Goal: Task Accomplishment & Management: Manage account settings

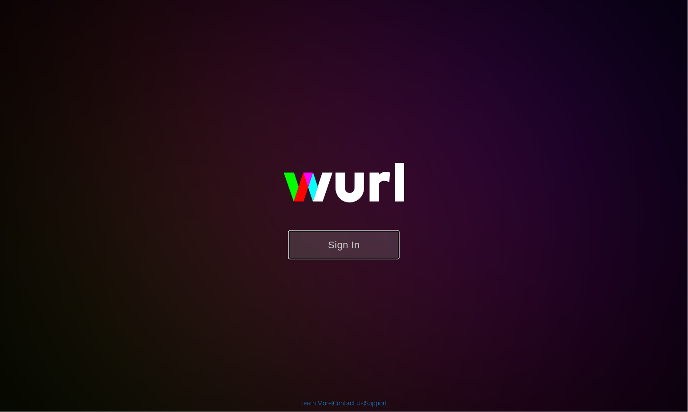
click at [343, 245] on button "Sign In" at bounding box center [343, 245] width 111 height 29
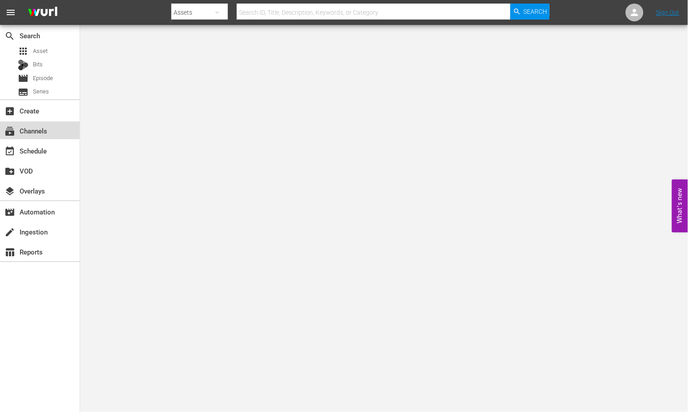
click at [41, 127] on div "subscriptions Channels" at bounding box center [25, 129] width 50 height 8
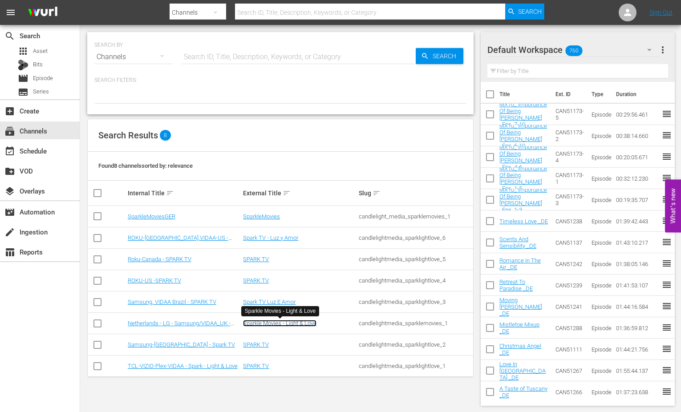
click at [269, 322] on link "Sparkle Movies - Light & Love" at bounding box center [279, 323] width 73 height 7
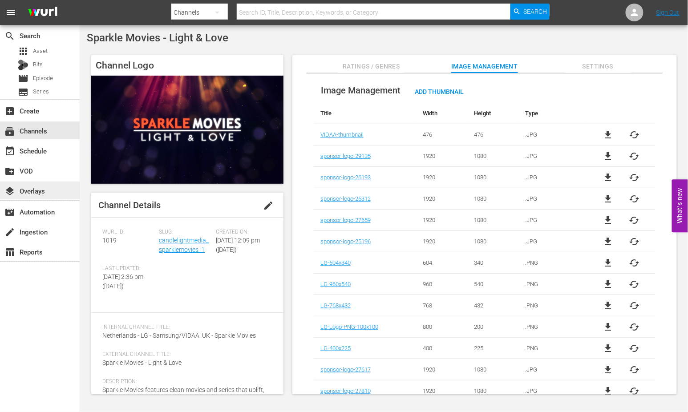
click at [49, 190] on div "layers Overlays" at bounding box center [25, 190] width 50 height 8
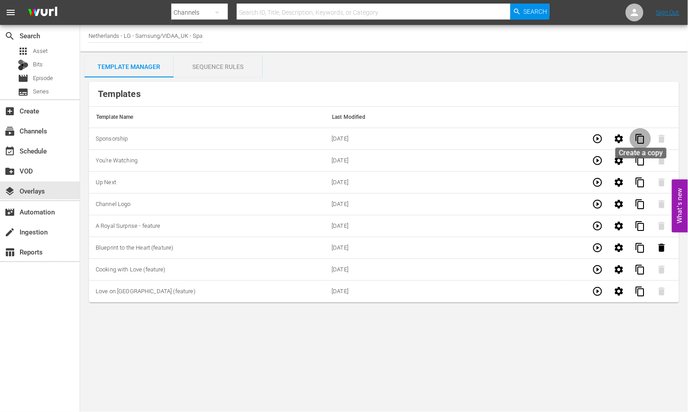
click at [638, 136] on span "content_copy" at bounding box center [640, 139] width 11 height 11
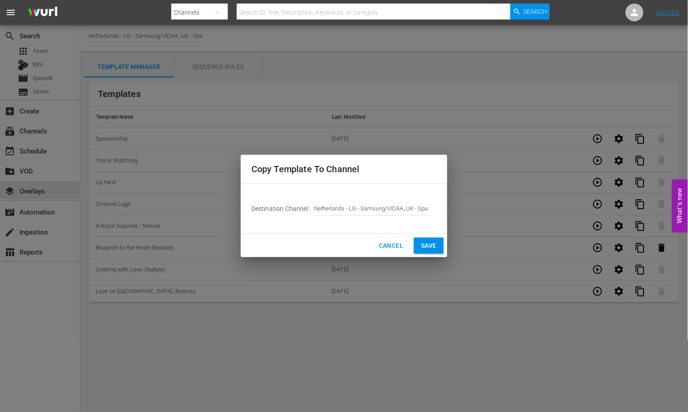
click at [429, 243] on span "Save" at bounding box center [429, 245] width 16 height 11
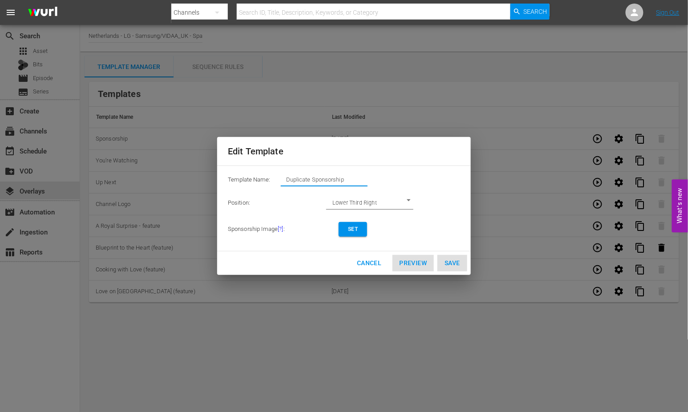
drag, startPoint x: 361, startPoint y: 178, endPoint x: 112, endPoint y: 150, distance: 250.8
click at [112, 150] on div "Edit Template Template Name: Duplicate Sponsorship Position: Lower Third Right …" at bounding box center [343, 205] width 677 height 401
click at [354, 231] on span "Set" at bounding box center [353, 229] width 14 height 9
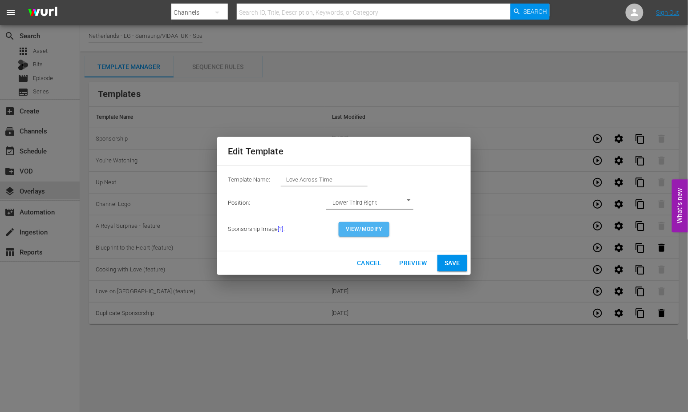
click at [360, 229] on span "View/Modify" at bounding box center [364, 229] width 36 height 9
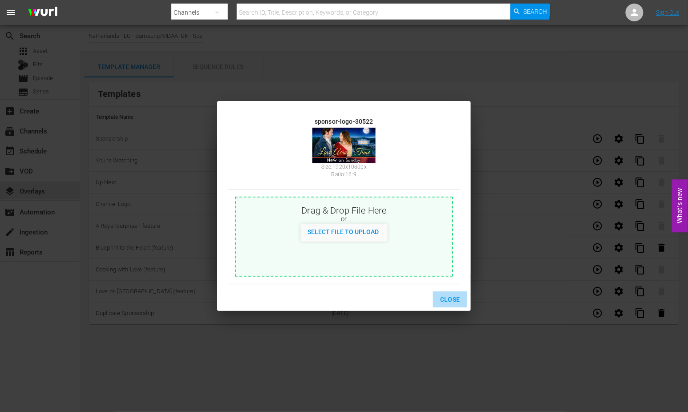
click at [451, 295] on span "Close" at bounding box center [450, 299] width 20 height 11
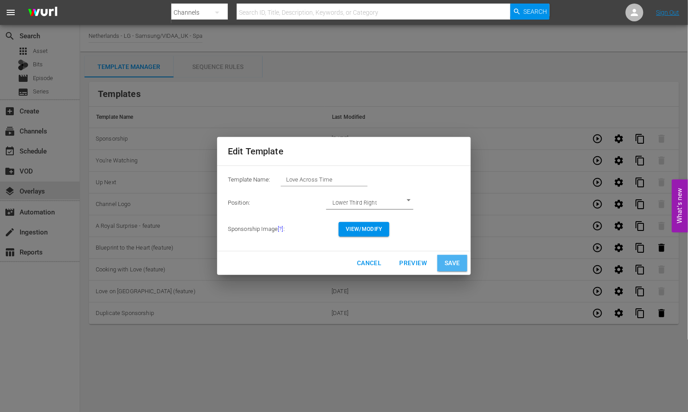
click at [453, 260] on span "Save" at bounding box center [453, 263] width 16 height 11
type input "Duplicate Sponsorship"
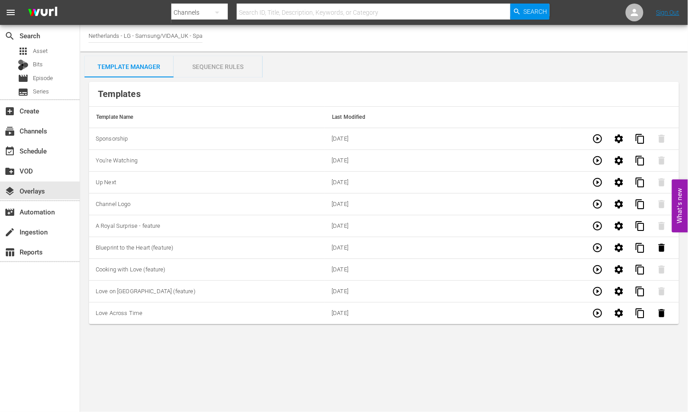
click at [214, 64] on div "Sequence Rules" at bounding box center [218, 66] width 89 height 21
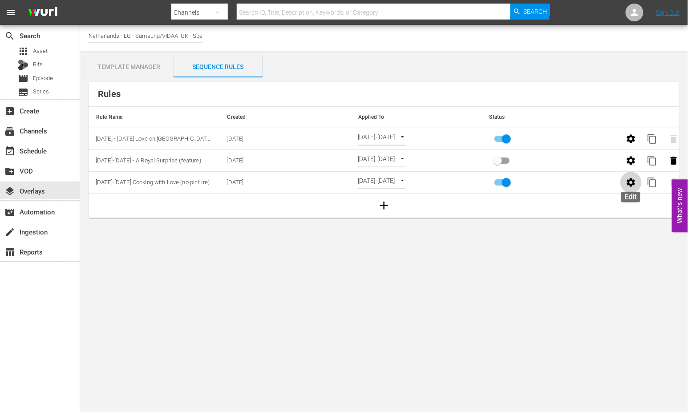
click at [630, 182] on icon "button" at bounding box center [631, 182] width 11 height 11
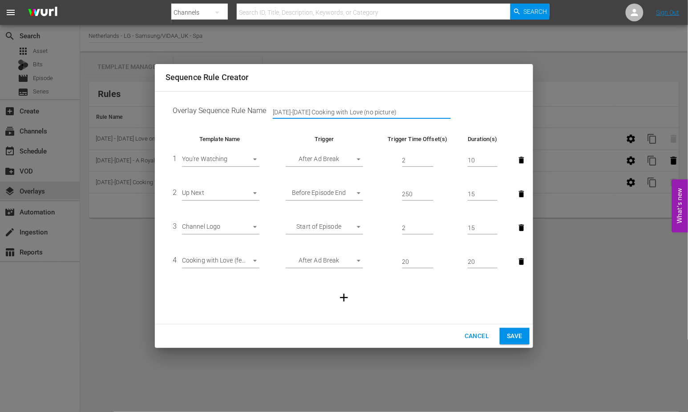
drag, startPoint x: 396, startPoint y: 113, endPoint x: 30, endPoint y: 96, distance: 366.6
click at [30, 96] on div "Sequence Rule Creator Overlay Sequence Rule Name [DATE]-[DATE] Cooking with Lov…" at bounding box center [344, 206] width 688 height 412
type input "[DATE]-[DATE] Love Across Time"
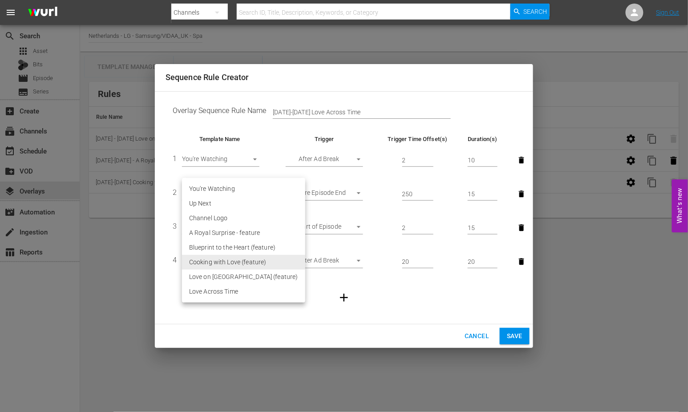
click at [255, 260] on body "menu Search By Channels Search ID, Title, Description, Keywords, or Category Se…" at bounding box center [344, 206] width 688 height 412
click at [235, 287] on li "Love Across Time" at bounding box center [243, 291] width 123 height 15
type input "30522"
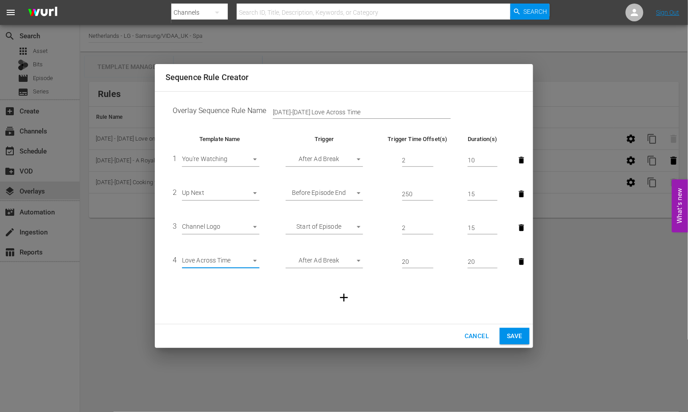
click at [513, 336] on span "Save" at bounding box center [515, 336] width 16 height 11
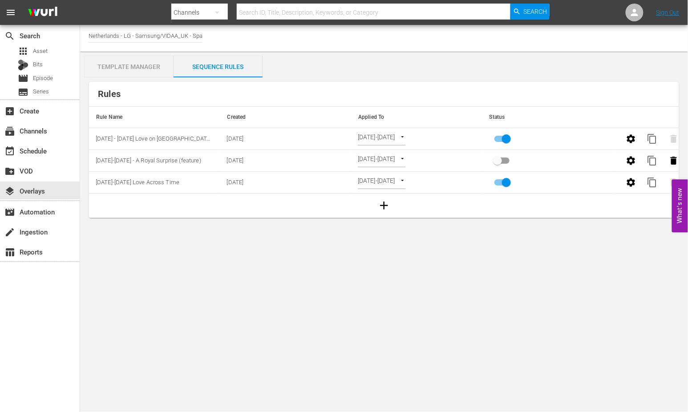
click at [427, 179] on body "menu Search By Channels Search ID, Title, Description, Keywords, or Category Se…" at bounding box center [344, 206] width 688 height 412
click at [384, 166] on li "Channel Level" at bounding box center [394, 168] width 72 height 15
type input "CHANNEL_LEVEL"
click at [403, 180] on body "menu Search By Channels Search ID, Title, Description, Keywords, or Category Se…" at bounding box center [344, 206] width 688 height 412
click at [386, 198] on li "Select Date" at bounding box center [384, 197] width 53 height 15
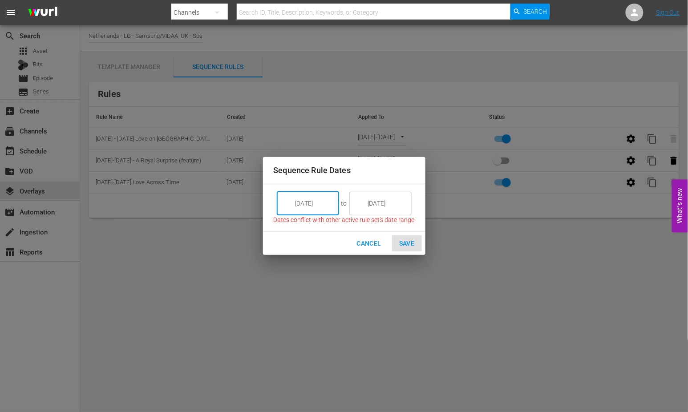
click at [332, 201] on input "[DATE]" at bounding box center [314, 203] width 50 height 24
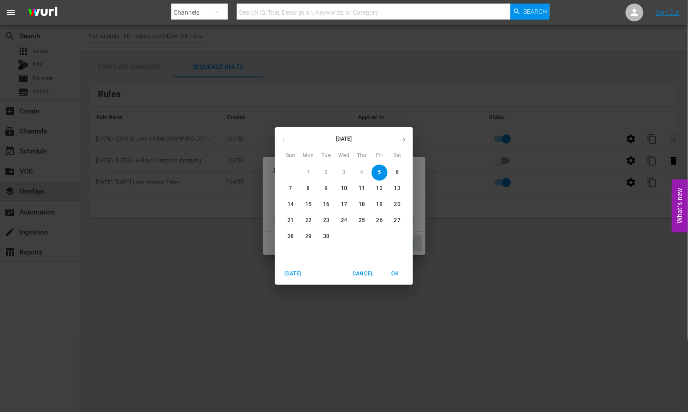
click at [307, 187] on p "8" at bounding box center [308, 189] width 3 height 8
type input "[DATE]"
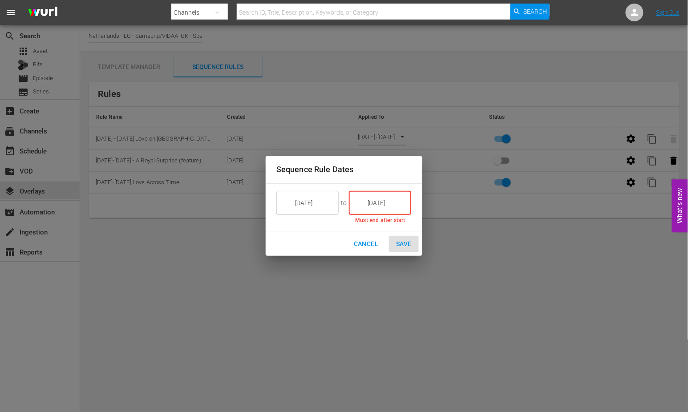
click at [380, 199] on input "[DATE]" at bounding box center [386, 203] width 50 height 24
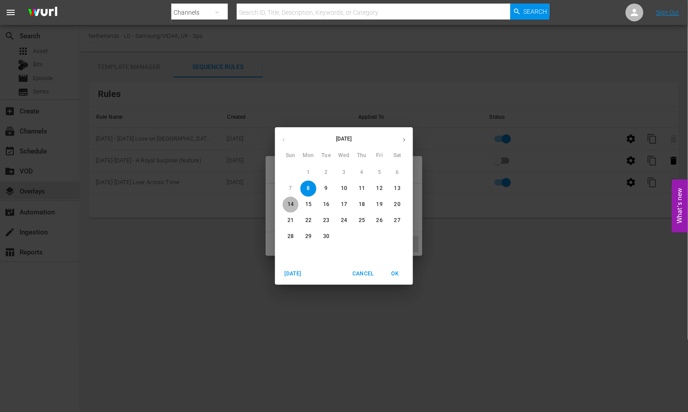
click at [291, 205] on p "14" at bounding box center [290, 205] width 6 height 8
type input "[DATE]"
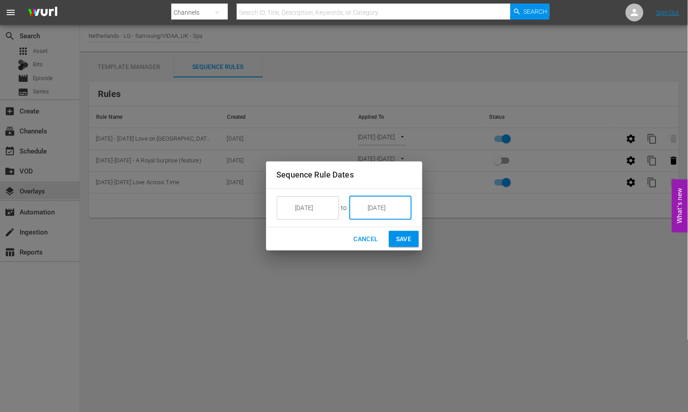
click at [469, 286] on div "Sequence Rule Dates [DATE] ​ to [DATE] ​ Cancel Save" at bounding box center [344, 206] width 688 height 412
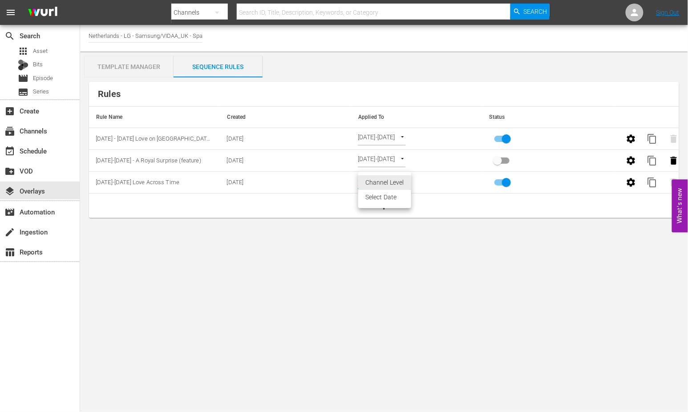
click at [402, 180] on body "menu Search By Channels Search ID, Title, Description, Keywords, or Category Se…" at bounding box center [344, 206] width 688 height 412
click at [381, 196] on li "Select Date" at bounding box center [384, 197] width 53 height 15
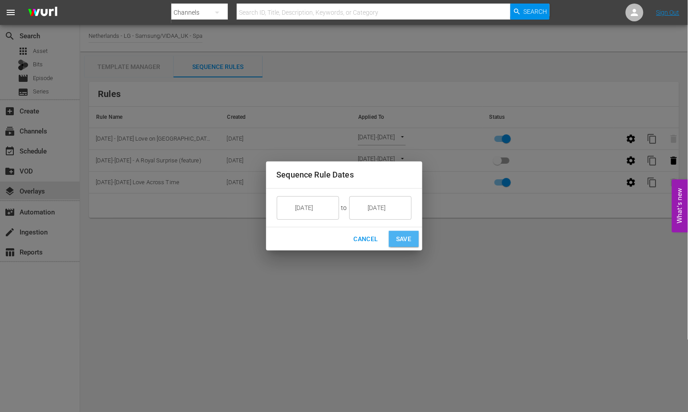
click at [405, 236] on span "Save" at bounding box center [404, 239] width 16 height 11
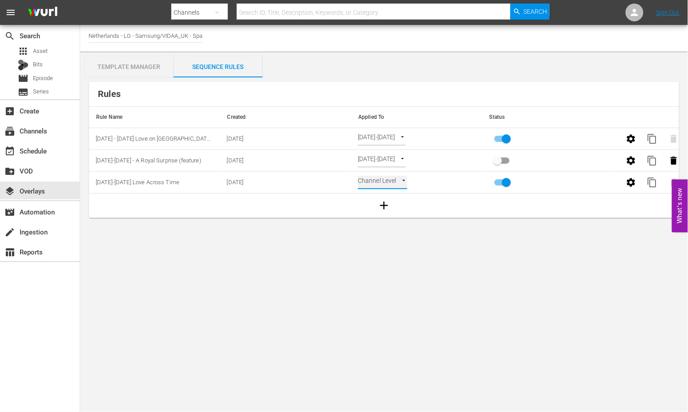
type input "SELECT_DATE"
click at [34, 149] on div "event_available Schedule" at bounding box center [25, 150] width 50 height 8
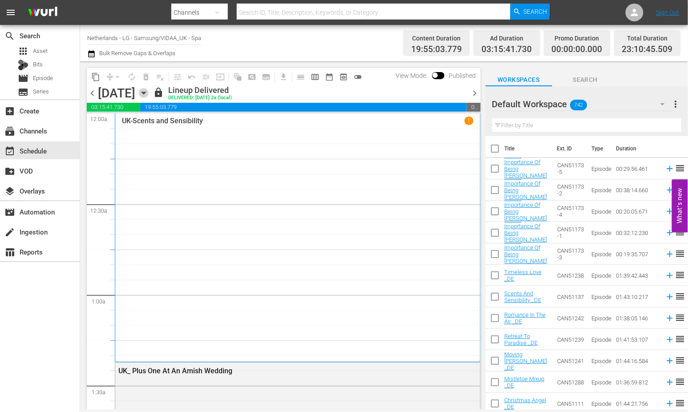
click at [149, 91] on icon "button" at bounding box center [144, 93] width 10 height 10
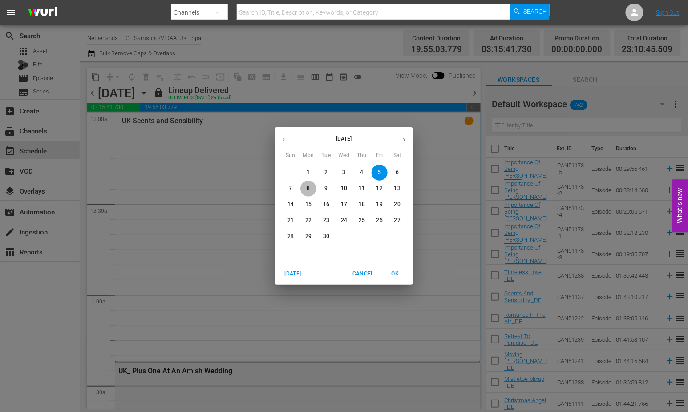
click at [309, 186] on p "8" at bounding box center [308, 189] width 3 height 8
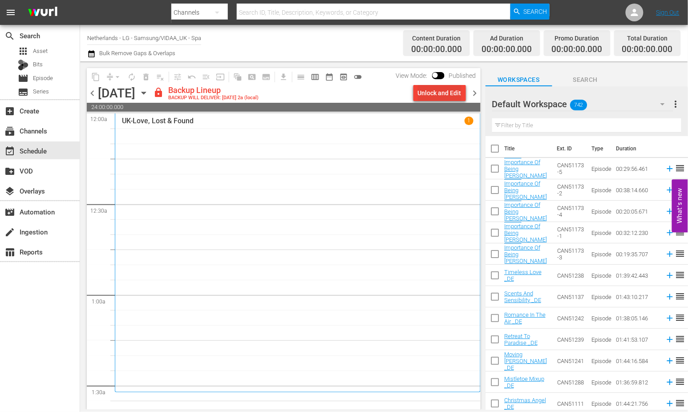
click at [435, 93] on div "Unlock and Edit" at bounding box center [440, 93] width 44 height 16
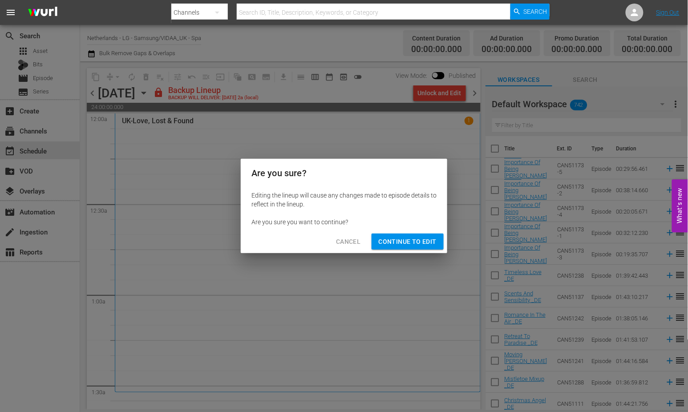
click at [404, 240] on span "Continue to Edit" at bounding box center [408, 241] width 58 height 11
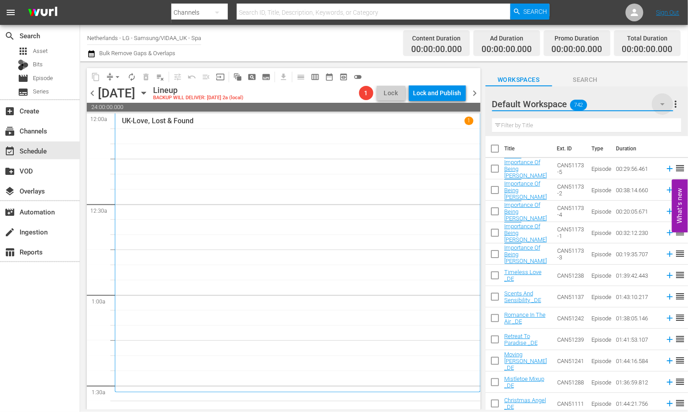
click at [662, 103] on icon "button" at bounding box center [662, 104] width 11 height 11
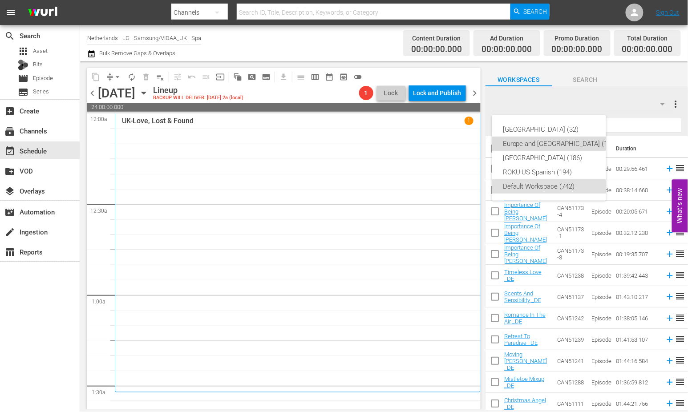
click at [554, 140] on div "Europe and [GEOGRAPHIC_DATA] (196)" at bounding box center [560, 144] width 114 height 14
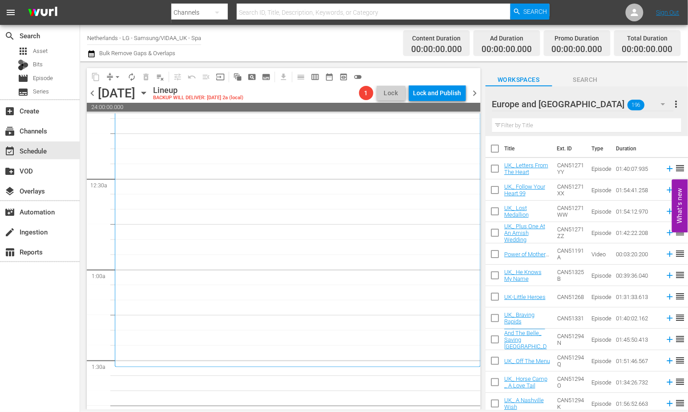
scroll to position [49, 0]
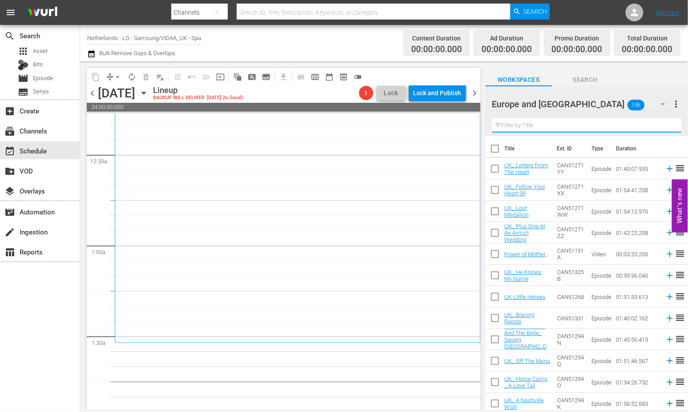
click at [518, 126] on input "text" at bounding box center [586, 125] width 189 height 14
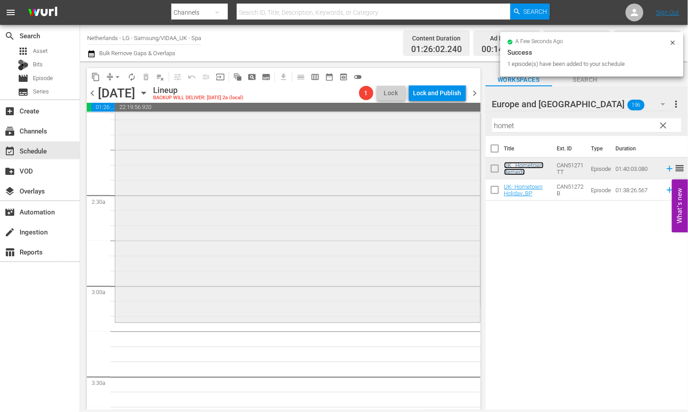
scroll to position [395, 0]
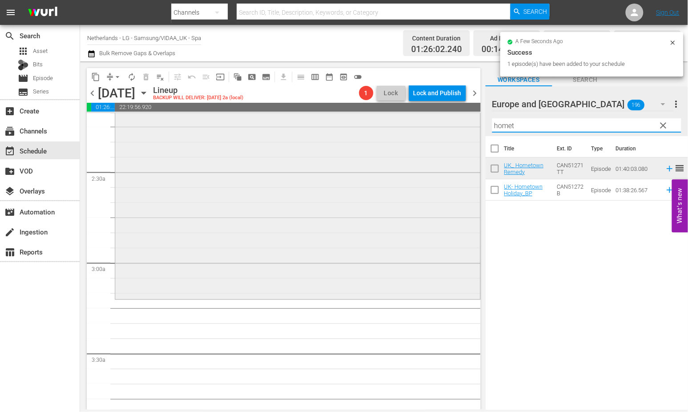
drag, startPoint x: 517, startPoint y: 127, endPoint x: 446, endPoint y: 127, distance: 71.2
click at [446, 127] on div "content_copy compress arrow_drop_down autorenew_outlined delete_forever_outline…" at bounding box center [384, 235] width 608 height 348
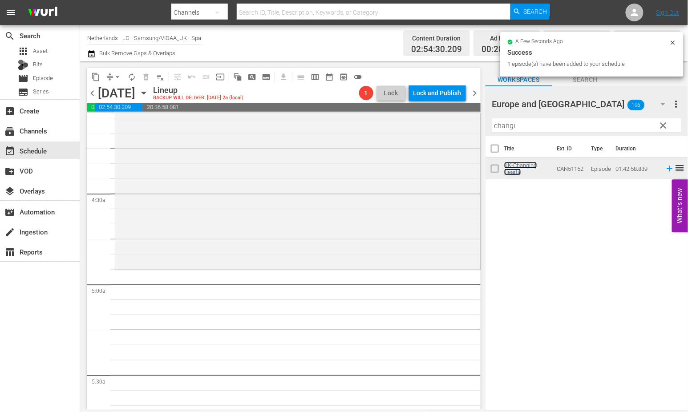
scroll to position [741, 0]
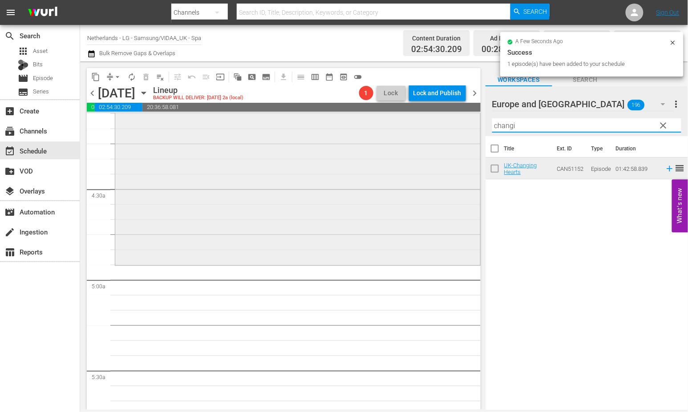
drag, startPoint x: 522, startPoint y: 127, endPoint x: 347, endPoint y: 113, distance: 175.0
click at [347, 113] on div "content_copy compress arrow_drop_down autorenew_outlined delete_forever_outline…" at bounding box center [384, 235] width 608 height 348
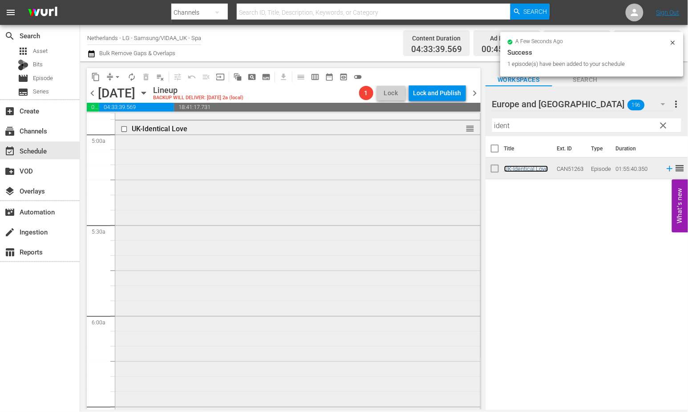
scroll to position [1038, 0]
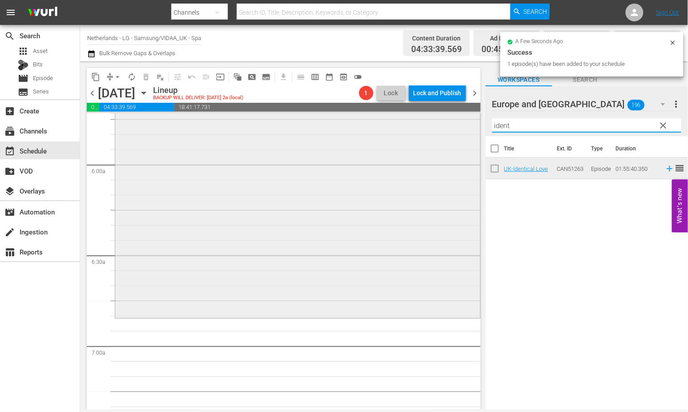
drag, startPoint x: 518, startPoint y: 129, endPoint x: 414, endPoint y: 122, distance: 103.5
click at [414, 122] on div "content_copy compress arrow_drop_down autorenew_outlined delete_forever_outline…" at bounding box center [384, 235] width 608 height 348
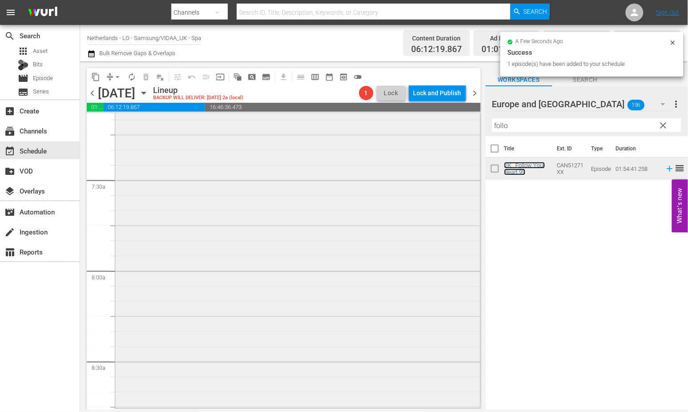
scroll to position [1335, 0]
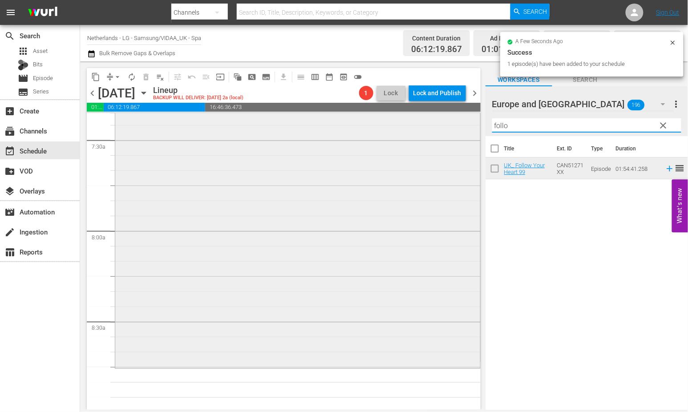
drag, startPoint x: 512, startPoint y: 123, endPoint x: 415, endPoint y: 121, distance: 96.6
click at [415, 121] on div "content_copy compress arrow_drop_down autorenew_outlined delete_forever_outline…" at bounding box center [384, 235] width 608 height 348
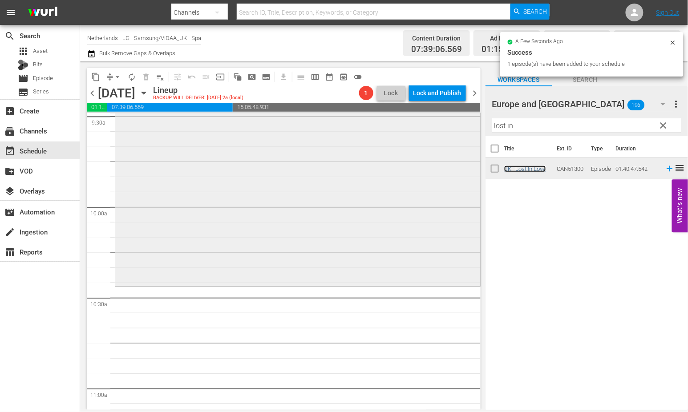
scroll to position [1780, 0]
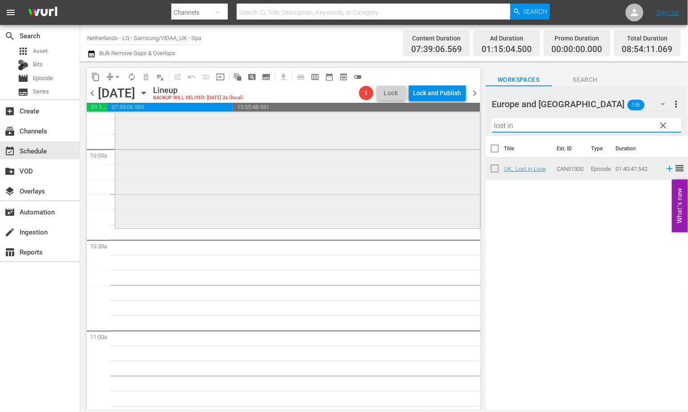
drag, startPoint x: 523, startPoint y: 126, endPoint x: 420, endPoint y: 129, distance: 103.3
click at [419, 128] on div "content_copy compress arrow_drop_down autorenew_outlined delete_forever_outline…" at bounding box center [384, 235] width 608 height 348
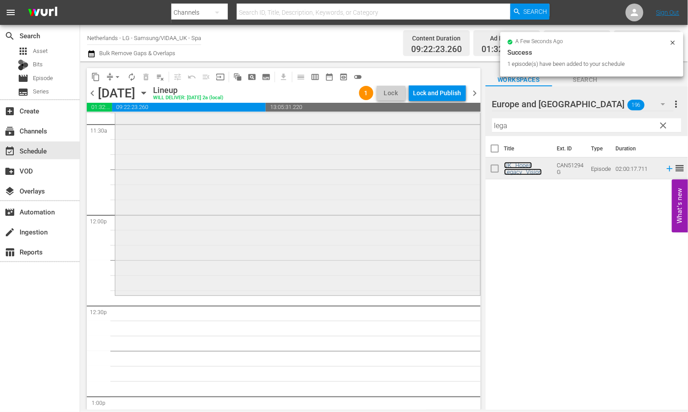
scroll to position [2126, 0]
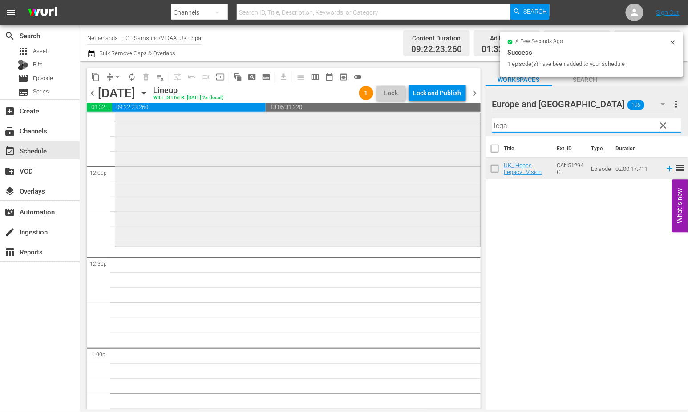
click at [432, 125] on div "content_copy compress arrow_drop_down autorenew_outlined delete_forever_outline…" at bounding box center [384, 235] width 608 height 348
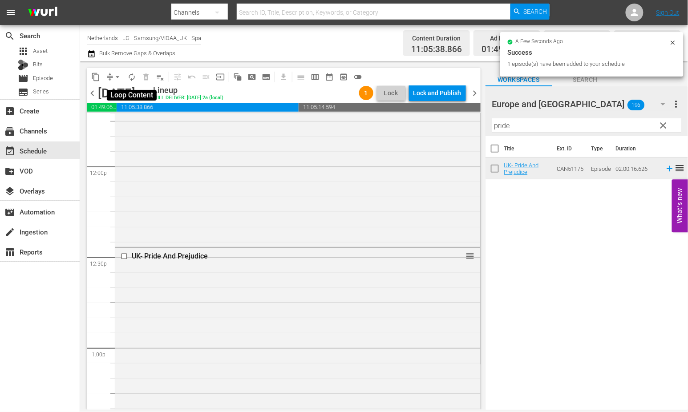
click at [132, 74] on span "autorenew_outlined" at bounding box center [131, 77] width 9 height 9
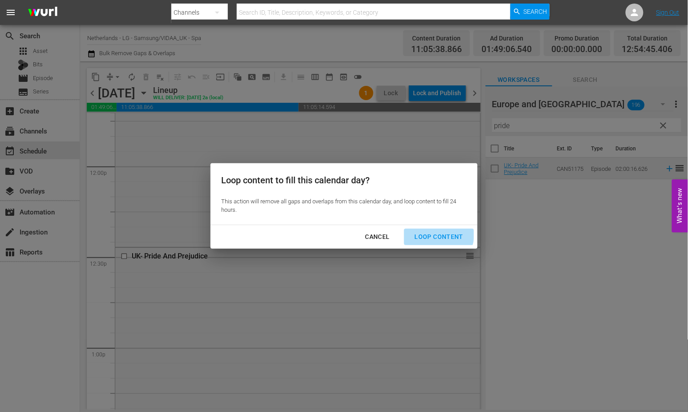
click at [437, 234] on div "Loop Content" at bounding box center [439, 236] width 63 height 11
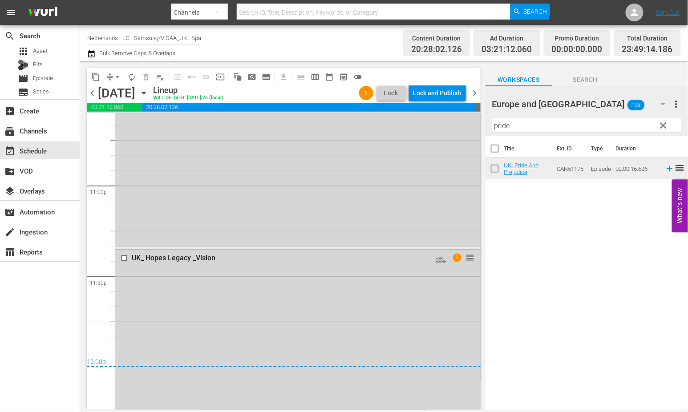
scroll to position [4252, 0]
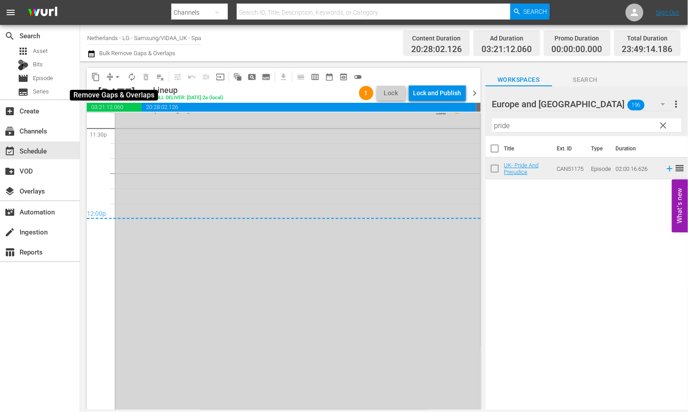
click at [115, 76] on span "arrow_drop_down" at bounding box center [117, 77] width 9 height 9
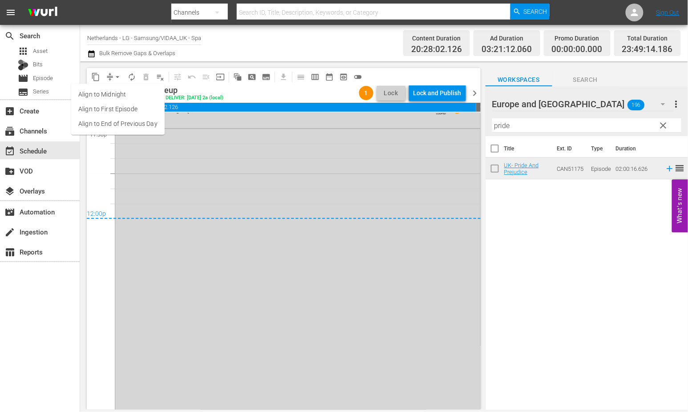
click at [130, 121] on li "Align to End of Previous Day" at bounding box center [117, 124] width 93 height 15
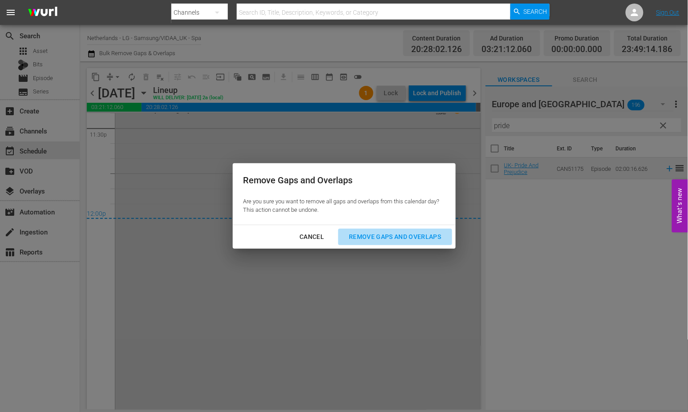
click at [399, 237] on div "Remove Gaps and Overlaps" at bounding box center [395, 236] width 106 height 11
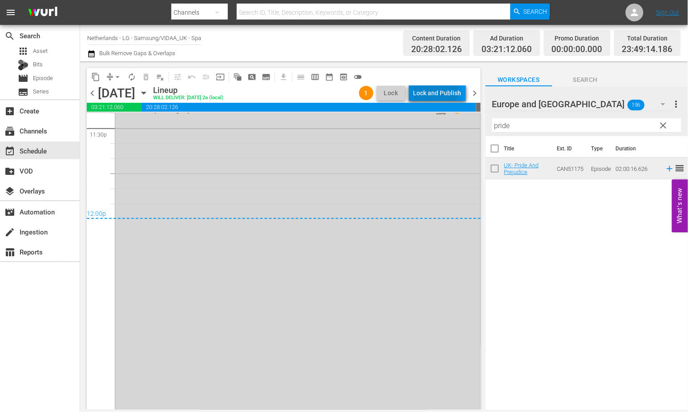
click at [427, 89] on div "Lock and Publish" at bounding box center [437, 93] width 48 height 16
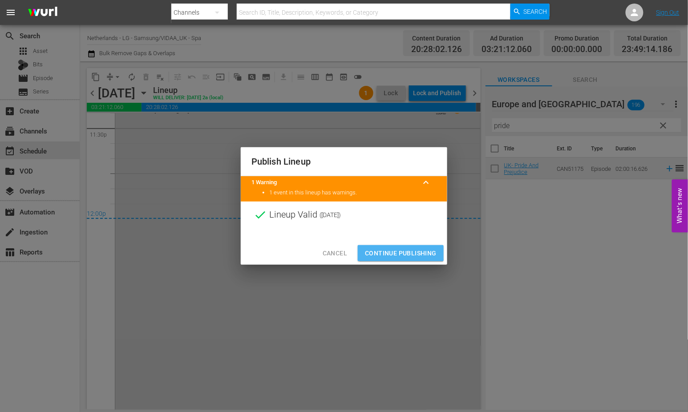
click at [398, 251] on span "Continue Publishing" at bounding box center [401, 253] width 72 height 11
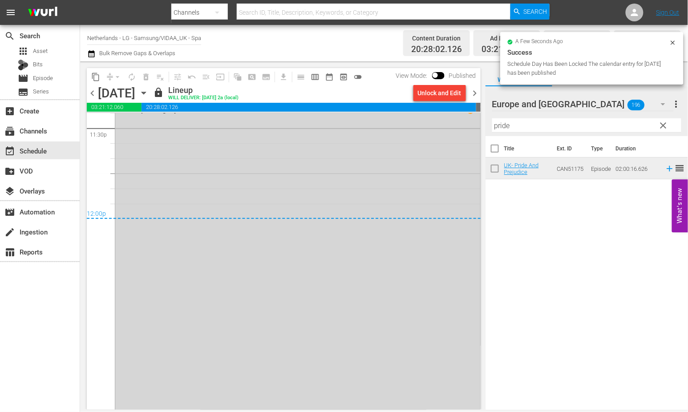
click at [146, 92] on icon "button" at bounding box center [144, 93] width 4 height 2
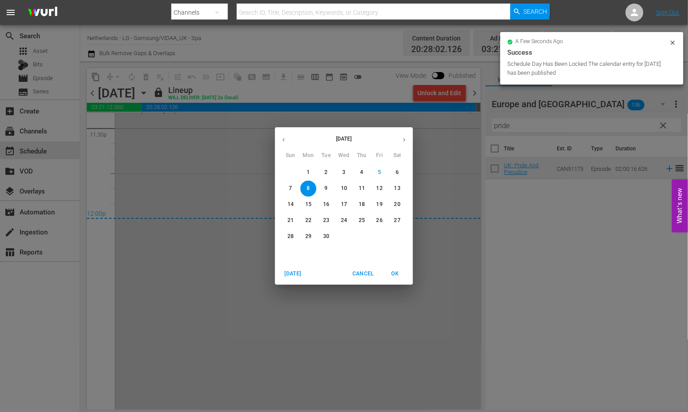
click at [324, 186] on span "9" at bounding box center [326, 189] width 16 height 8
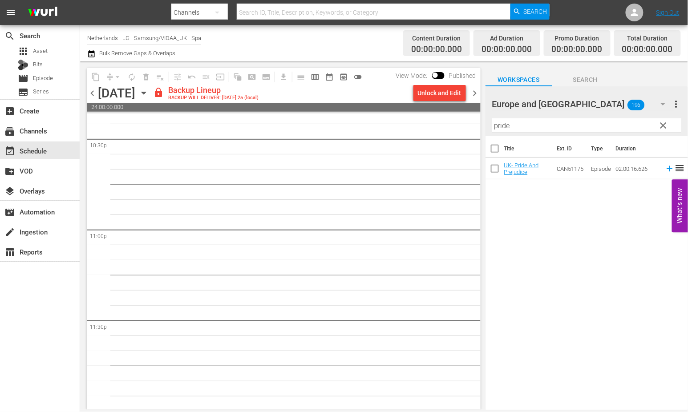
scroll to position [4061, 0]
click at [442, 93] on div "Unlock and Edit" at bounding box center [440, 93] width 44 height 16
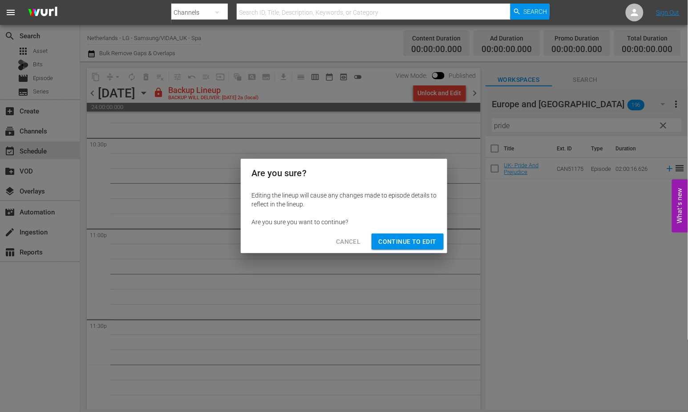
drag, startPoint x: 396, startPoint y: 241, endPoint x: 414, endPoint y: 255, distance: 22.9
click at [396, 241] on span "Continue to Edit" at bounding box center [408, 241] width 58 height 11
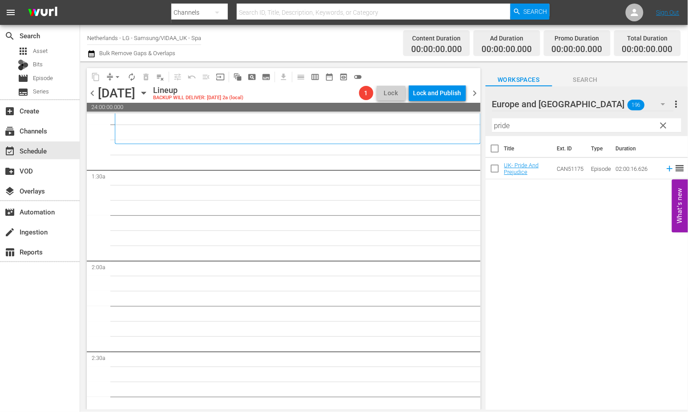
scroll to position [0, 0]
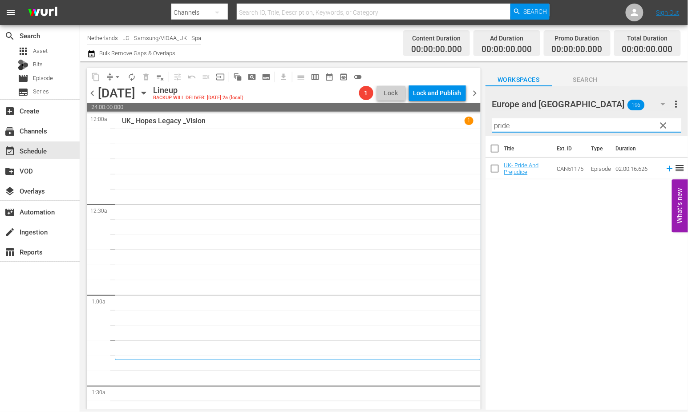
drag, startPoint x: 421, startPoint y: 116, endPoint x: 410, endPoint y: 114, distance: 11.7
click at [410, 114] on div "content_copy compress arrow_drop_down autorenew_outlined delete_forever_outline…" at bounding box center [384, 235] width 608 height 348
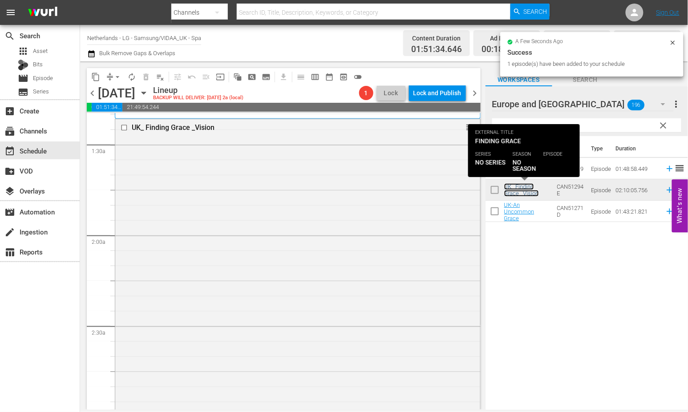
scroll to position [346, 0]
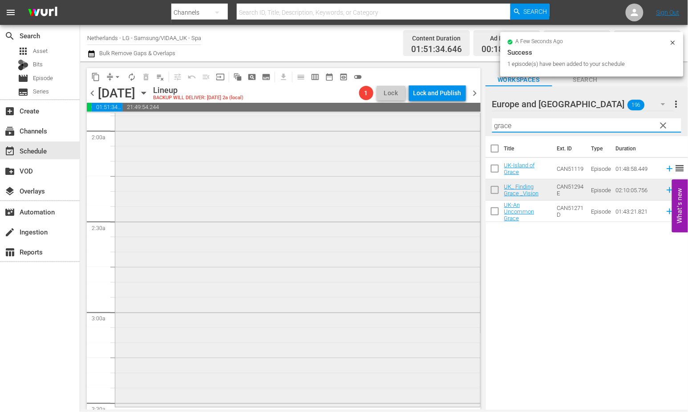
drag, startPoint x: 517, startPoint y: 125, endPoint x: 441, endPoint y: 125, distance: 76.1
click at [441, 125] on div "content_copy compress arrow_drop_down autorenew_outlined delete_forever_outline…" at bounding box center [384, 235] width 608 height 348
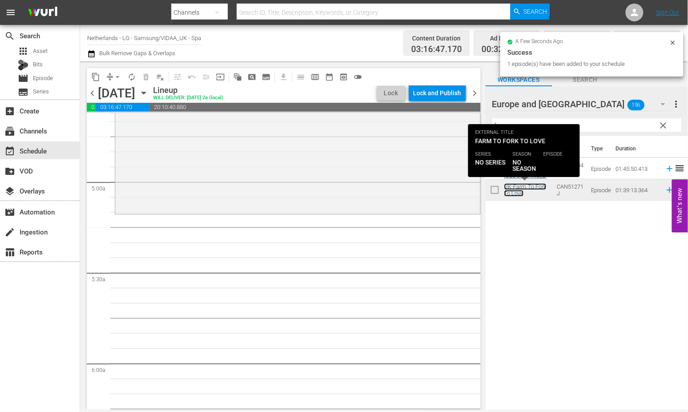
scroll to position [840, 0]
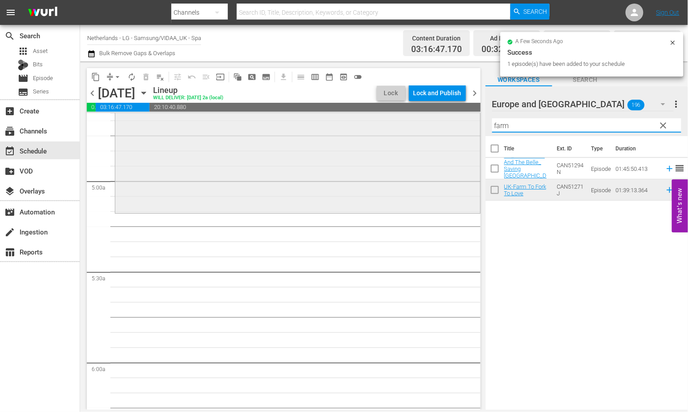
drag, startPoint x: 518, startPoint y: 127, endPoint x: 469, endPoint y: 123, distance: 49.6
click at [469, 123] on div "content_copy compress arrow_drop_down autorenew_outlined delete_forever_outline…" at bounding box center [384, 235] width 608 height 348
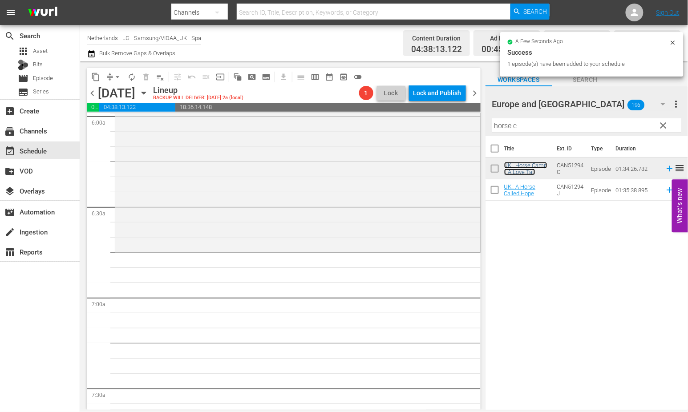
scroll to position [1088, 0]
click at [406, 117] on div "content_copy compress arrow_drop_down autorenew_outlined delete_forever_outline…" at bounding box center [384, 235] width 608 height 348
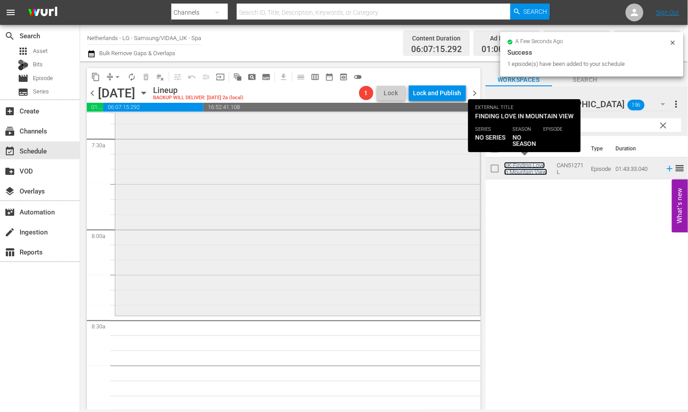
scroll to position [1384, 0]
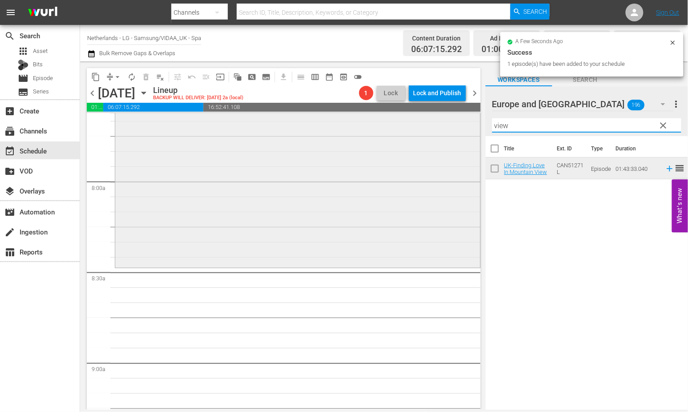
drag, startPoint x: 519, startPoint y: 126, endPoint x: 430, endPoint y: 122, distance: 89.1
click at [430, 122] on div "content_copy compress arrow_drop_down autorenew_outlined delete_forever_outline…" at bounding box center [384, 235] width 608 height 348
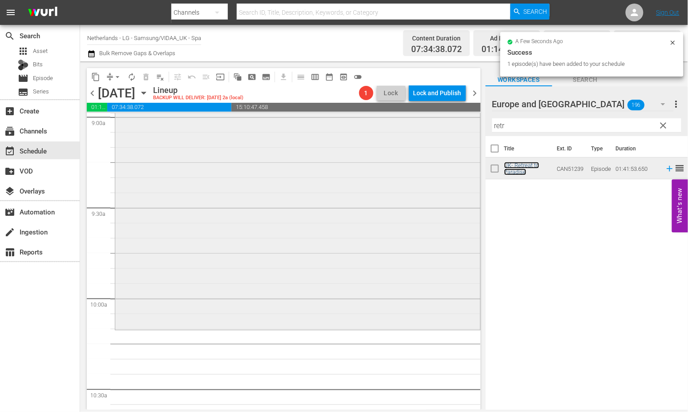
scroll to position [1730, 0]
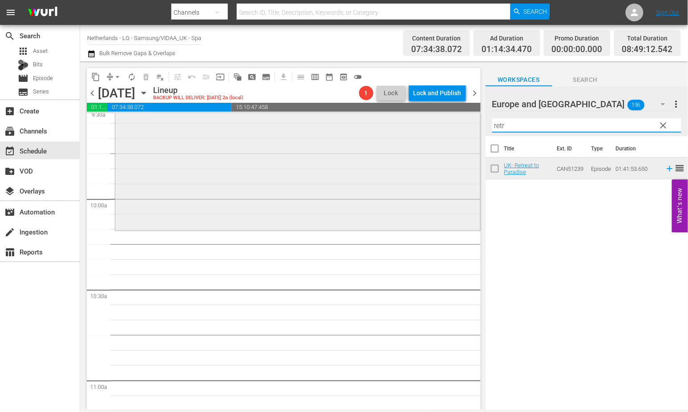
drag, startPoint x: 515, startPoint y: 125, endPoint x: 452, endPoint y: 121, distance: 63.7
click at [452, 122] on div "content_copy compress arrow_drop_down autorenew_outlined delete_forever_outline…" at bounding box center [384, 235] width 608 height 348
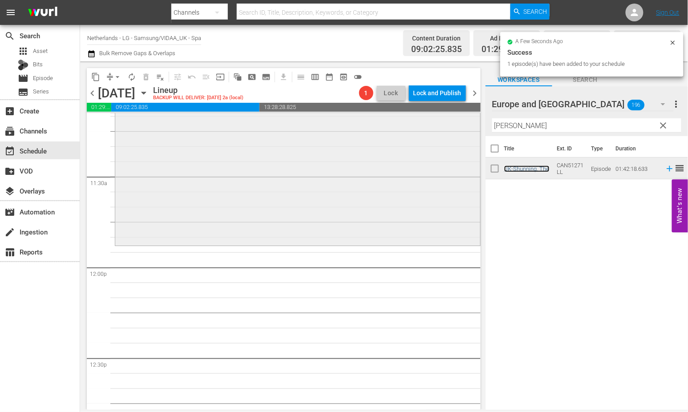
scroll to position [2027, 0]
drag, startPoint x: 530, startPoint y: 128, endPoint x: 447, endPoint y: 121, distance: 83.1
click at [447, 121] on div "content_copy compress arrow_drop_down autorenew_outlined delete_forever_outline…" at bounding box center [384, 235] width 608 height 348
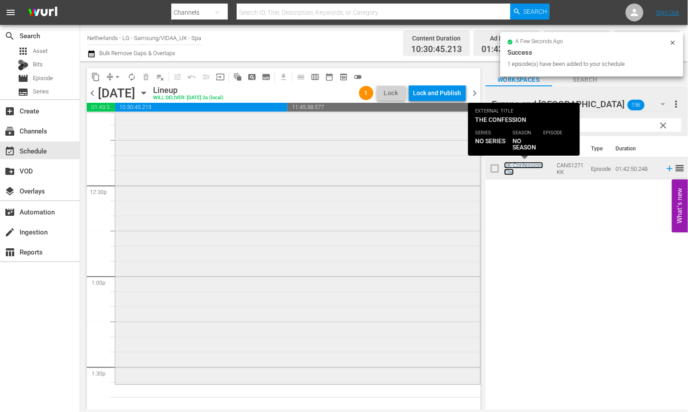
scroll to position [2225, 0]
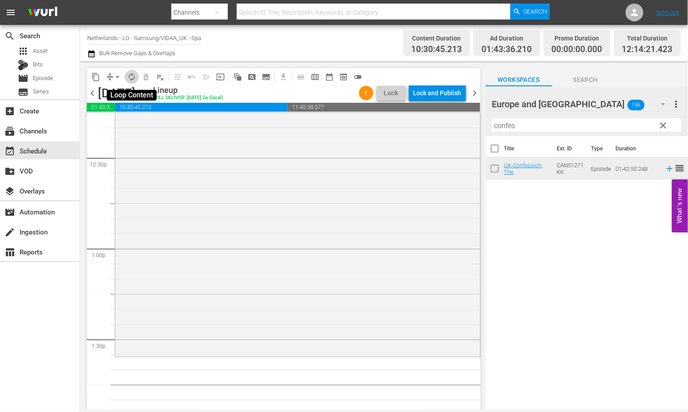
click at [132, 78] on span "autorenew_outlined" at bounding box center [131, 77] width 9 height 9
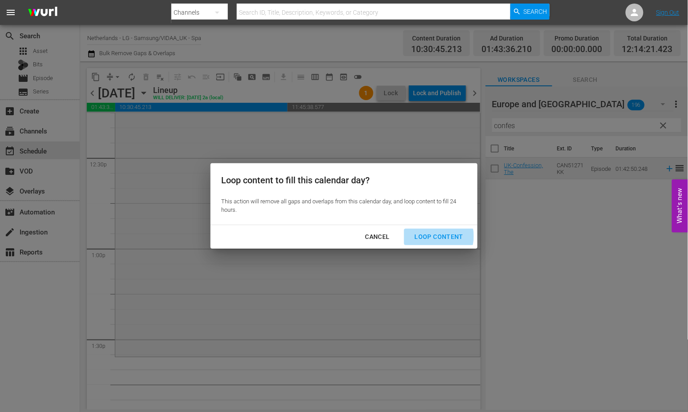
click at [432, 236] on div "Loop Content" at bounding box center [439, 236] width 63 height 11
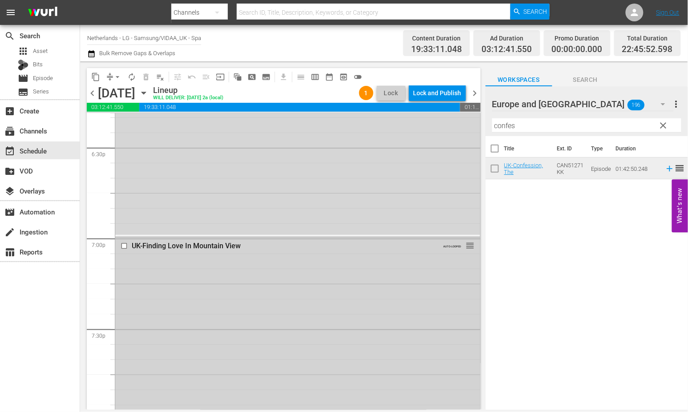
scroll to position [3292, 0]
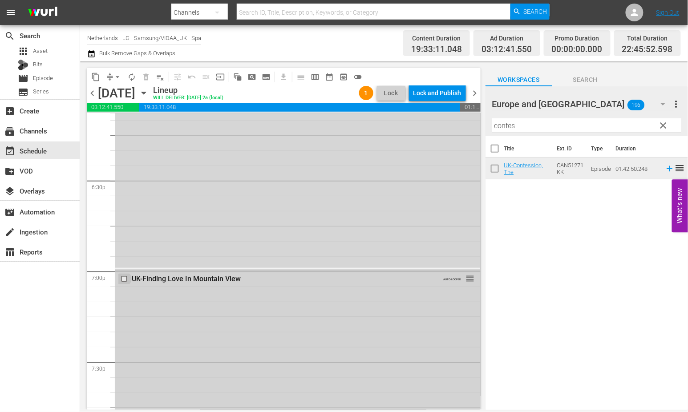
click at [123, 280] on input "checkbox" at bounding box center [125, 279] width 9 height 8
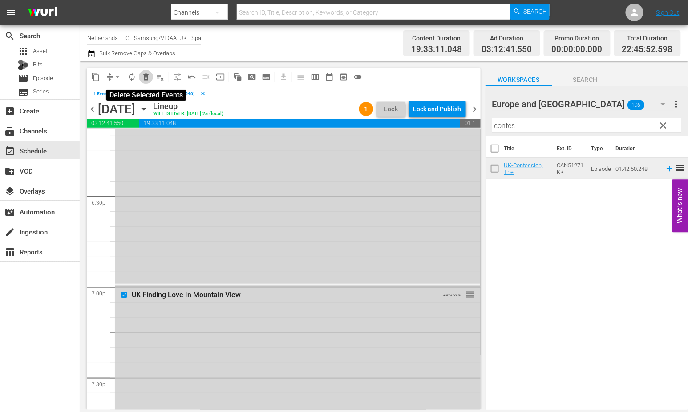
click at [144, 77] on span "delete_forever_outlined" at bounding box center [146, 77] width 9 height 9
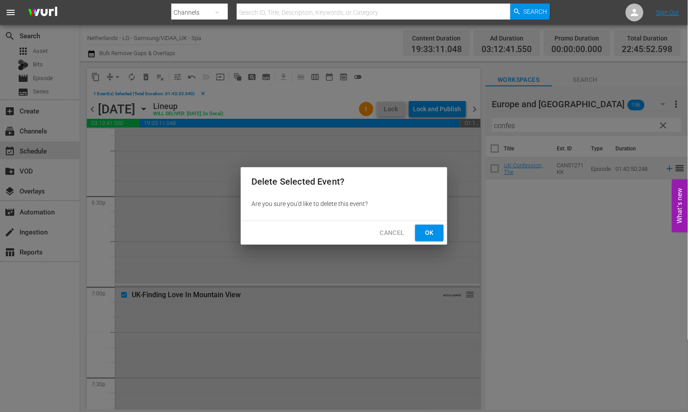
click at [432, 234] on span "Ok" at bounding box center [429, 232] width 14 height 11
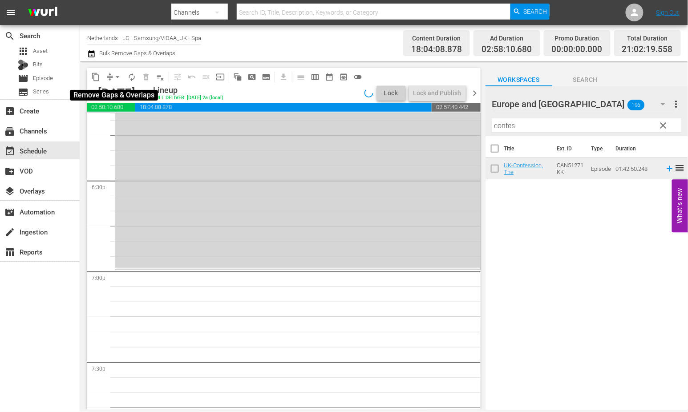
click at [118, 78] on span "arrow_drop_down" at bounding box center [117, 77] width 9 height 9
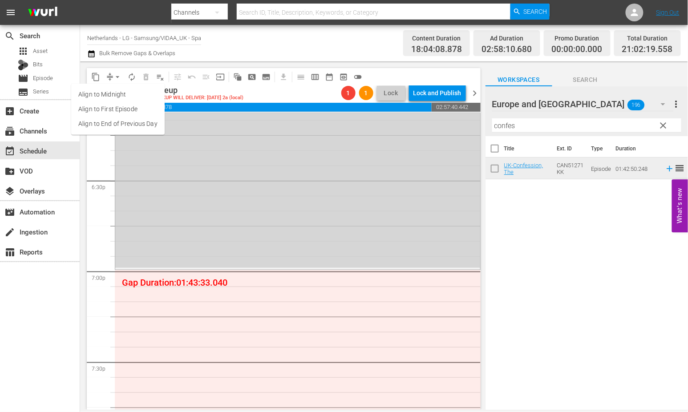
click at [122, 117] on li "Align to End of Previous Day" at bounding box center [117, 124] width 93 height 15
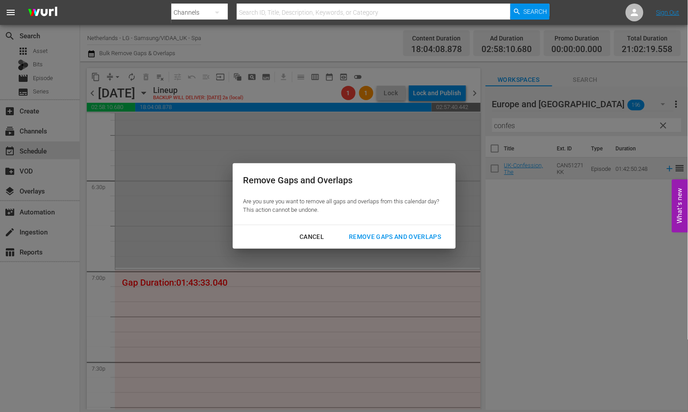
click at [395, 236] on div "Remove Gaps and Overlaps" at bounding box center [395, 236] width 106 height 11
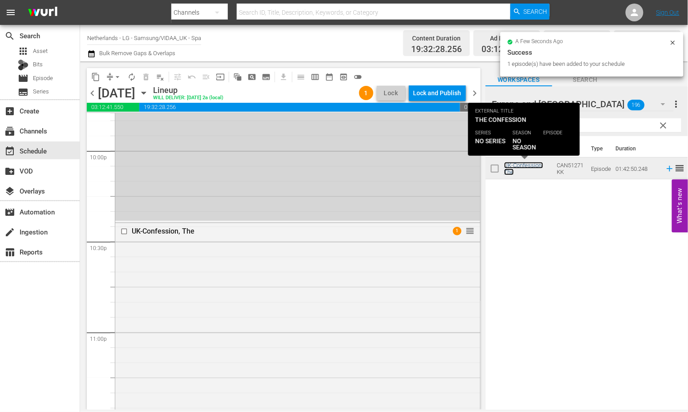
scroll to position [4081, 0]
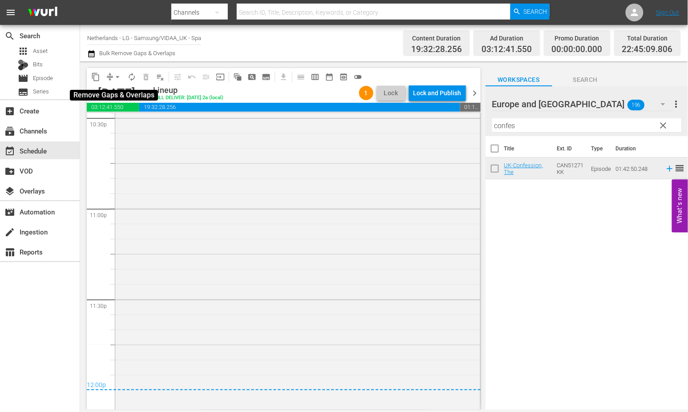
click at [116, 77] on span "arrow_drop_down" at bounding box center [117, 77] width 9 height 9
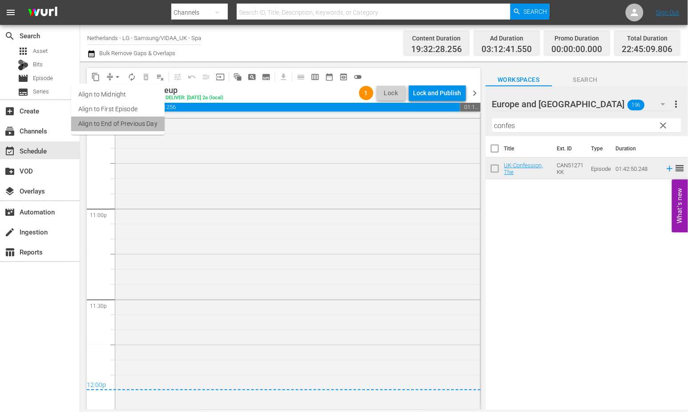
drag, startPoint x: 126, startPoint y: 121, endPoint x: 131, endPoint y: 123, distance: 5.6
click at [131, 123] on li "Align to End of Previous Day" at bounding box center [117, 124] width 93 height 15
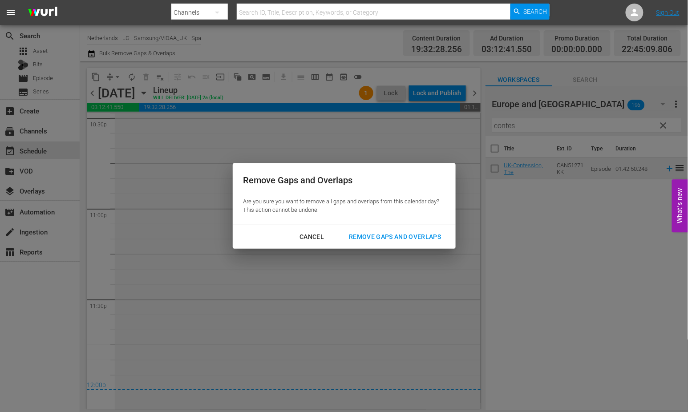
click at [411, 238] on div "Remove Gaps and Overlaps" at bounding box center [395, 236] width 106 height 11
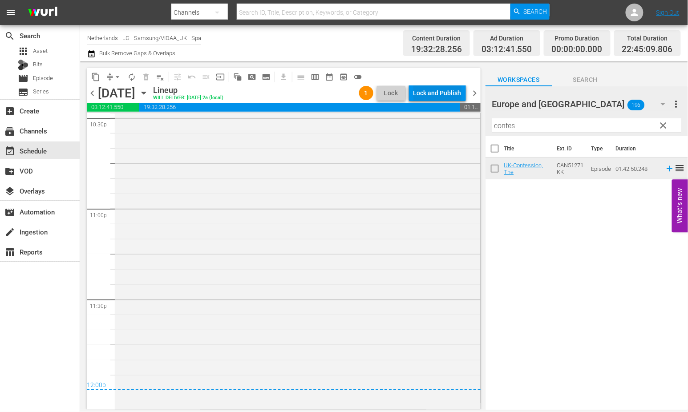
click at [430, 91] on div "Lock and Publish" at bounding box center [437, 93] width 48 height 16
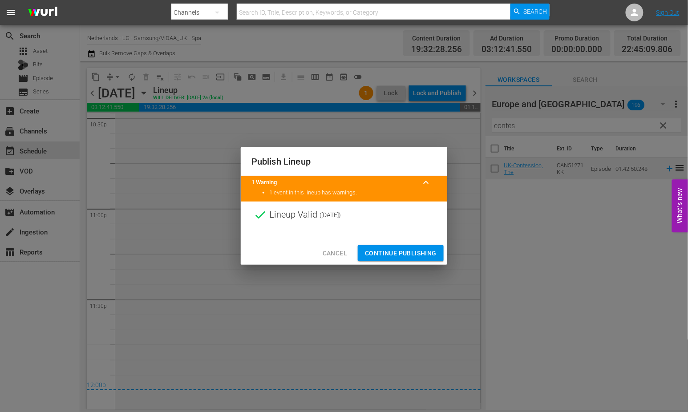
click at [411, 251] on span "Continue Publishing" at bounding box center [401, 253] width 72 height 11
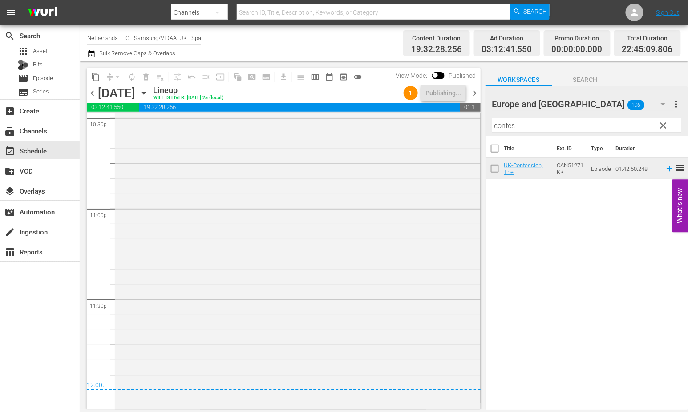
click at [149, 91] on icon "button" at bounding box center [144, 93] width 10 height 10
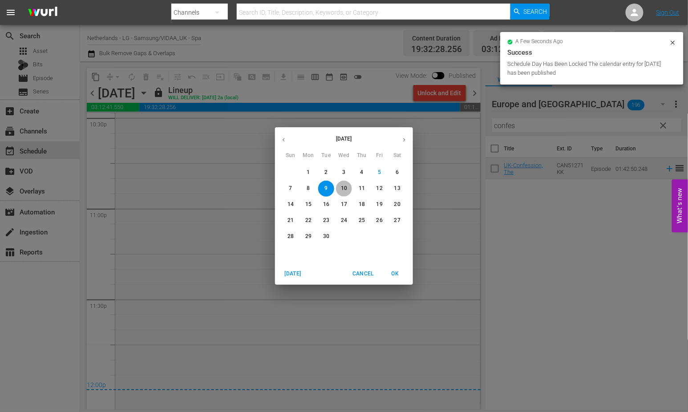
click at [345, 190] on p "10" at bounding box center [344, 189] width 6 height 8
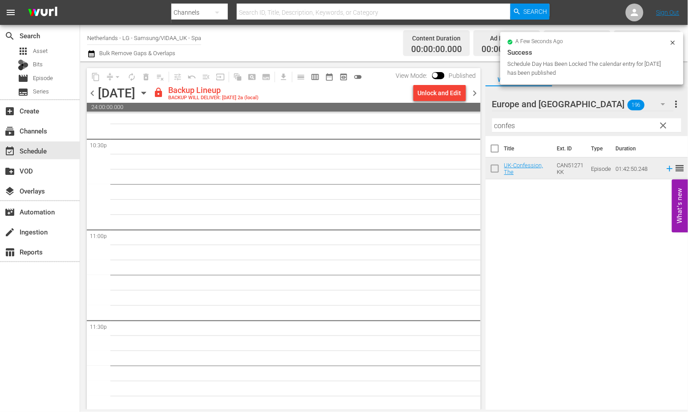
scroll to position [4061, 0]
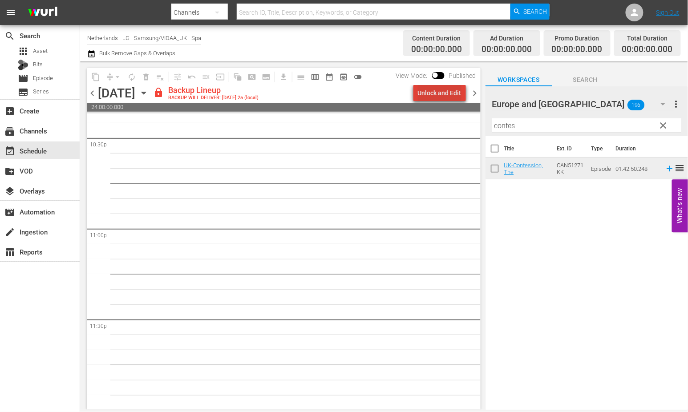
click at [445, 91] on div "Unlock and Edit" at bounding box center [440, 93] width 44 height 16
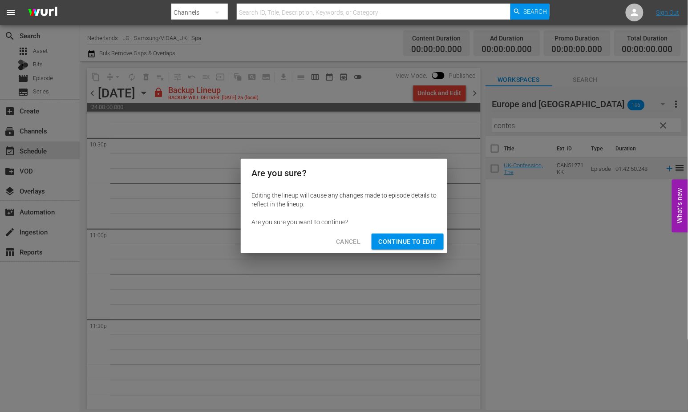
click at [406, 240] on span "Continue to Edit" at bounding box center [408, 241] width 58 height 11
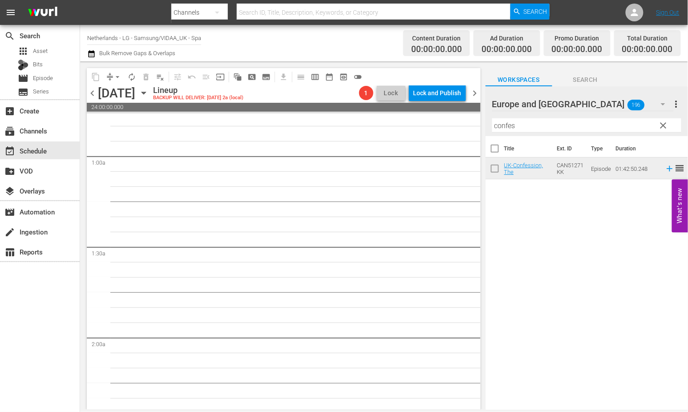
scroll to position [0, 0]
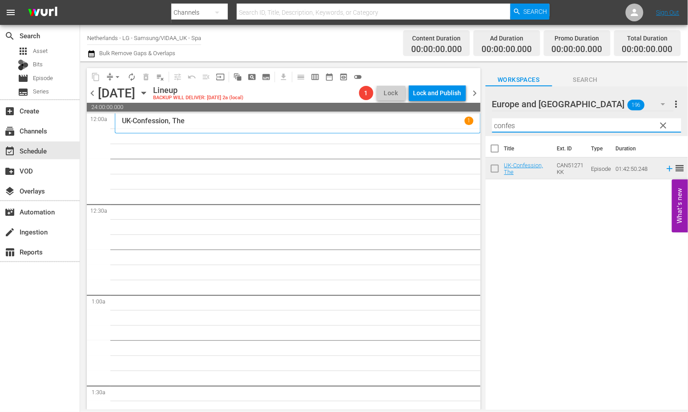
drag, startPoint x: 526, startPoint y: 128, endPoint x: 456, endPoint y: 122, distance: 70.1
click at [456, 122] on div "content_copy compress arrow_drop_down autorenew_outlined delete_forever_outline…" at bounding box center [384, 235] width 608 height 348
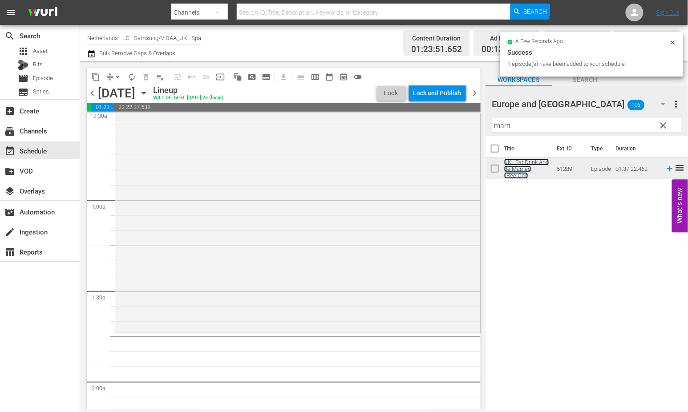
scroll to position [247, 0]
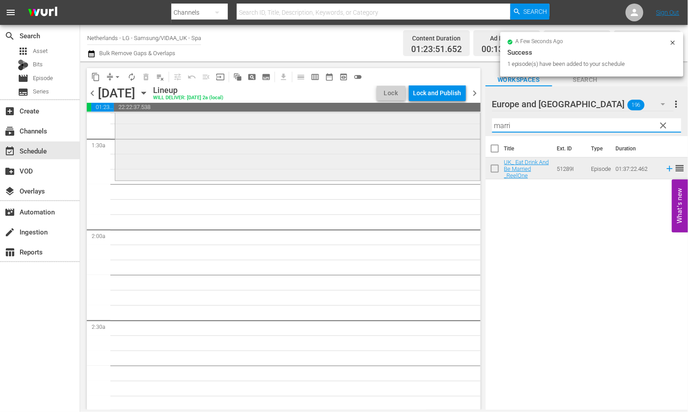
drag, startPoint x: 522, startPoint y: 125, endPoint x: 434, endPoint y: 122, distance: 88.2
click at [434, 122] on div "content_copy compress arrow_drop_down autorenew_outlined delete_forever_outline…" at bounding box center [384, 235] width 608 height 348
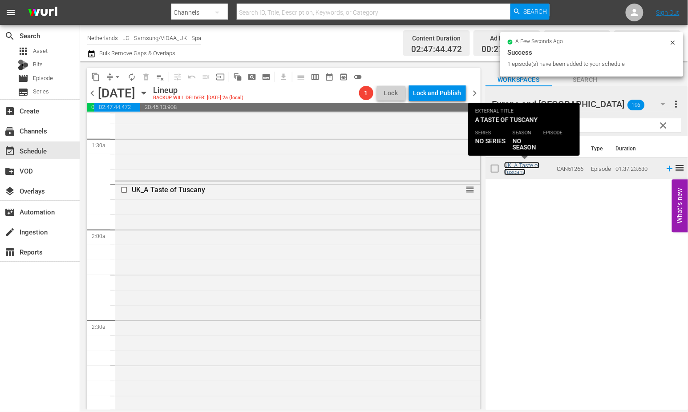
scroll to position [544, 0]
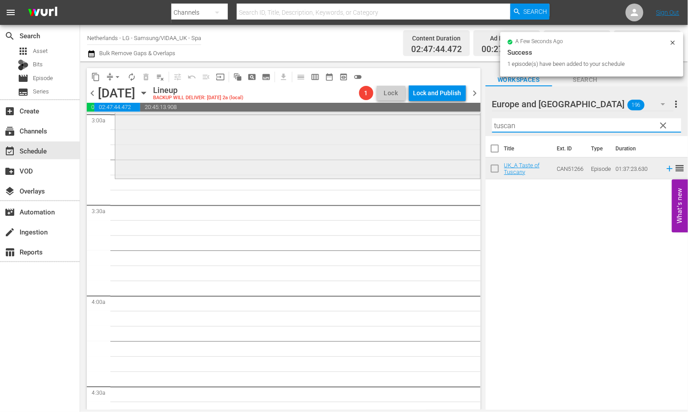
drag, startPoint x: 557, startPoint y: 127, endPoint x: 426, endPoint y: 122, distance: 130.9
click at [426, 122] on div "content_copy compress arrow_drop_down autorenew_outlined delete_forever_outline…" at bounding box center [384, 235] width 608 height 348
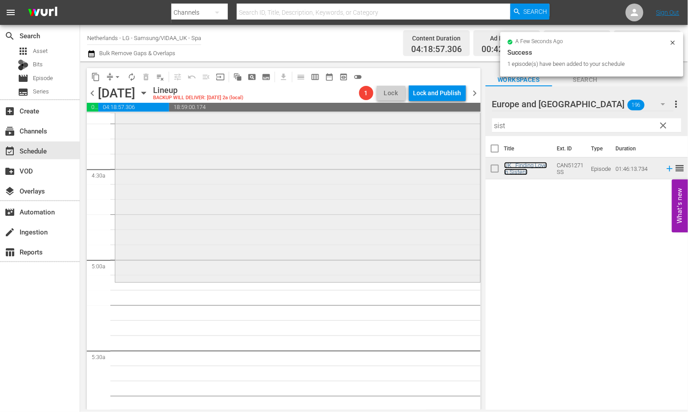
scroll to position [791, 0]
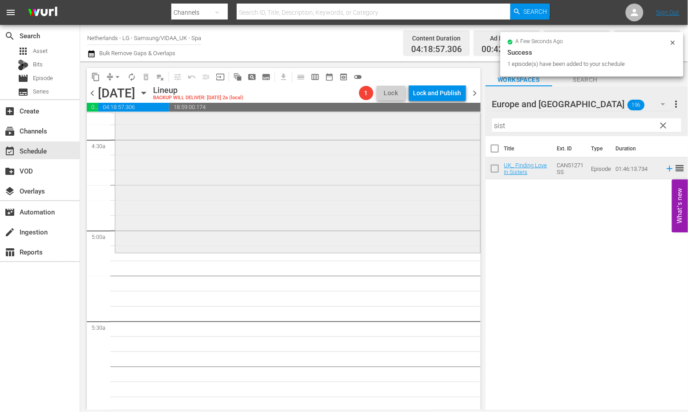
drag, startPoint x: 517, startPoint y: 126, endPoint x: 435, endPoint y: 126, distance: 81.9
click at [435, 126] on div "content_copy compress arrow_drop_down autorenew_outlined delete_forever_outline…" at bounding box center [384, 235] width 608 height 348
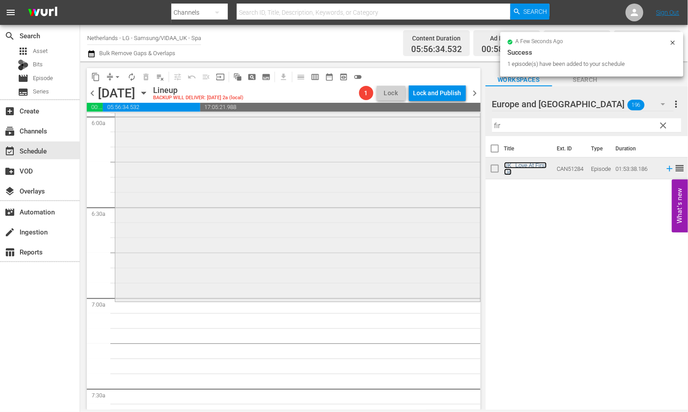
scroll to position [1088, 0]
drag, startPoint x: 504, startPoint y: 125, endPoint x: 458, endPoint y: 126, distance: 45.8
click at [458, 126] on div "content_copy compress arrow_drop_down autorenew_outlined delete_forever_outline…" at bounding box center [384, 235] width 608 height 348
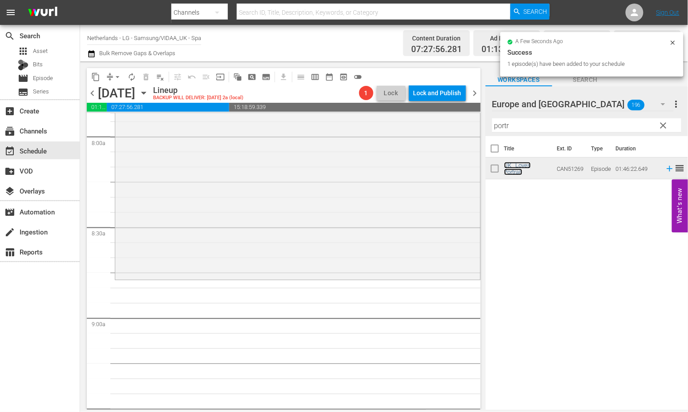
scroll to position [1434, 0]
drag, startPoint x: 522, startPoint y: 128, endPoint x: 423, endPoint y: 121, distance: 99.5
click at [425, 121] on div "content_copy compress arrow_drop_down autorenew_outlined delete_forever_outline…" at bounding box center [384, 235] width 608 height 348
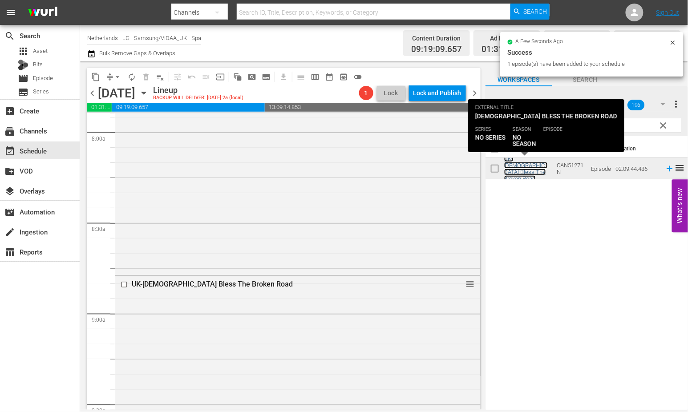
scroll to position [1681, 0]
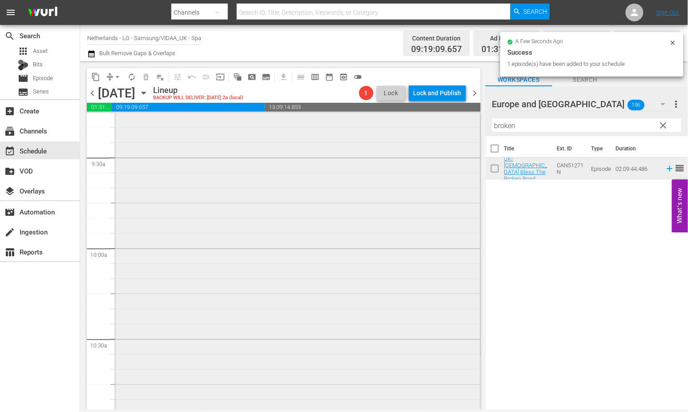
drag, startPoint x: 527, startPoint y: 125, endPoint x: 361, endPoint y: 122, distance: 166.4
click at [363, 122] on div "content_copy compress arrow_drop_down autorenew_outlined delete_forever_outline…" at bounding box center [384, 235] width 608 height 348
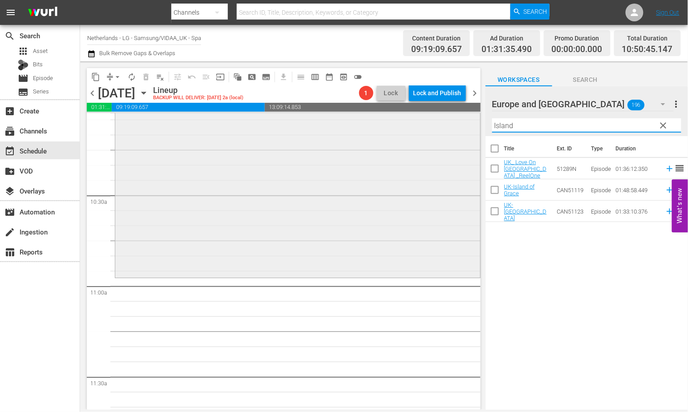
scroll to position [1829, 0]
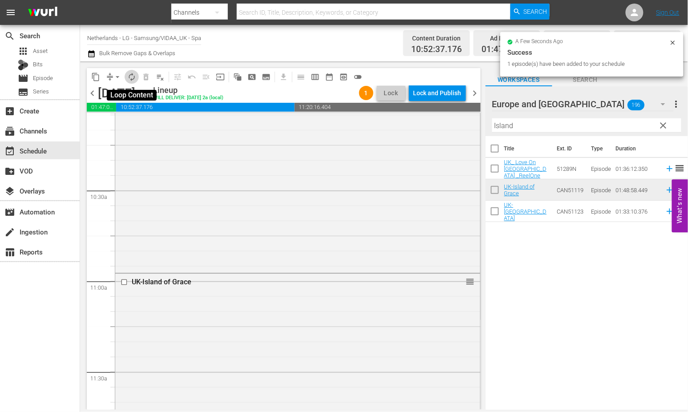
click at [129, 72] on button "autorenew_outlined" at bounding box center [132, 77] width 14 height 14
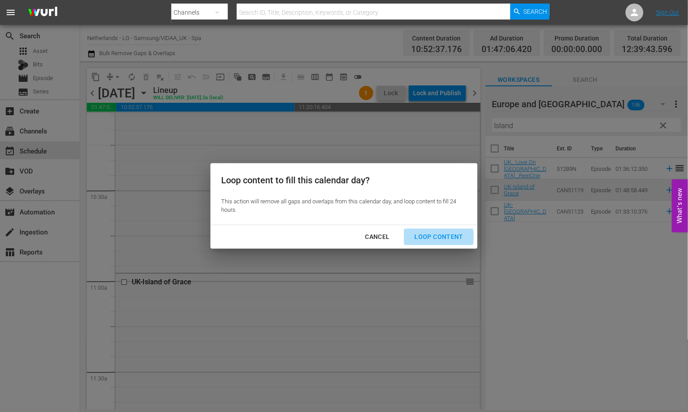
click at [431, 237] on div "Loop Content" at bounding box center [439, 236] width 63 height 11
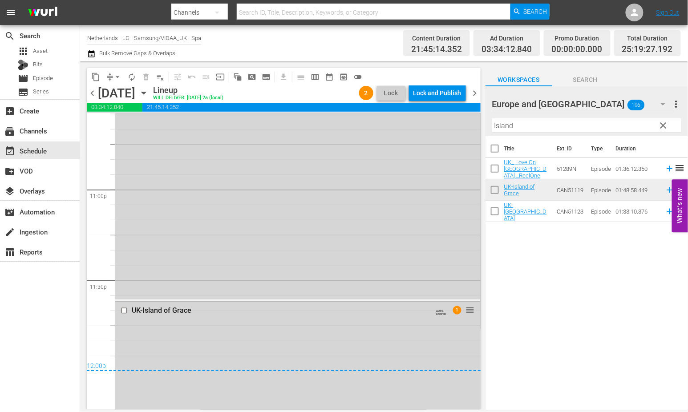
scroll to position [4153, 0]
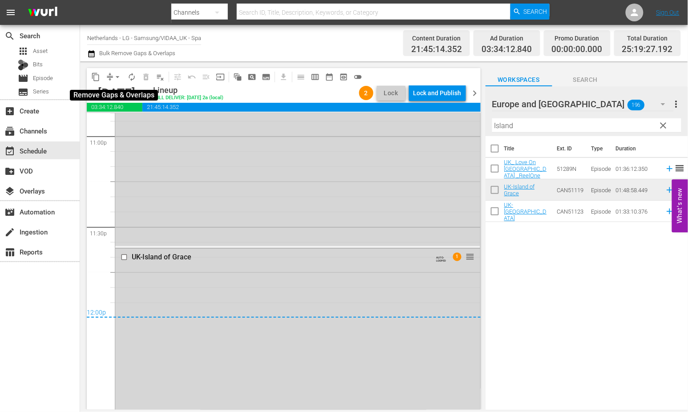
drag, startPoint x: 119, startPoint y: 77, endPoint x: 121, endPoint y: 81, distance: 4.6
click at [120, 78] on span "arrow_drop_down" at bounding box center [117, 77] width 9 height 9
click at [138, 125] on li "Align to End of Previous Day" at bounding box center [117, 124] width 93 height 15
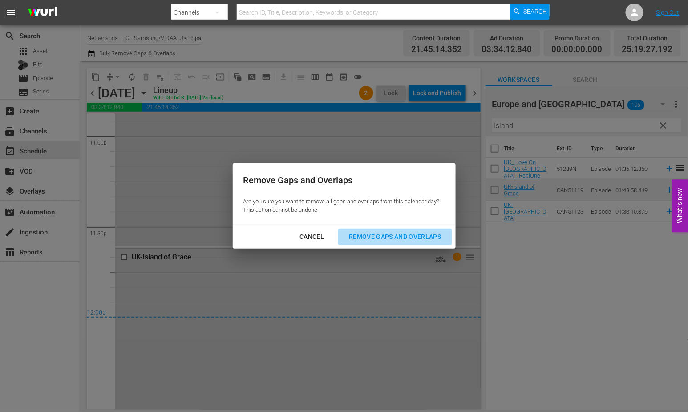
click at [415, 234] on div "Remove Gaps and Overlaps" at bounding box center [395, 236] width 106 height 11
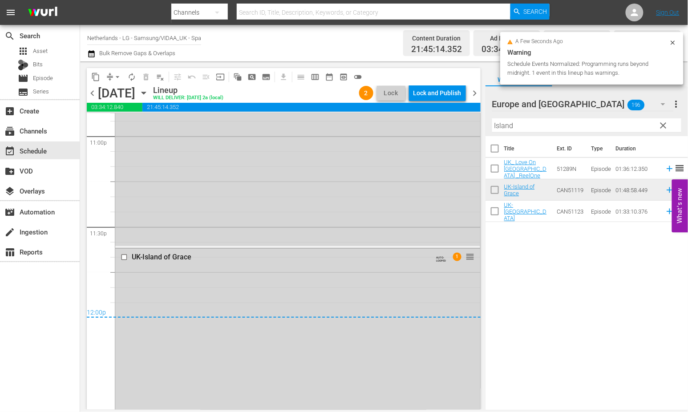
click at [438, 93] on div "Lock and Publish" at bounding box center [437, 93] width 48 height 16
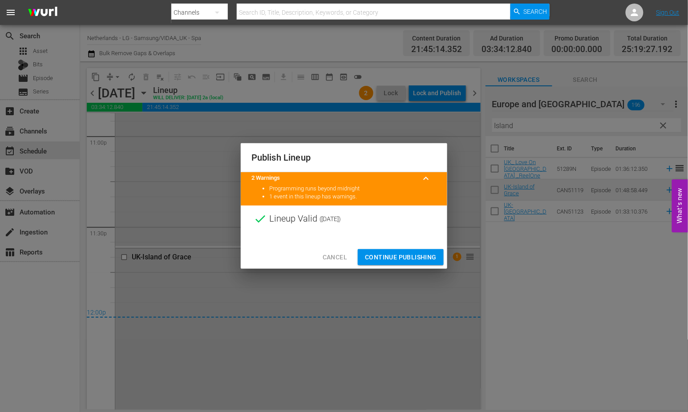
click at [394, 258] on span "Continue Publishing" at bounding box center [401, 257] width 72 height 11
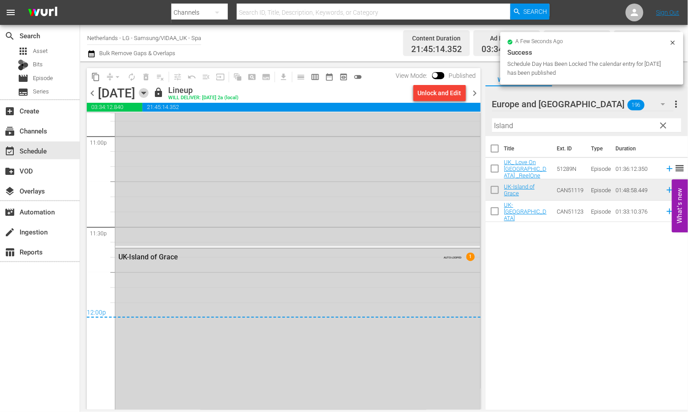
click at [149, 92] on icon "button" at bounding box center [144, 93] width 10 height 10
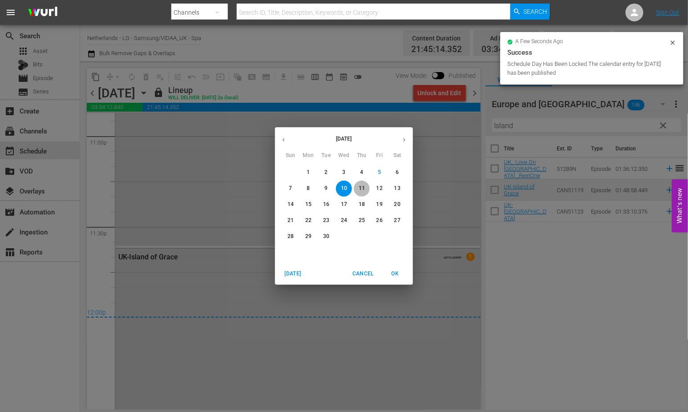
click at [361, 188] on p "11" at bounding box center [362, 189] width 6 height 8
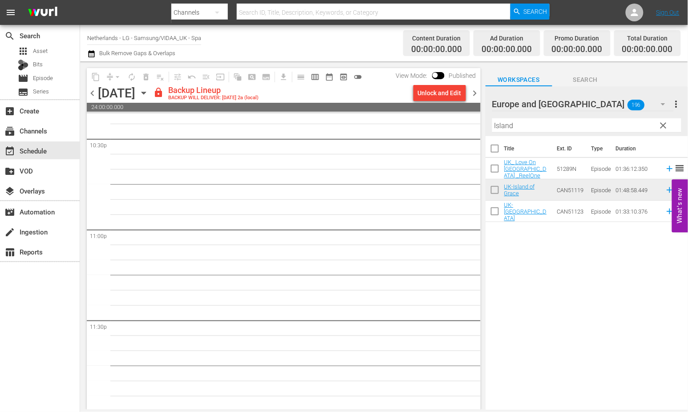
scroll to position [4061, 0]
click at [435, 91] on div "Unlock and Edit" at bounding box center [440, 93] width 44 height 16
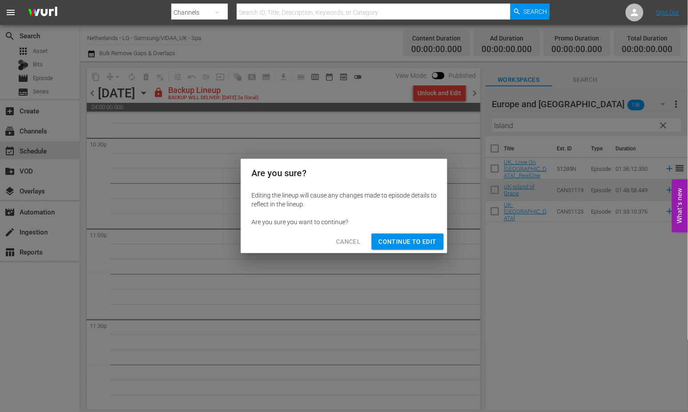
click at [399, 241] on span "Continue to Edit" at bounding box center [408, 241] width 58 height 11
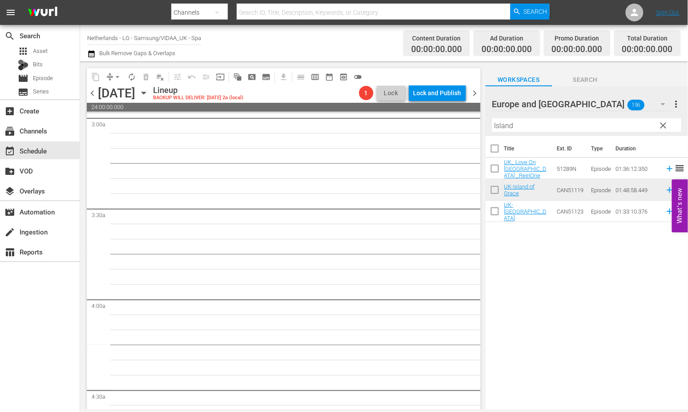
scroll to position [0, 0]
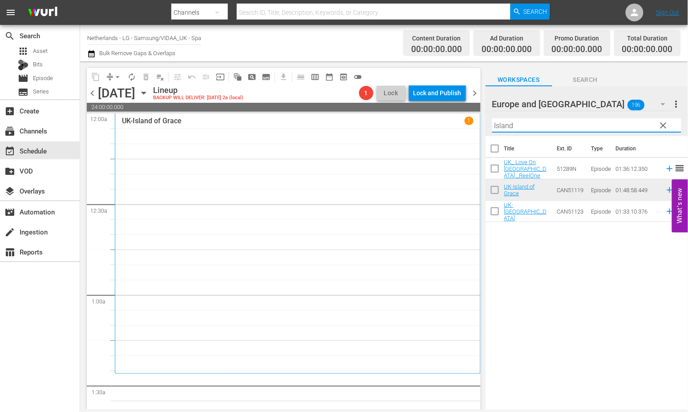
drag, startPoint x: 522, startPoint y: 125, endPoint x: 412, endPoint y: 126, distance: 109.9
click at [412, 126] on div "content_copy compress arrow_drop_down autorenew_outlined delete_forever_outline…" at bounding box center [384, 235] width 608 height 348
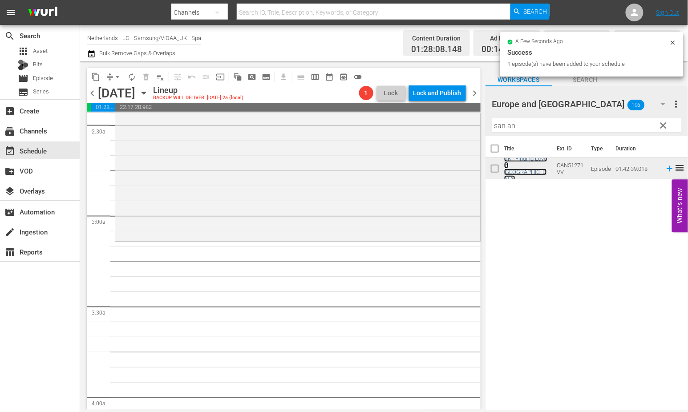
scroll to position [445, 0]
drag, startPoint x: 522, startPoint y: 123, endPoint x: 404, endPoint y: 123, distance: 118.4
click at [404, 123] on div "content_copy compress arrow_drop_down autorenew_outlined delete_forever_outline…" at bounding box center [384, 235] width 608 height 348
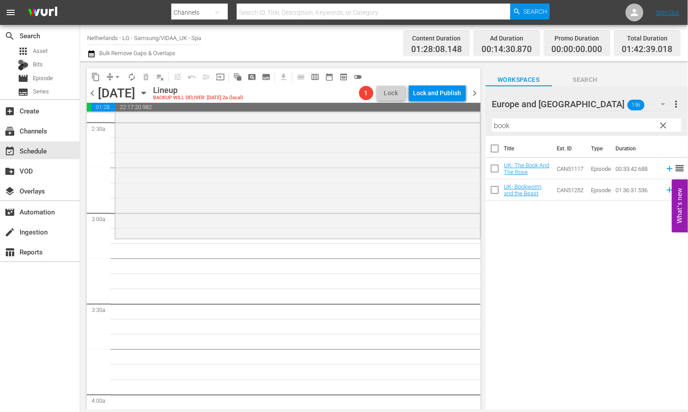
drag, startPoint x: 539, startPoint y: 282, endPoint x: 518, endPoint y: 235, distance: 52.0
click at [539, 282] on div "Title Ext. ID Type Duration UK- The Book And The Rose CAN51117 Episode 00:33:42…" at bounding box center [587, 273] width 202 height 275
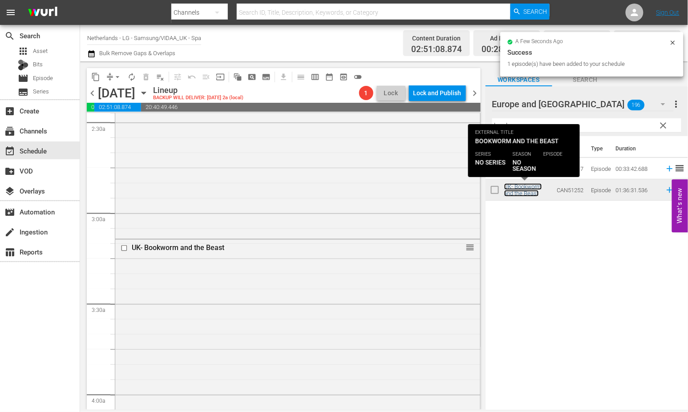
scroll to position [741, 0]
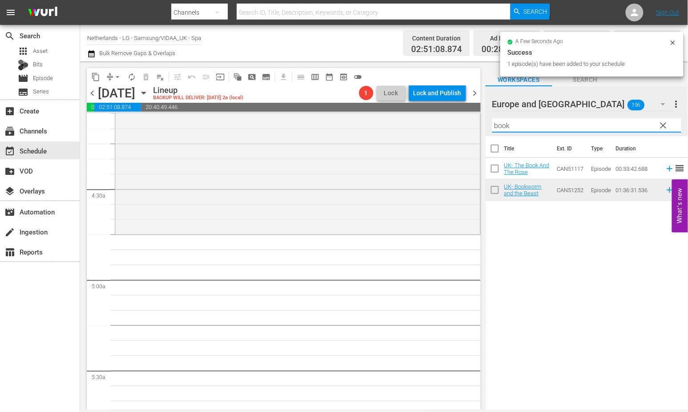
drag, startPoint x: 532, startPoint y: 128, endPoint x: 390, endPoint y: 113, distance: 142.8
click at [390, 113] on div "content_copy compress arrow_drop_down autorenew_outlined delete_forever_outline…" at bounding box center [384, 235] width 608 height 348
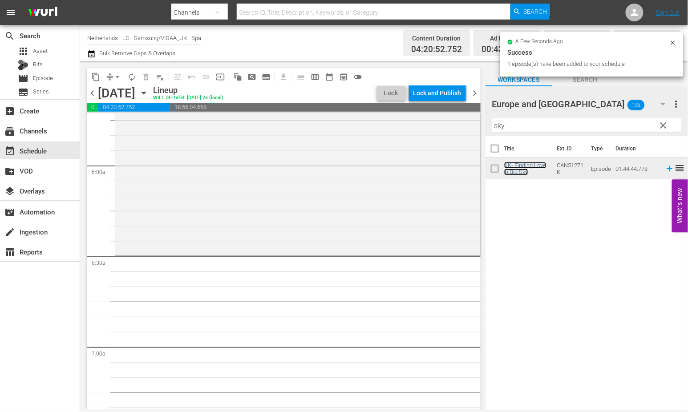
scroll to position [1038, 0]
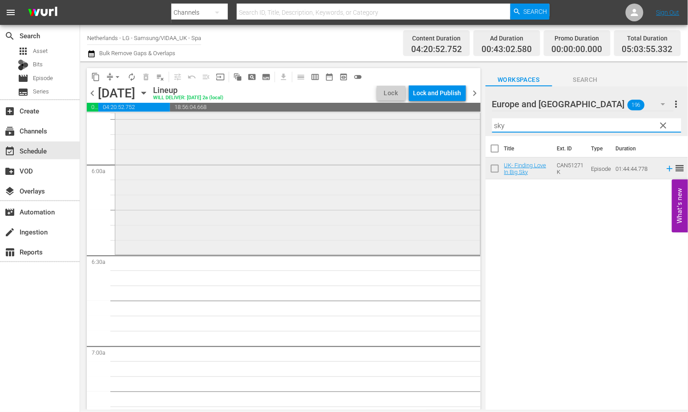
drag, startPoint x: 512, startPoint y: 122, endPoint x: 427, endPoint y: 121, distance: 85.0
click at [429, 121] on div "content_copy compress arrow_drop_down autorenew_outlined delete_forever_outline…" at bounding box center [384, 235] width 608 height 348
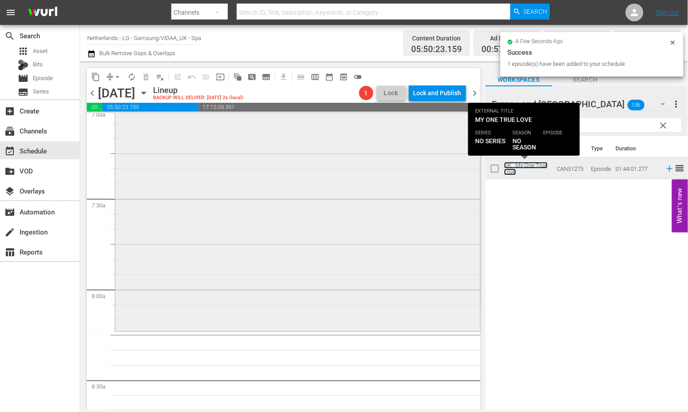
scroll to position [1285, 0]
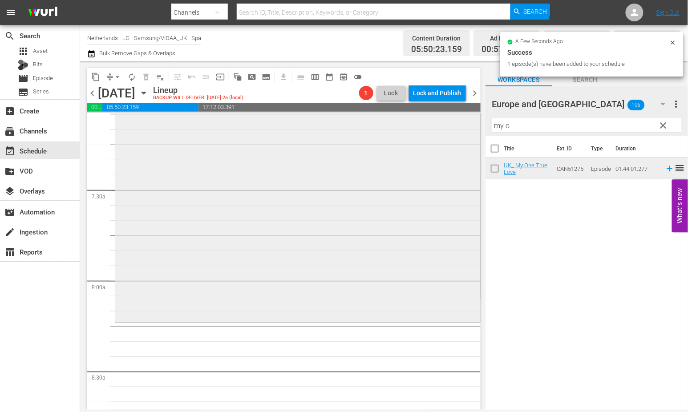
drag, startPoint x: 430, startPoint y: 125, endPoint x: 413, endPoint y: 127, distance: 17.5
click at [420, 125] on div "content_copy compress arrow_drop_down autorenew_outlined delete_forever_outline…" at bounding box center [384, 235] width 608 height 348
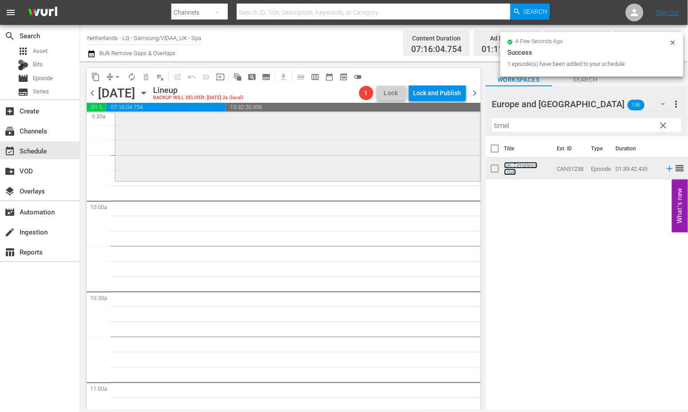
scroll to position [1730, 0]
drag, startPoint x: 522, startPoint y: 126, endPoint x: 396, endPoint y: 126, distance: 125.9
click at [397, 126] on div "content_copy compress arrow_drop_down autorenew_outlined delete_forever_outline…" at bounding box center [384, 235] width 608 height 348
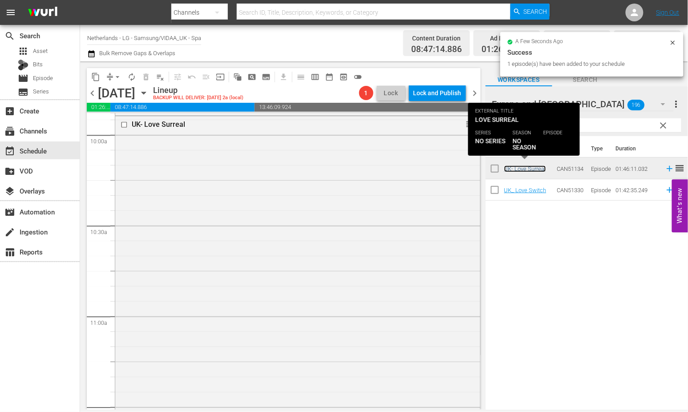
scroll to position [1978, 0]
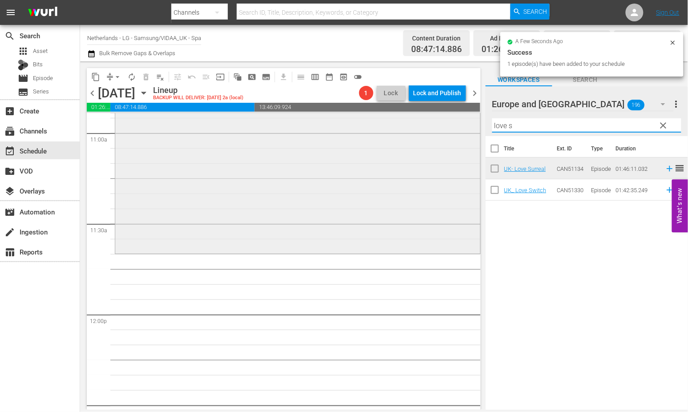
drag, startPoint x: 522, startPoint y: 125, endPoint x: 402, endPoint y: 124, distance: 120.6
click at [402, 124] on div "content_copy compress arrow_drop_down autorenew_outlined delete_forever_outline…" at bounding box center [384, 235] width 608 height 348
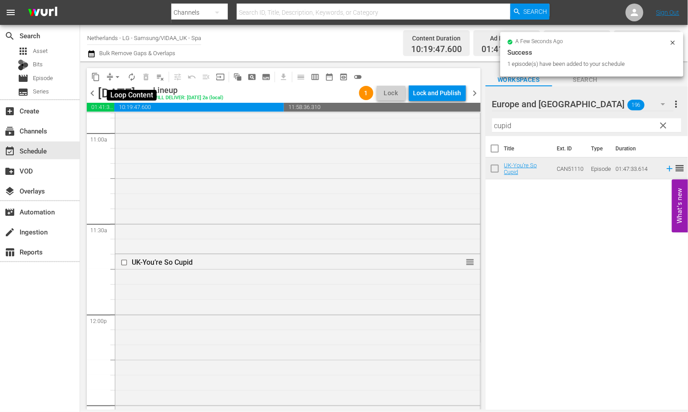
click at [130, 76] on span "autorenew_outlined" at bounding box center [131, 77] width 9 height 9
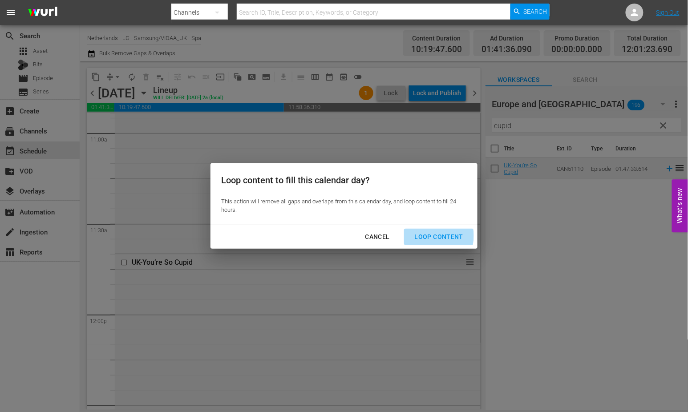
drag, startPoint x: 427, startPoint y: 236, endPoint x: 457, endPoint y: 251, distance: 33.6
click at [427, 236] on div "Loop Content" at bounding box center [439, 236] width 63 height 11
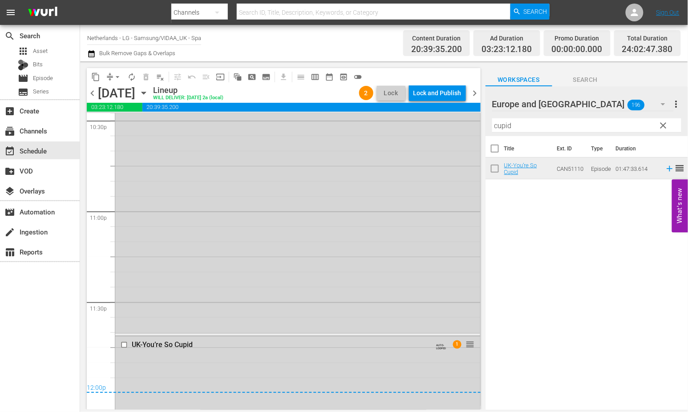
scroll to position [4153, 0]
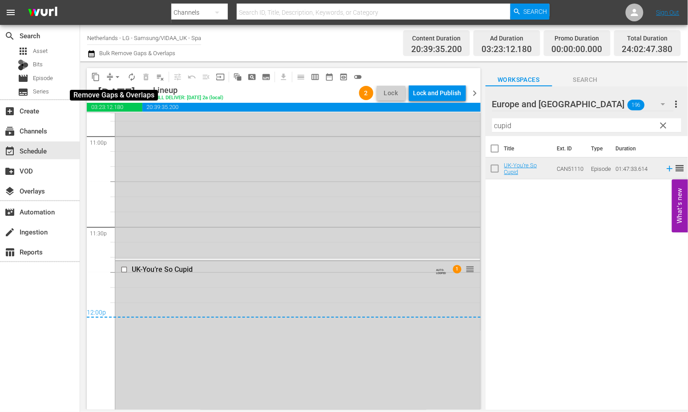
click at [116, 77] on span "arrow_drop_down" at bounding box center [117, 77] width 9 height 9
click at [140, 122] on li "Align to End of Previous Day" at bounding box center [117, 124] width 93 height 15
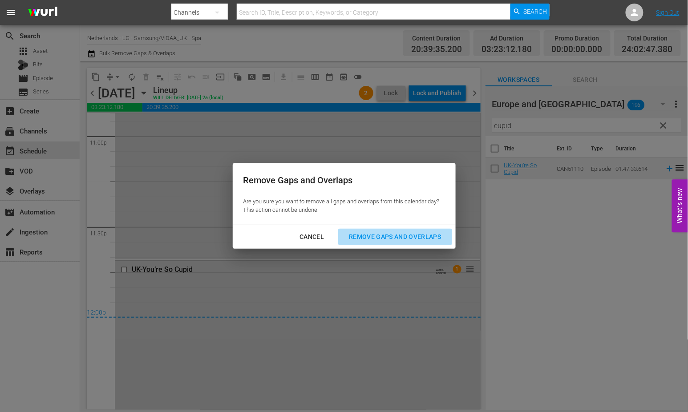
click at [405, 234] on div "Remove Gaps and Overlaps" at bounding box center [395, 236] width 106 height 11
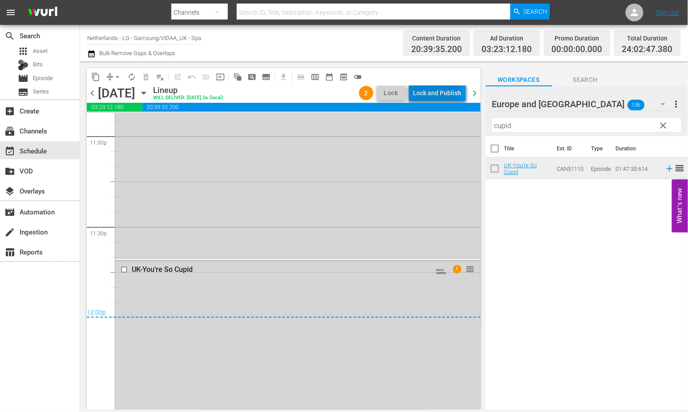
click at [432, 88] on div "Lock and Publish" at bounding box center [437, 93] width 48 height 16
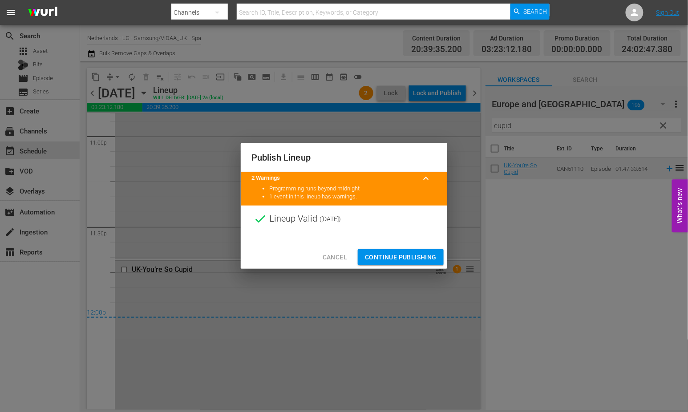
click at [395, 255] on span "Continue Publishing" at bounding box center [401, 257] width 72 height 11
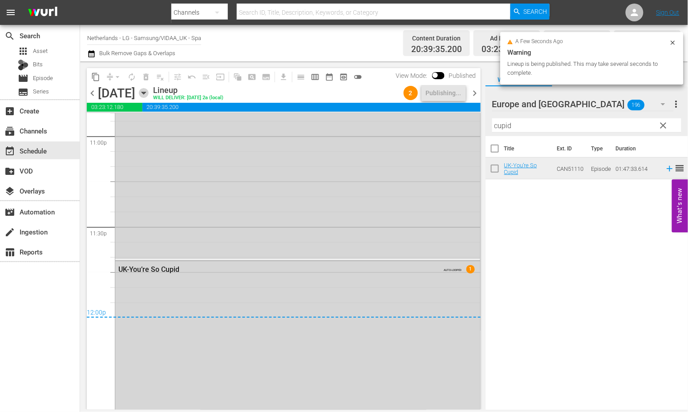
click at [146, 92] on icon "button" at bounding box center [144, 93] width 4 height 2
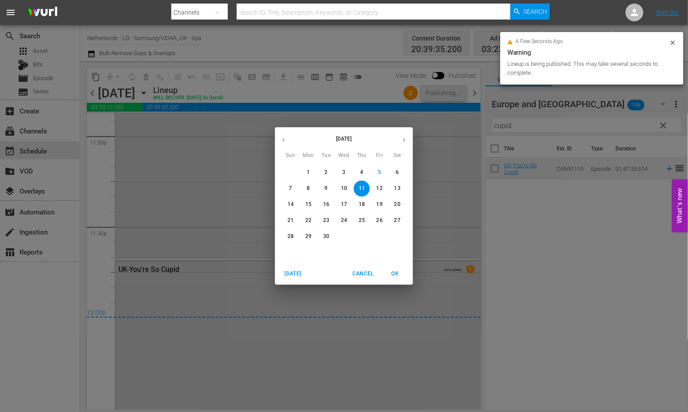
click at [381, 187] on p "12" at bounding box center [379, 189] width 6 height 8
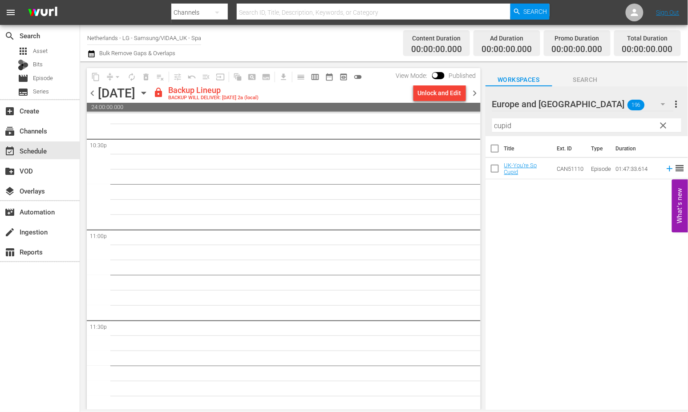
scroll to position [4061, 0]
click at [428, 92] on div "Unlock and Edit" at bounding box center [440, 93] width 44 height 16
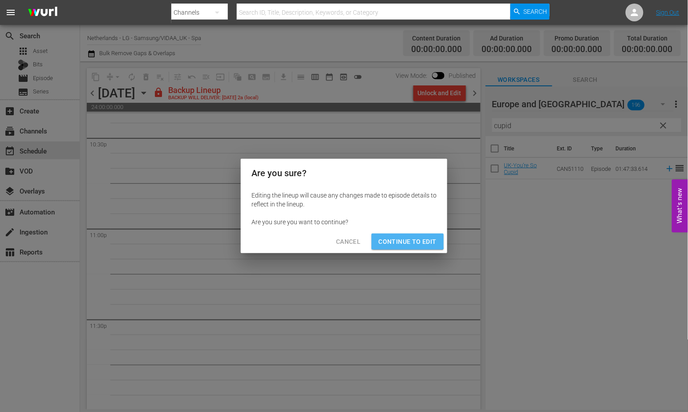
click at [407, 239] on span "Continue to Edit" at bounding box center [408, 241] width 58 height 11
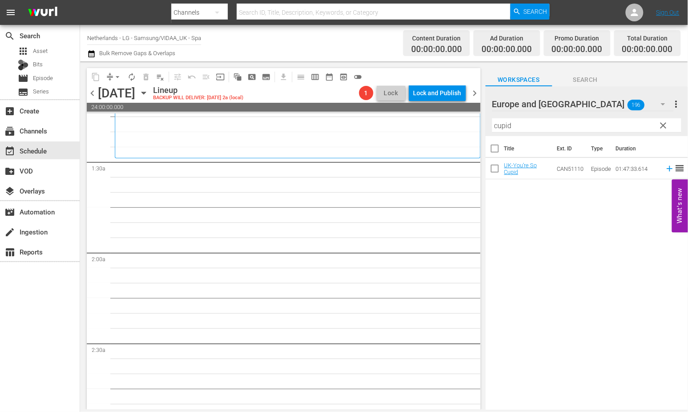
scroll to position [0, 0]
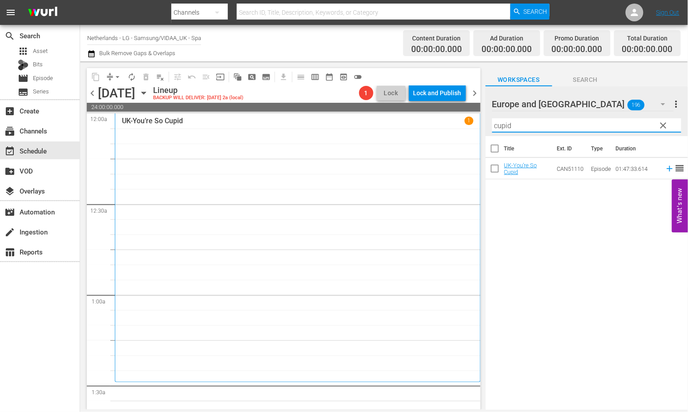
drag, startPoint x: 464, startPoint y: 127, endPoint x: 446, endPoint y: 128, distance: 17.8
click at [446, 128] on div "content_copy compress arrow_drop_down autorenew_outlined delete_forever_outline…" at bounding box center [384, 235] width 608 height 348
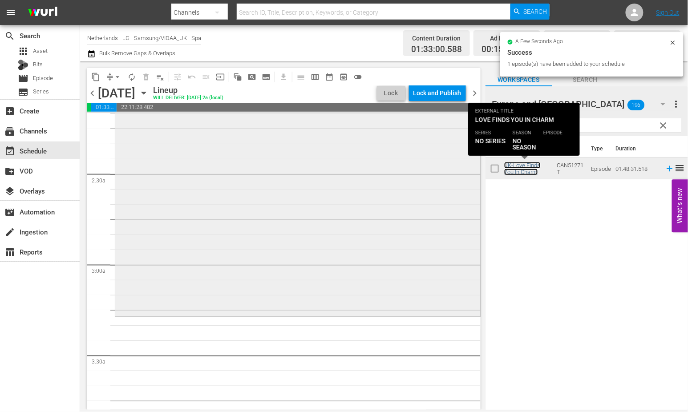
scroll to position [395, 0]
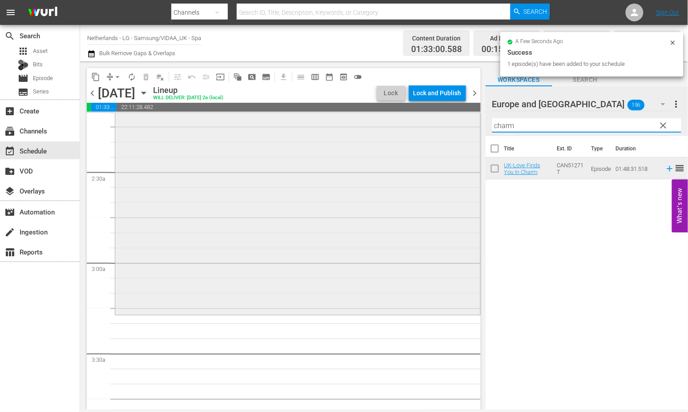
drag, startPoint x: 520, startPoint y: 126, endPoint x: 422, endPoint y: 121, distance: 98.0
click at [422, 121] on div "content_copy compress arrow_drop_down autorenew_outlined delete_forever_outline…" at bounding box center [384, 235] width 608 height 348
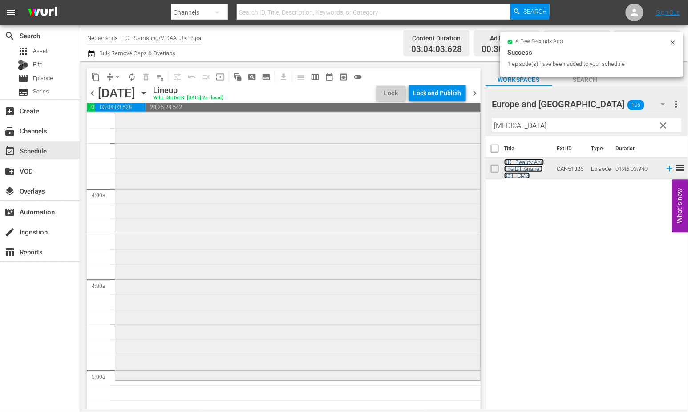
scroll to position [741, 0]
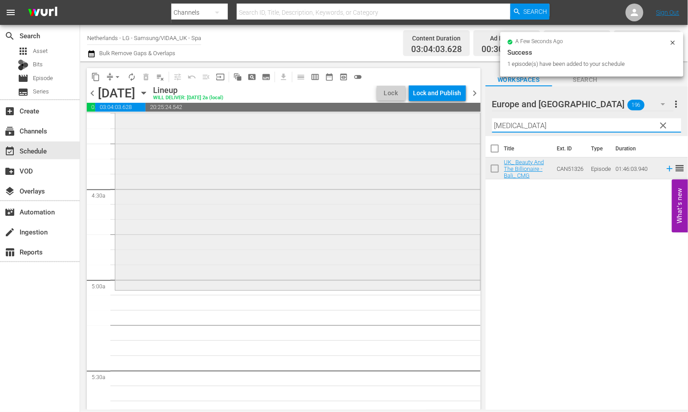
drag, startPoint x: 518, startPoint y: 122, endPoint x: 452, endPoint y: 117, distance: 66.1
click at [452, 117] on div "content_copy compress arrow_drop_down autorenew_outlined delete_forever_outline…" at bounding box center [384, 235] width 608 height 348
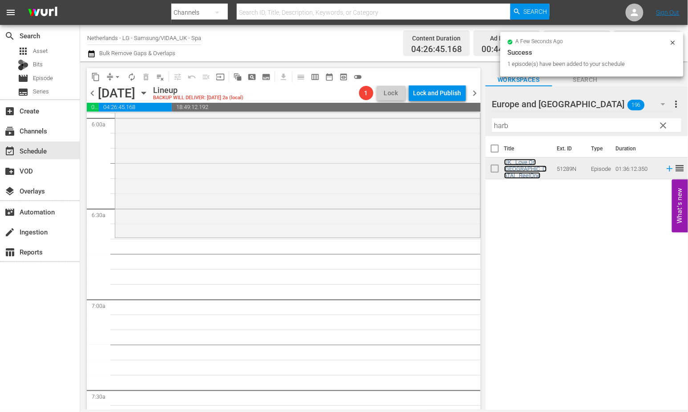
scroll to position [1088, 0]
drag, startPoint x: 504, startPoint y: 123, endPoint x: 458, endPoint y: 118, distance: 46.1
click at [458, 118] on div "content_copy compress arrow_drop_down autorenew_outlined delete_forever_outline…" at bounding box center [384, 235] width 608 height 348
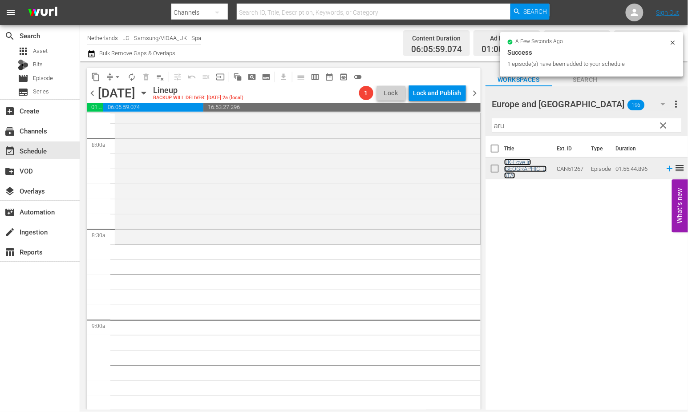
scroll to position [1434, 0]
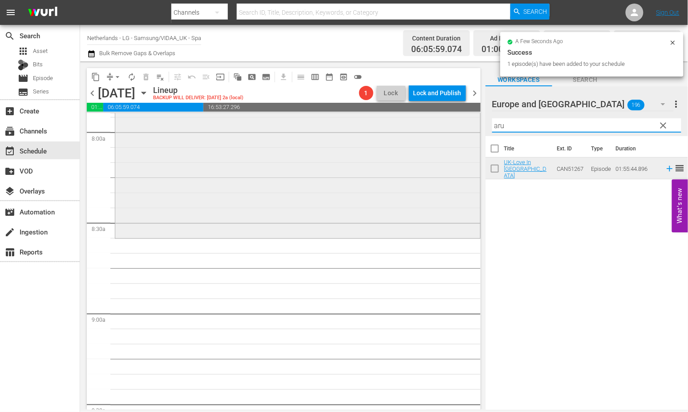
drag, startPoint x: 520, startPoint y: 128, endPoint x: 440, endPoint y: 124, distance: 80.2
click at [440, 124] on div "content_copy compress arrow_drop_down autorenew_outlined delete_forever_outline…" at bounding box center [384, 235] width 608 height 348
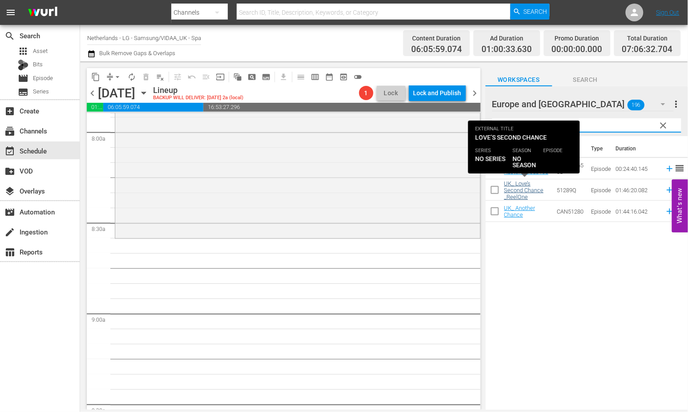
type input "chanc"
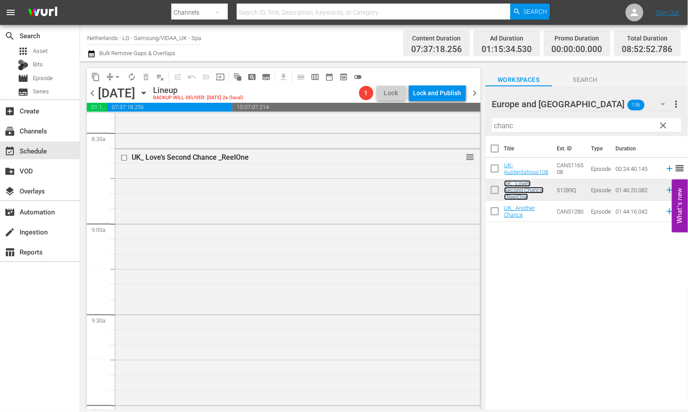
scroll to position [1533, 0]
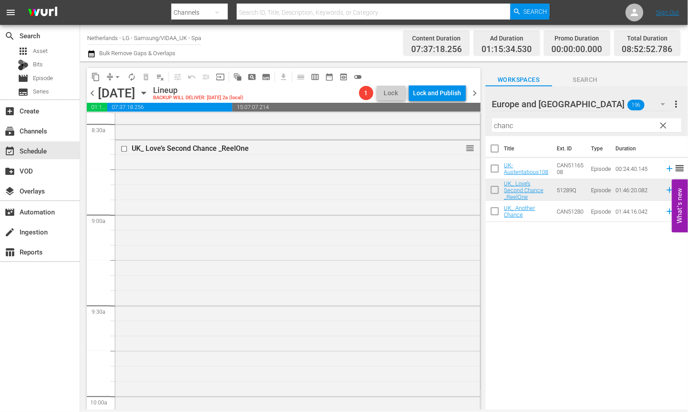
click at [493, 212] on input "checkbox" at bounding box center [495, 213] width 19 height 19
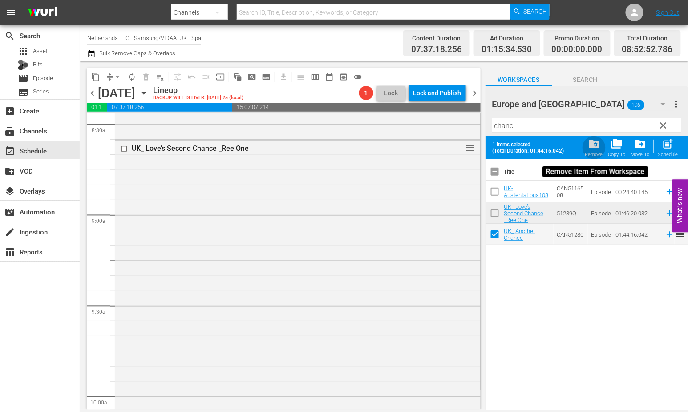
click at [595, 142] on span "folder_delete" at bounding box center [594, 144] width 12 height 12
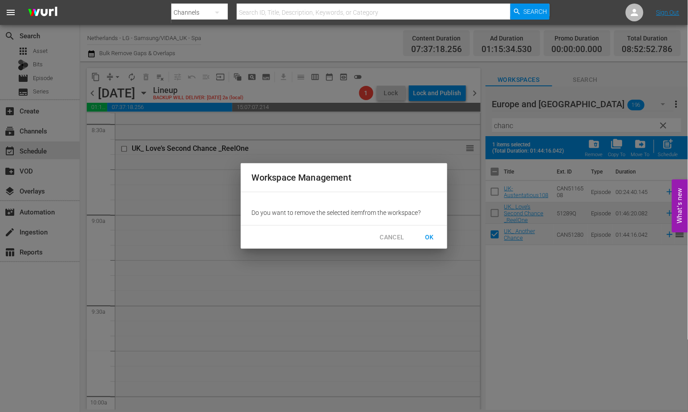
click at [428, 235] on span "OK" at bounding box center [429, 237] width 14 height 11
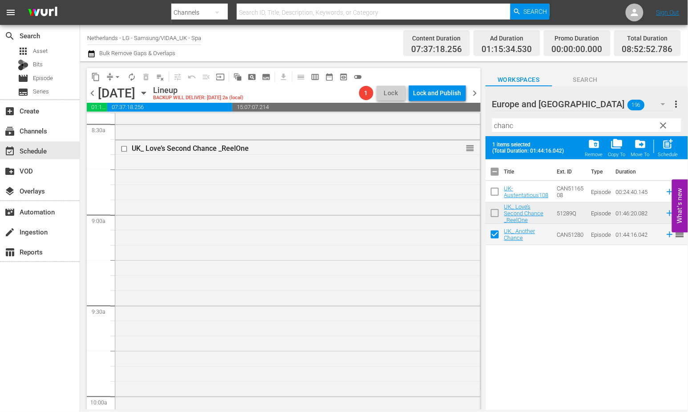
checkbox input "false"
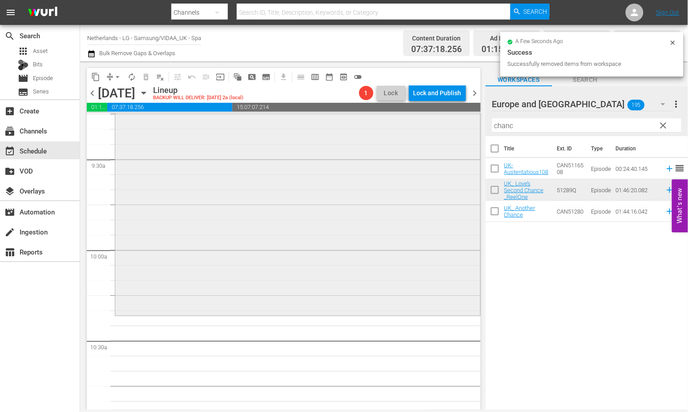
scroll to position [1681, 0]
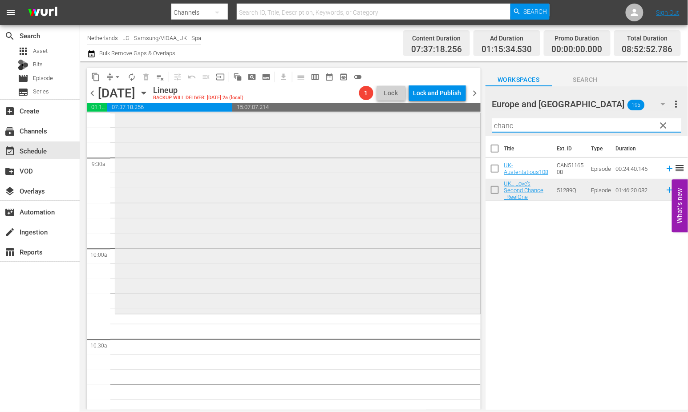
drag, startPoint x: 519, startPoint y: 124, endPoint x: 433, endPoint y: 123, distance: 85.4
click at [433, 123] on div "content_copy compress arrow_drop_down autorenew_outlined delete_forever_outline…" at bounding box center [384, 235] width 608 height 348
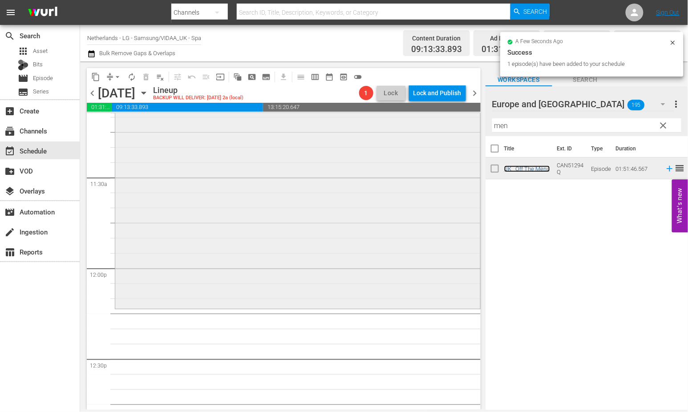
scroll to position [2027, 0]
drag, startPoint x: 448, startPoint y: 119, endPoint x: 439, endPoint y: 119, distance: 8.5
click at [439, 119] on div "content_copy compress arrow_drop_down autorenew_outlined delete_forever_outline…" at bounding box center [384, 235] width 608 height 348
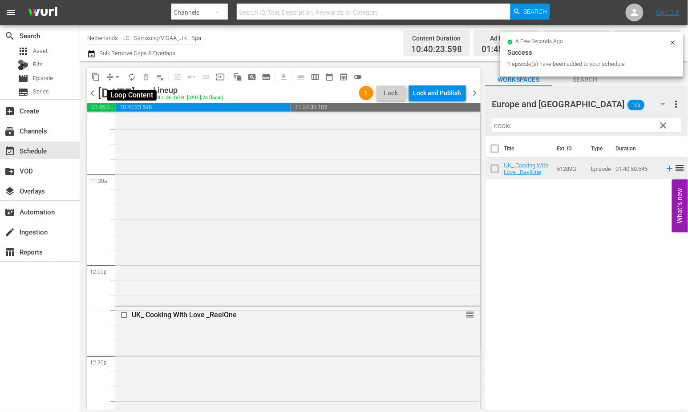
click at [131, 76] on span "autorenew_outlined" at bounding box center [131, 77] width 9 height 9
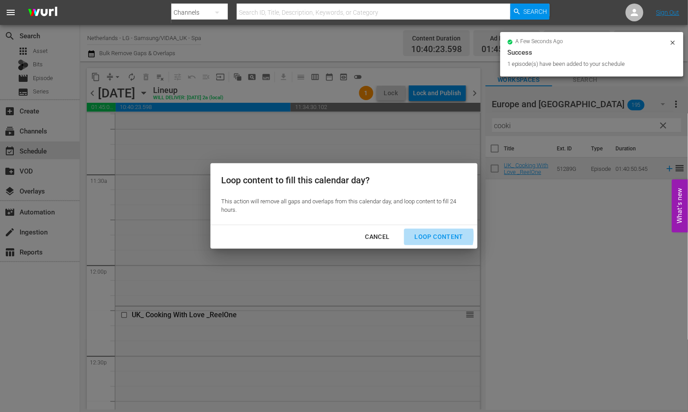
click at [432, 236] on div "Loop Content" at bounding box center [439, 236] width 63 height 11
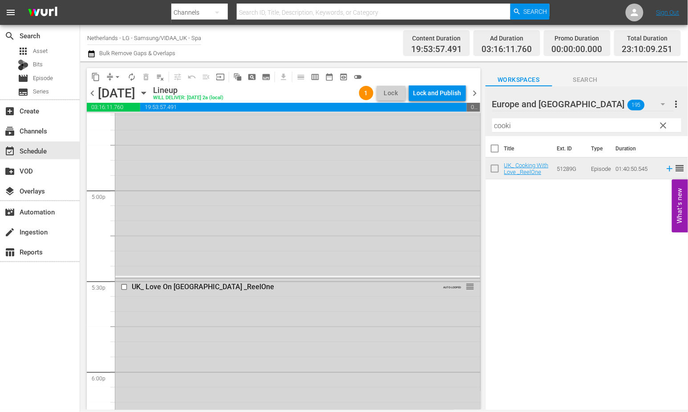
scroll to position [2992, 0]
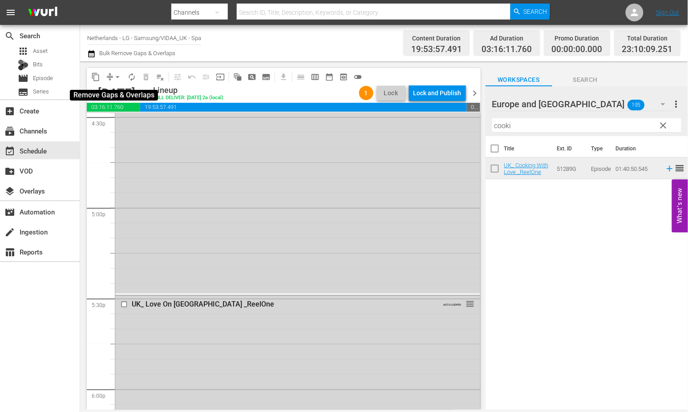
click at [115, 75] on span "arrow_drop_down" at bounding box center [117, 77] width 9 height 9
click at [135, 123] on li "Align to End of Previous Day" at bounding box center [117, 124] width 93 height 15
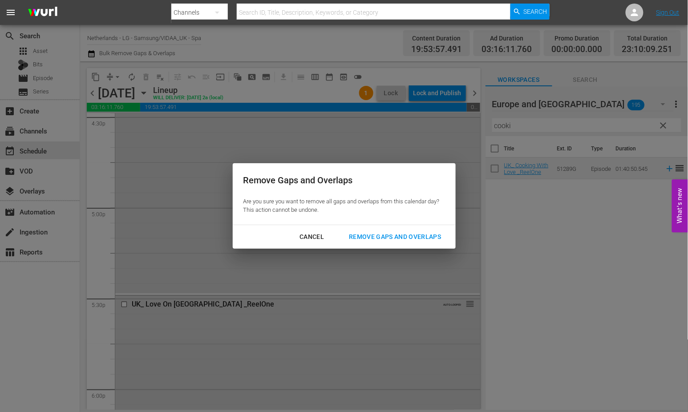
click at [414, 234] on div "Remove Gaps and Overlaps" at bounding box center [395, 236] width 106 height 11
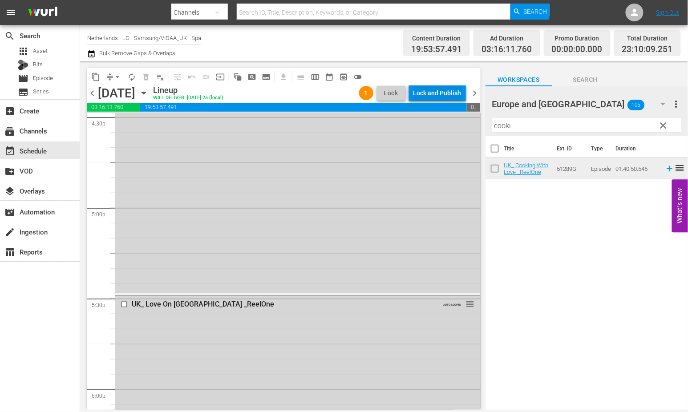
click at [440, 91] on div "Lock and Publish" at bounding box center [437, 93] width 48 height 16
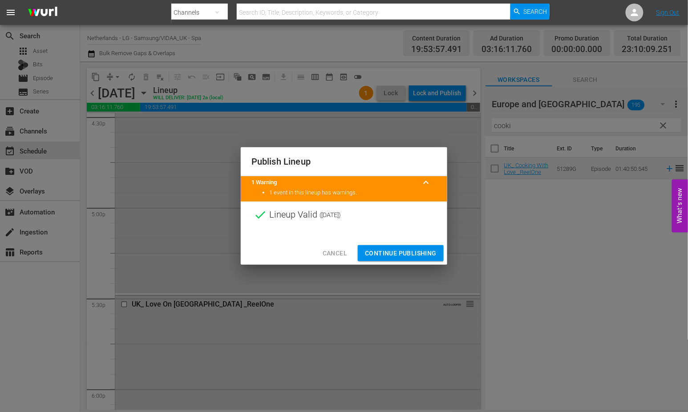
click at [420, 252] on span "Continue Publishing" at bounding box center [401, 253] width 72 height 11
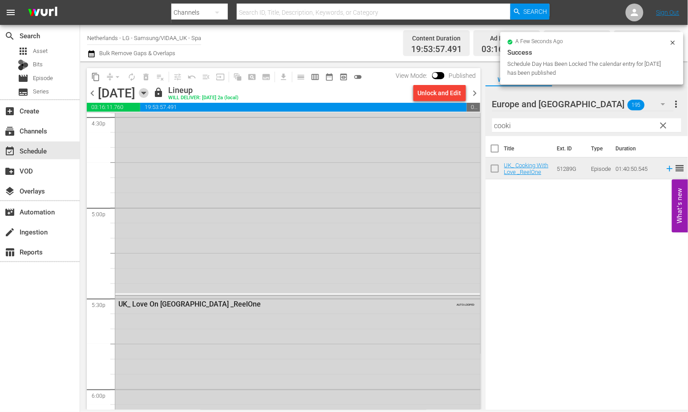
click at [146, 92] on icon "button" at bounding box center [144, 93] width 4 height 2
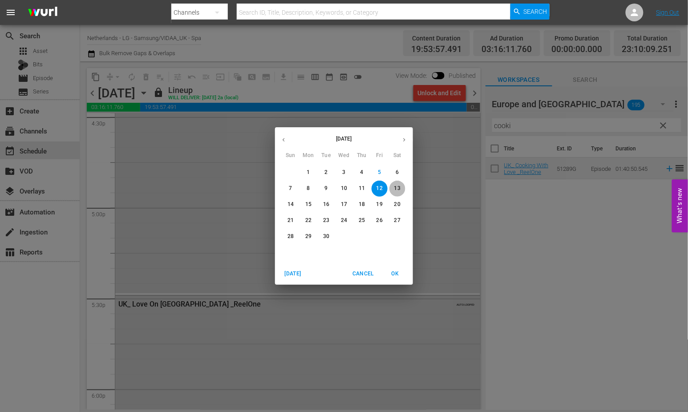
click at [395, 188] on p "13" at bounding box center [397, 189] width 6 height 8
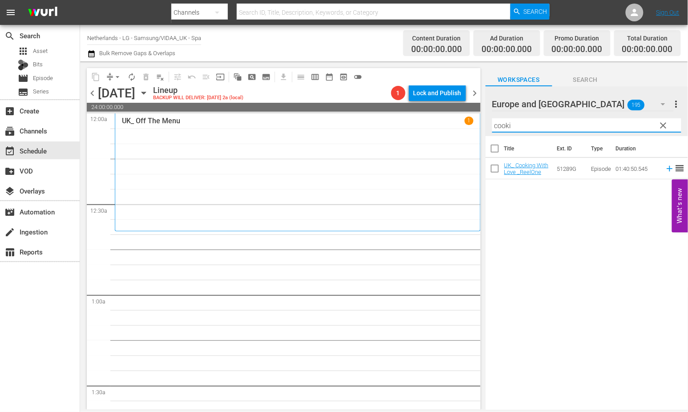
drag, startPoint x: 527, startPoint y: 126, endPoint x: 429, endPoint y: 117, distance: 99.2
click at [429, 117] on div "content_copy compress arrow_drop_down autorenew_outlined delete_forever_outline…" at bounding box center [384, 235] width 608 height 348
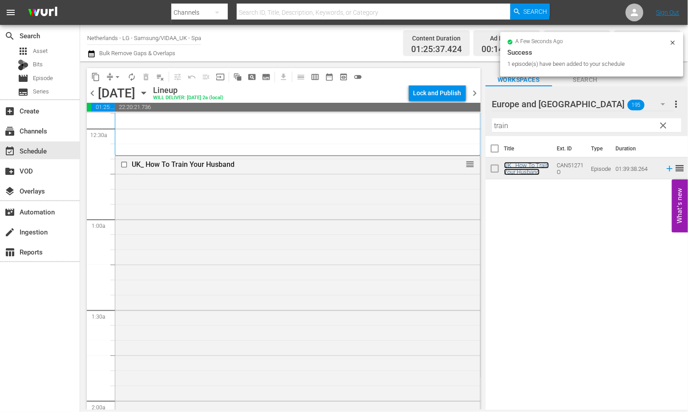
scroll to position [247, 0]
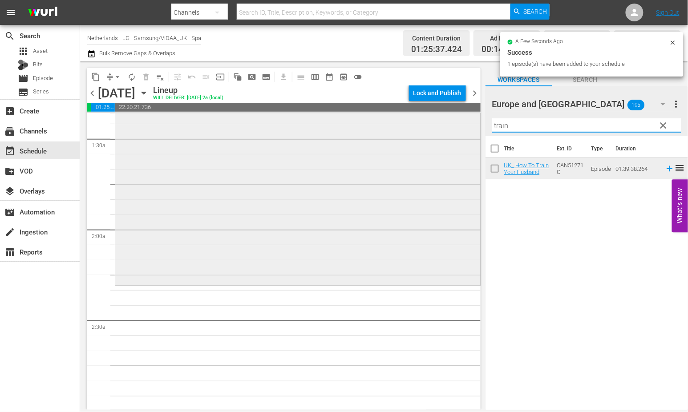
drag, startPoint x: 535, startPoint y: 127, endPoint x: 438, endPoint y: 123, distance: 96.7
click at [438, 123] on div "content_copy compress arrow_drop_down autorenew_outlined delete_forever_outline…" at bounding box center [384, 235] width 608 height 348
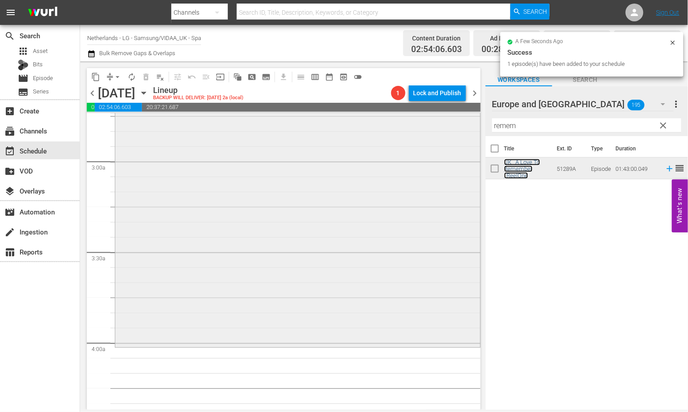
scroll to position [593, 0]
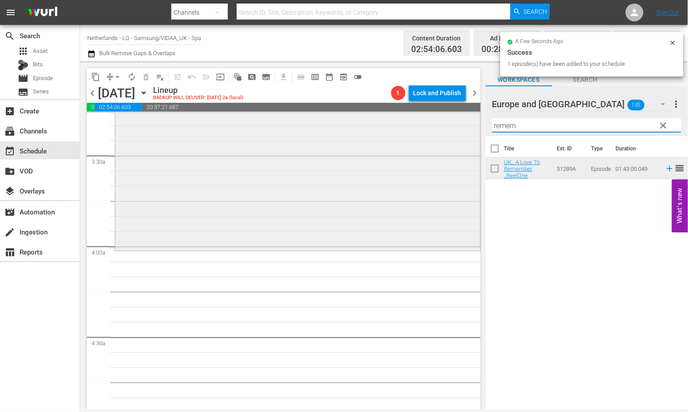
click at [437, 123] on div "content_copy compress arrow_drop_down autorenew_outlined delete_forever_outline…" at bounding box center [384, 235] width 608 height 348
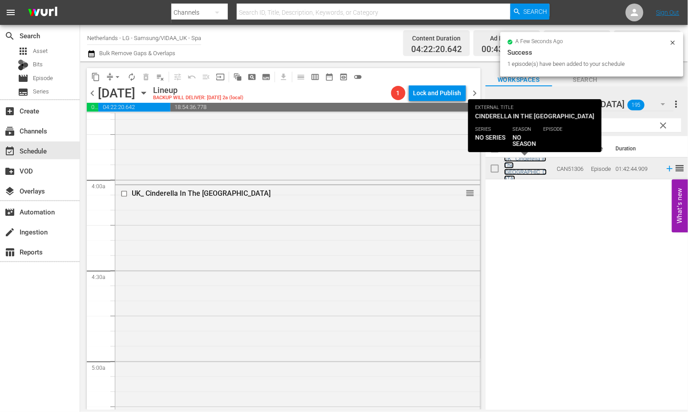
scroll to position [840, 0]
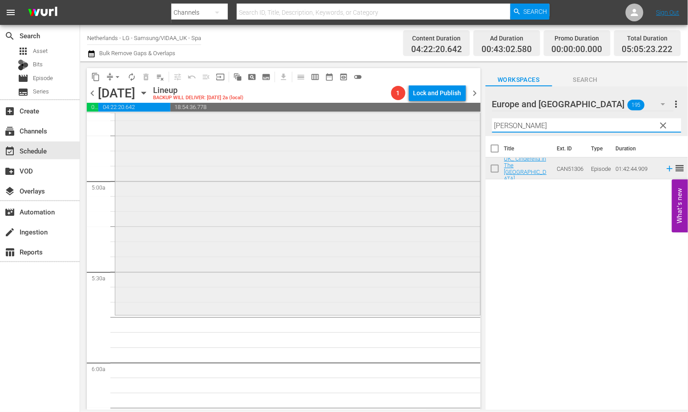
drag, startPoint x: 518, startPoint y: 128, endPoint x: 445, endPoint y: 125, distance: 73.5
click at [445, 125] on div "content_copy compress arrow_drop_down autorenew_outlined delete_forever_outline…" at bounding box center [384, 235] width 608 height 348
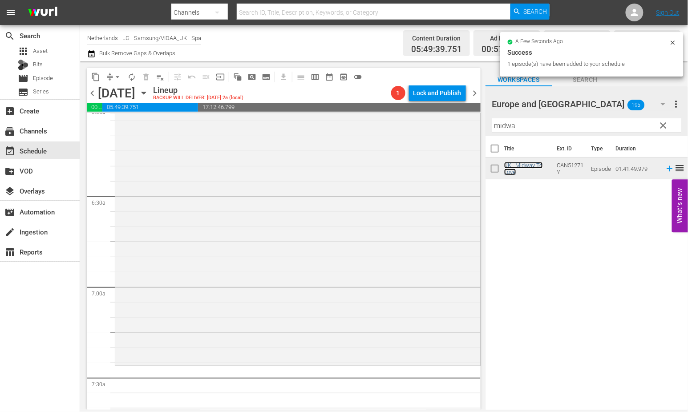
scroll to position [1236, 0]
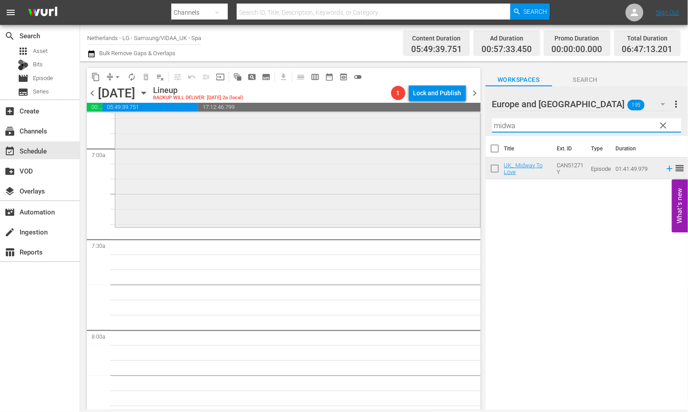
drag, startPoint x: 527, startPoint y: 125, endPoint x: 421, endPoint y: 125, distance: 105.9
click at [421, 125] on div "content_copy compress arrow_drop_down autorenew_outlined delete_forever_outline…" at bounding box center [384, 235] width 608 height 348
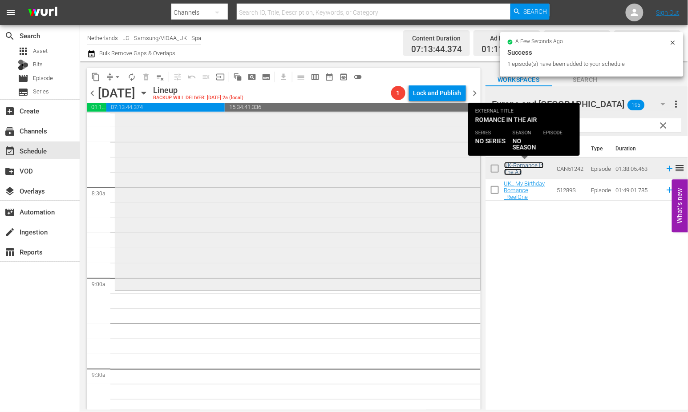
scroll to position [1483, 0]
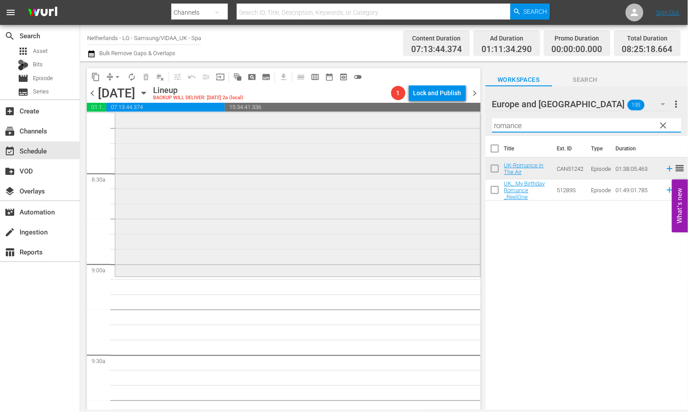
drag, startPoint x: 532, startPoint y: 127, endPoint x: 442, endPoint y: 127, distance: 89.9
click at [442, 127] on div "content_copy compress arrow_drop_down autorenew_outlined delete_forever_outline…" at bounding box center [384, 235] width 608 height 348
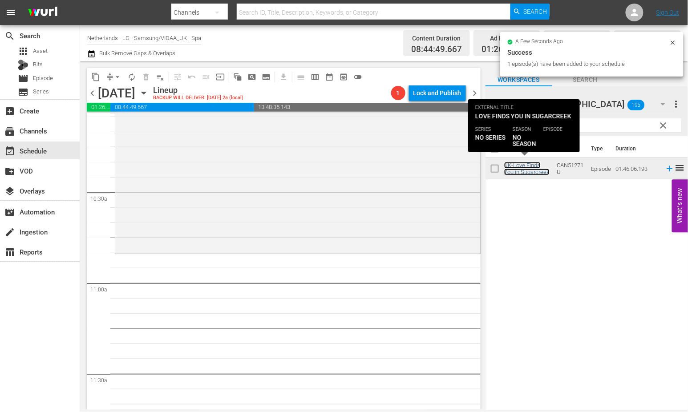
scroll to position [1829, 0]
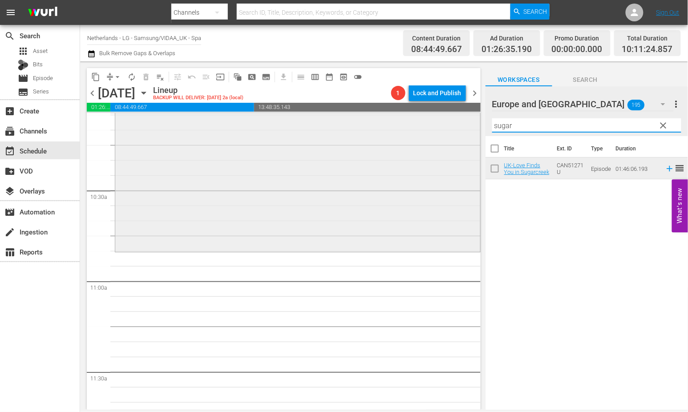
drag, startPoint x: 505, startPoint y: 125, endPoint x: 457, endPoint y: 120, distance: 47.4
click at [459, 120] on div "content_copy compress arrow_drop_down autorenew_outlined delete_forever_outline…" at bounding box center [384, 235] width 608 height 348
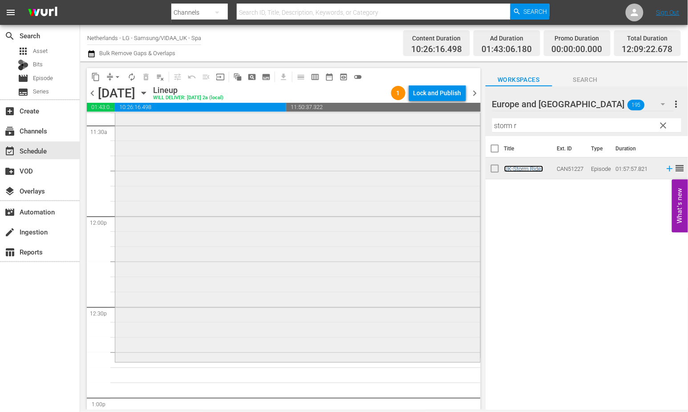
scroll to position [2175, 0]
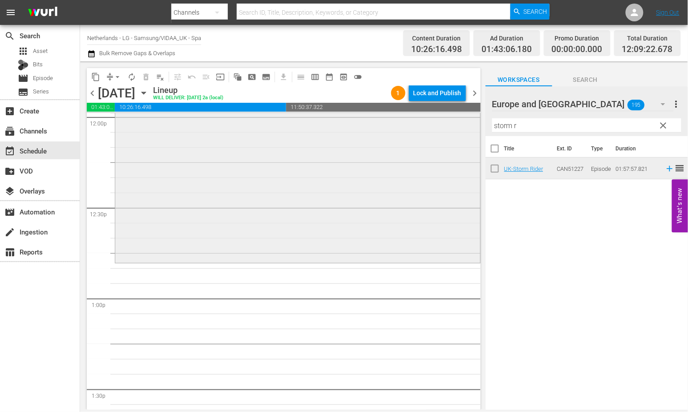
drag, startPoint x: 530, startPoint y: 126, endPoint x: 456, endPoint y: 121, distance: 74.9
click at [455, 121] on div "content_copy compress arrow_drop_down autorenew_outlined delete_forever_outline…" at bounding box center [384, 235] width 608 height 348
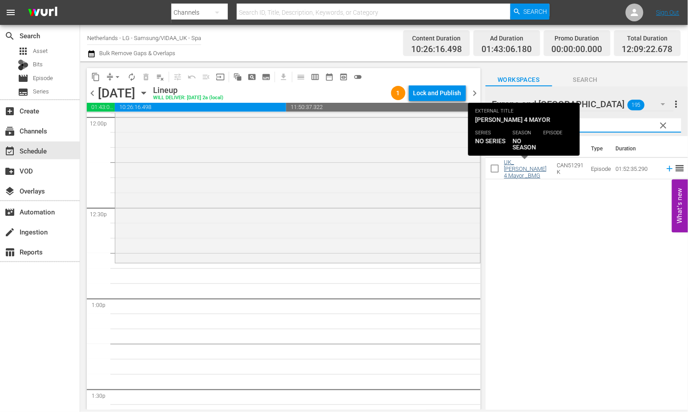
type input "[PERSON_NAME]"
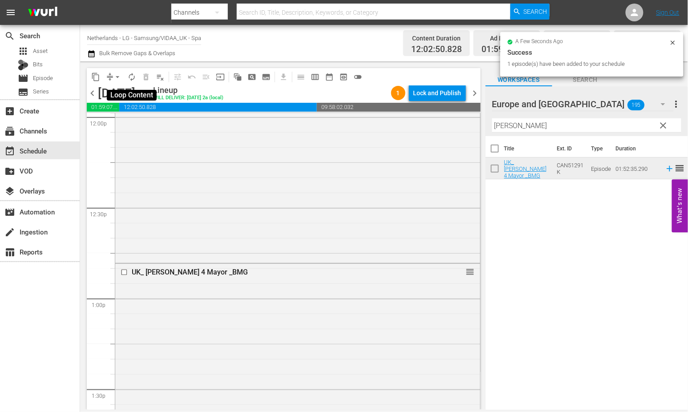
click at [130, 76] on span "autorenew_outlined" at bounding box center [131, 77] width 9 height 9
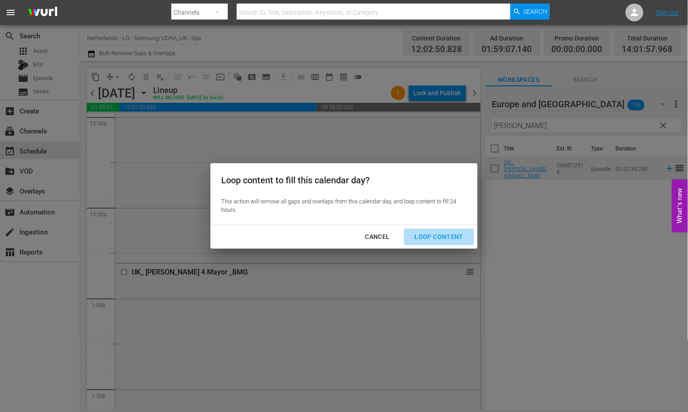
click at [437, 234] on div "Loop Content" at bounding box center [439, 236] width 63 height 11
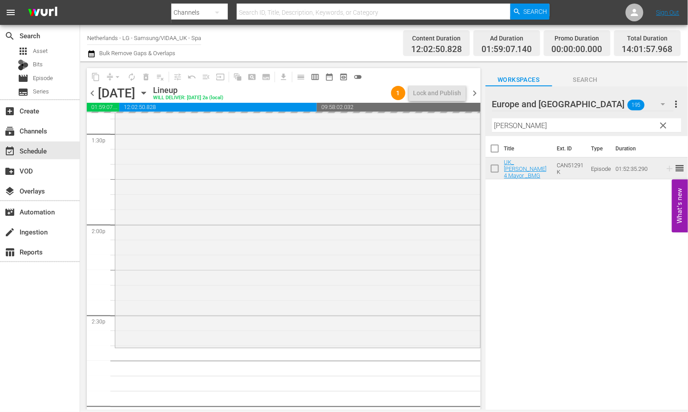
scroll to position [2521, 0]
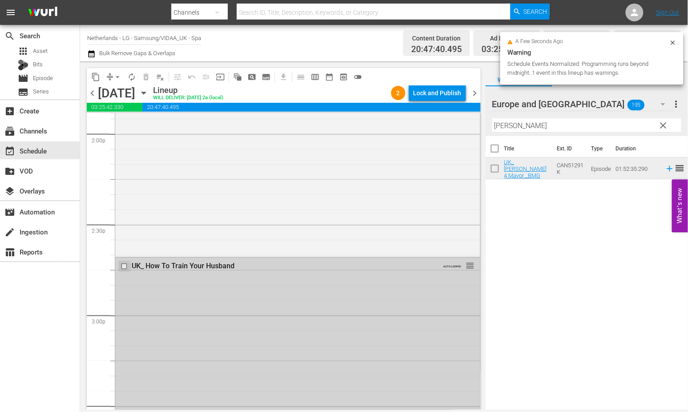
click at [125, 265] on input "checkbox" at bounding box center [125, 267] width 9 height 8
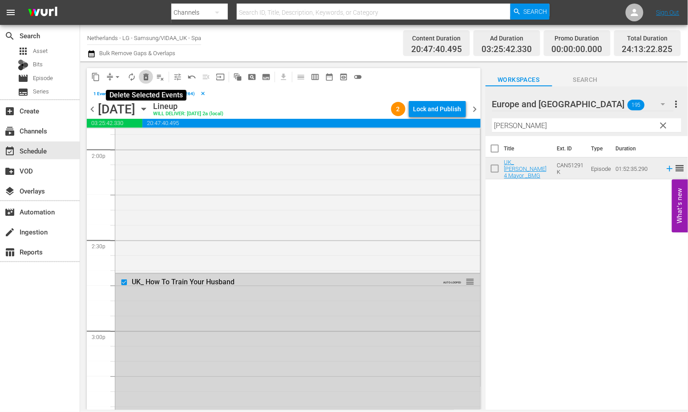
click at [148, 76] on span "delete_forever_outlined" at bounding box center [146, 77] width 9 height 9
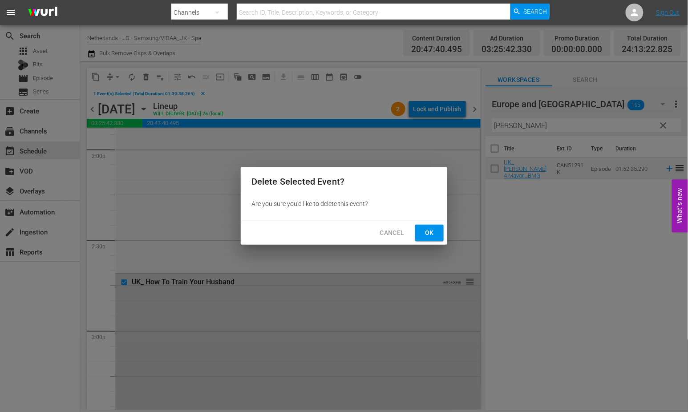
drag, startPoint x: 432, startPoint y: 231, endPoint x: 421, endPoint y: 221, distance: 14.5
click at [432, 231] on span "Ok" at bounding box center [429, 232] width 14 height 11
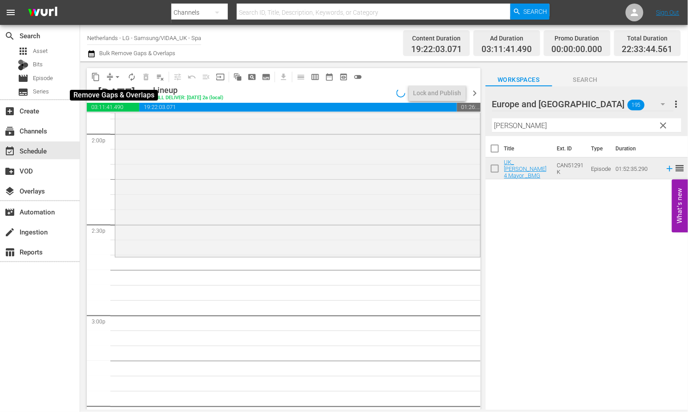
click at [117, 77] on span "arrow_drop_down" at bounding box center [117, 77] width 9 height 9
click at [132, 122] on li "Align to End of Previous Day" at bounding box center [117, 124] width 93 height 15
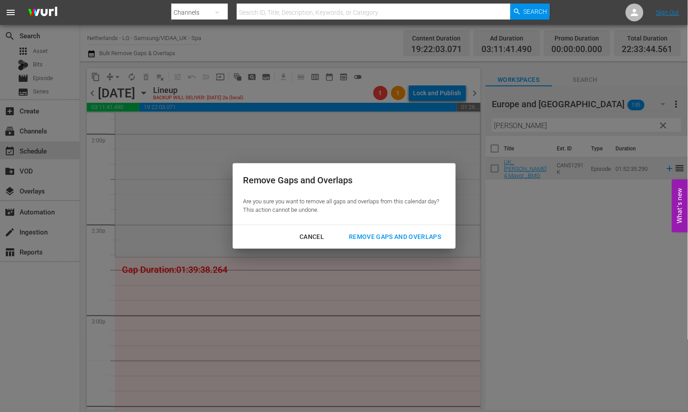
click at [399, 232] on div "Remove Gaps and Overlaps" at bounding box center [395, 236] width 106 height 11
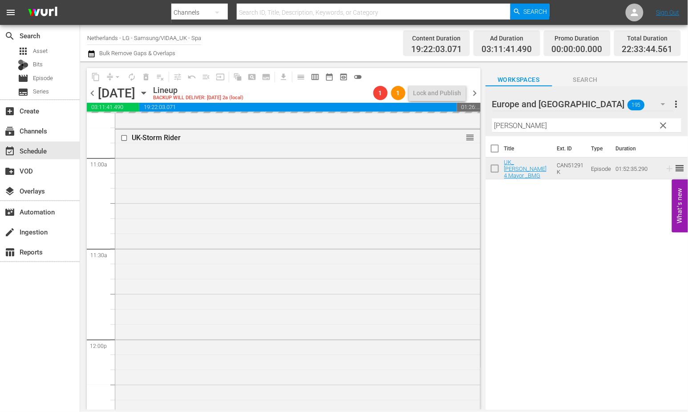
scroll to position [640, 0]
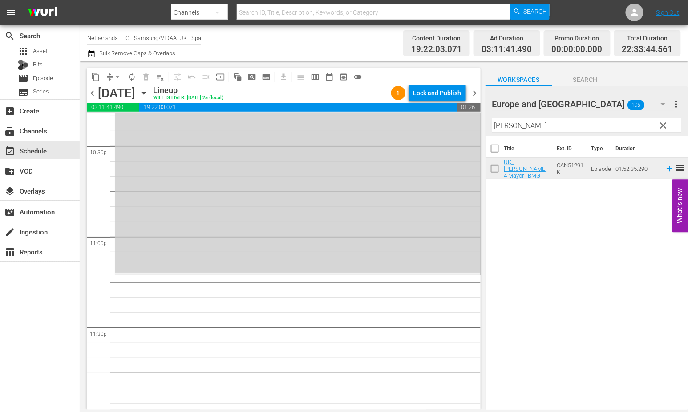
scroll to position [4061, 0]
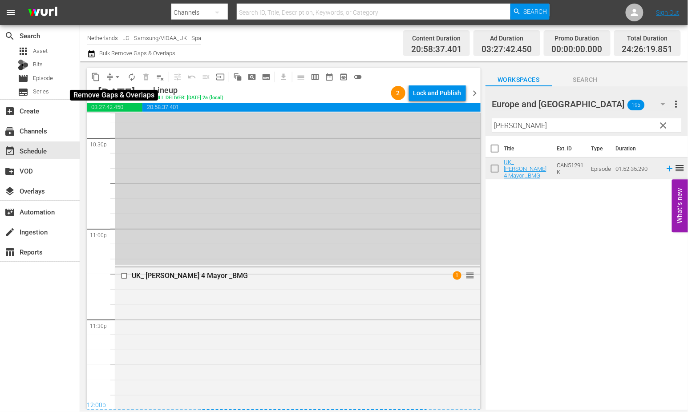
click at [119, 77] on span "arrow_drop_down" at bounding box center [117, 77] width 9 height 9
click at [119, 124] on li "Align to End of Previous Day" at bounding box center [117, 124] width 93 height 15
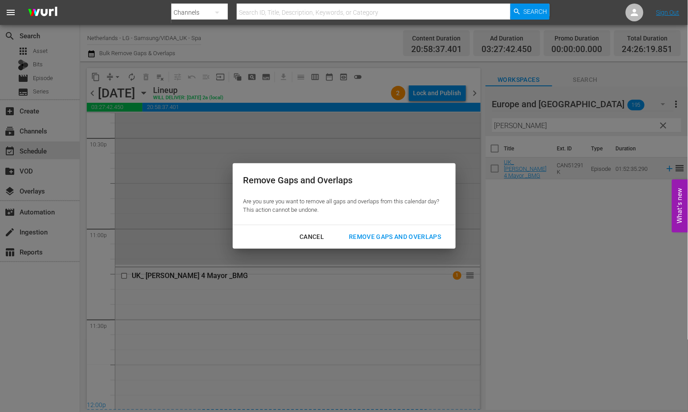
click at [399, 236] on div "Remove Gaps and Overlaps" at bounding box center [395, 236] width 106 height 11
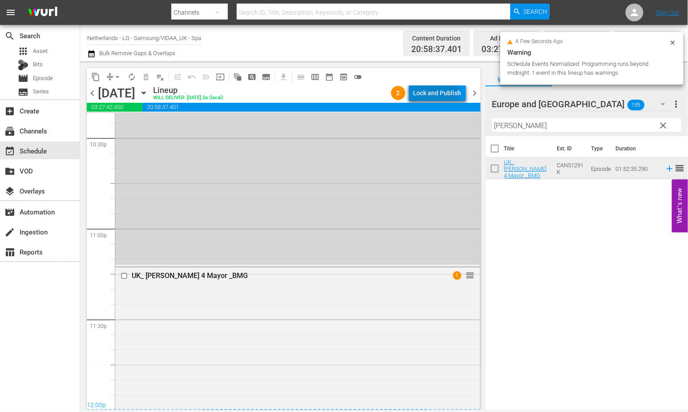
click at [432, 92] on div "Lock and Publish" at bounding box center [437, 93] width 48 height 16
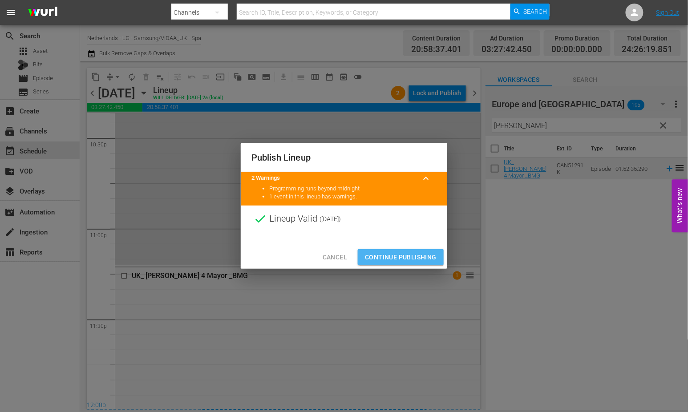
click at [397, 254] on span "Continue Publishing" at bounding box center [401, 257] width 72 height 11
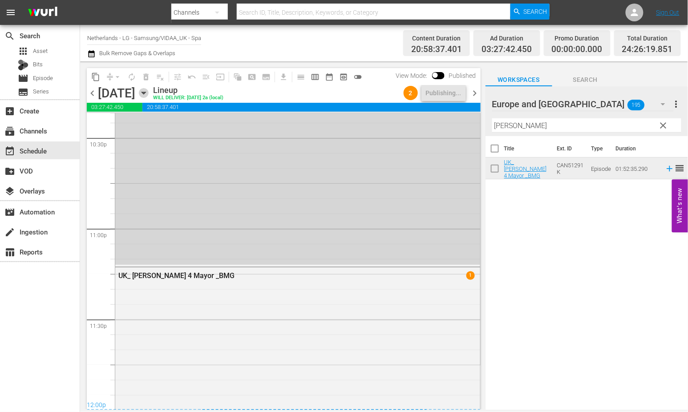
click at [146, 93] on icon "button" at bounding box center [144, 93] width 4 height 2
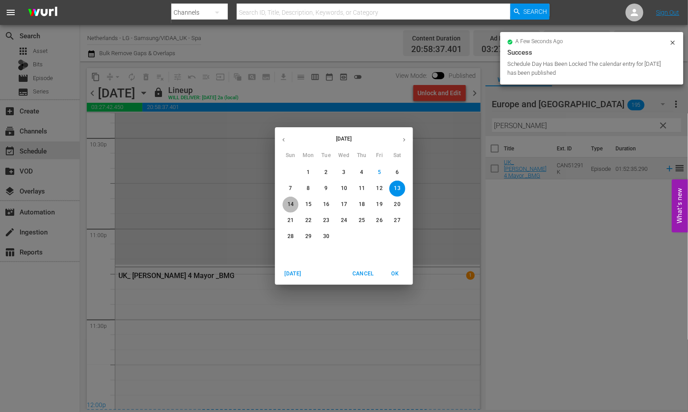
click at [291, 205] on p "14" at bounding box center [290, 205] width 6 height 8
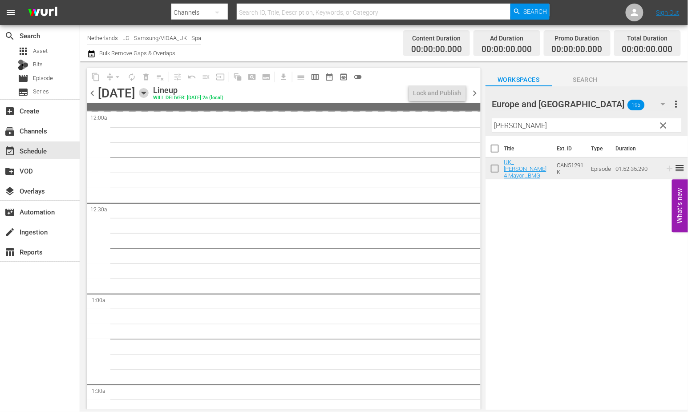
click at [149, 93] on icon "button" at bounding box center [144, 93] width 10 height 10
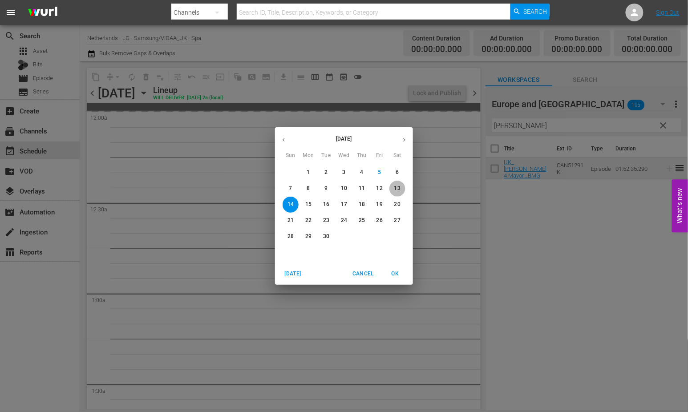
click at [398, 188] on p "13" at bounding box center [397, 189] width 6 height 8
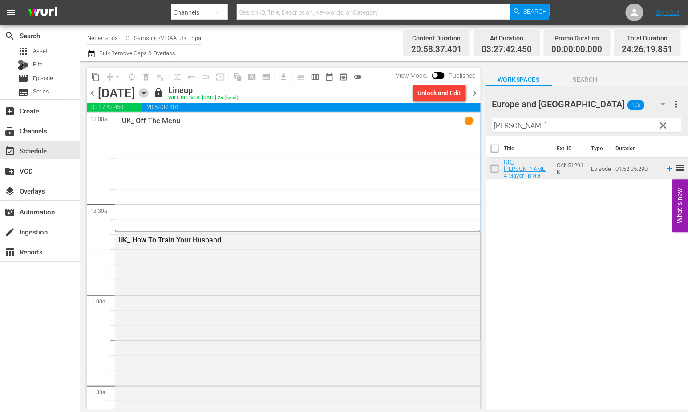
click at [146, 92] on icon "button" at bounding box center [144, 93] width 4 height 2
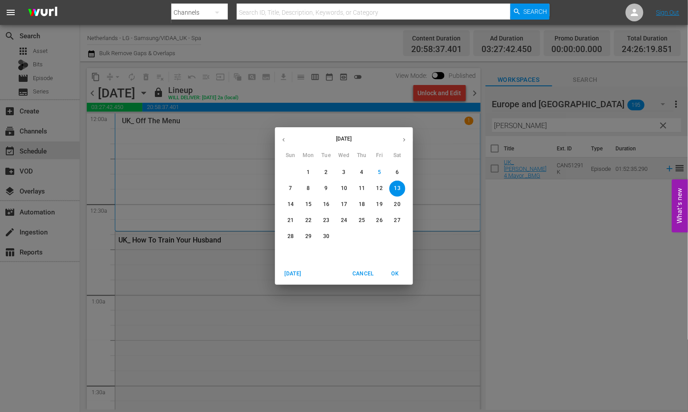
click at [292, 202] on p "14" at bounding box center [290, 205] width 6 height 8
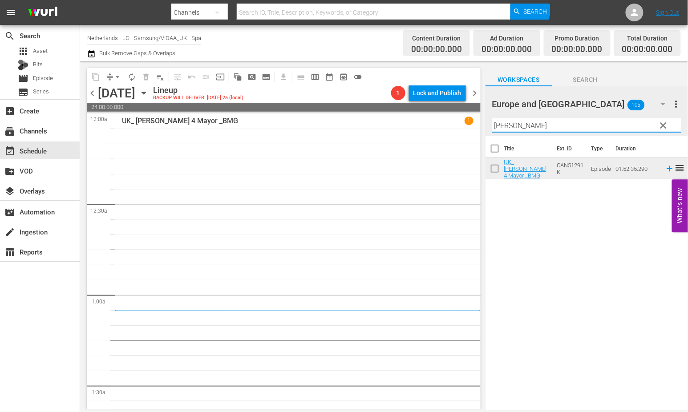
drag, startPoint x: 521, startPoint y: 126, endPoint x: 425, endPoint y: 125, distance: 96.1
click at [425, 125] on div "content_copy compress arrow_drop_down autorenew_outlined delete_forever_outline…" at bounding box center [384, 235] width 608 height 348
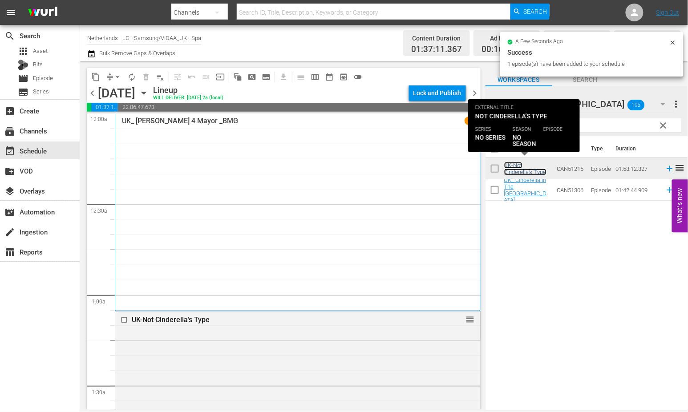
scroll to position [296, 0]
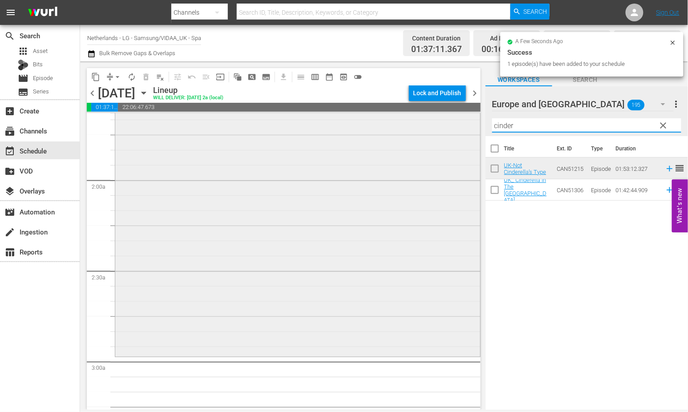
drag, startPoint x: 517, startPoint y: 125, endPoint x: 437, endPoint y: 122, distance: 80.1
click at [439, 123] on div "content_copy compress arrow_drop_down autorenew_outlined delete_forever_outline…" at bounding box center [384, 235] width 608 height 348
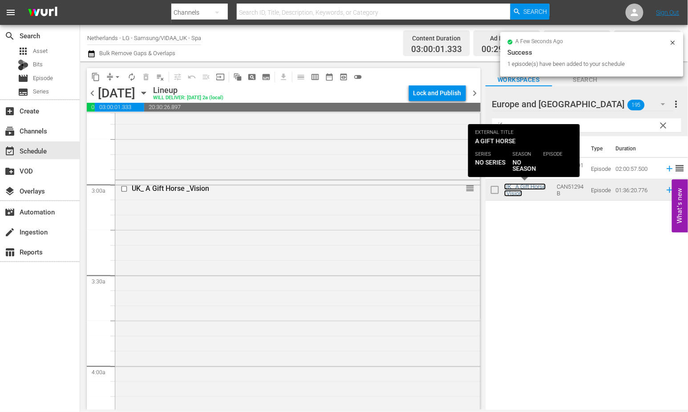
scroll to position [692, 0]
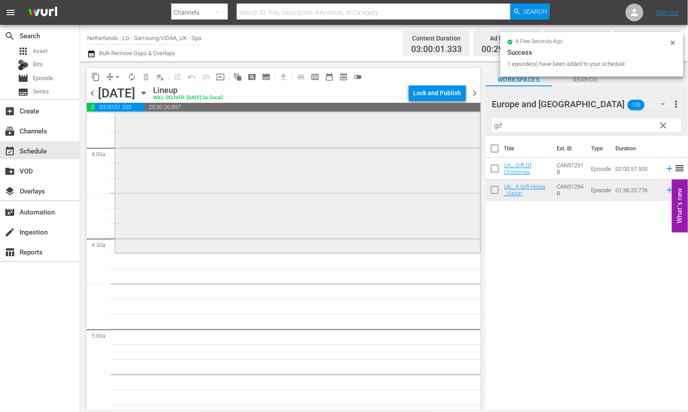
drag, startPoint x: 512, startPoint y: 125, endPoint x: 440, endPoint y: 117, distance: 72.9
click at [440, 117] on div "content_copy compress arrow_drop_down autorenew_outlined delete_forever_outline…" at bounding box center [384, 235] width 608 height 348
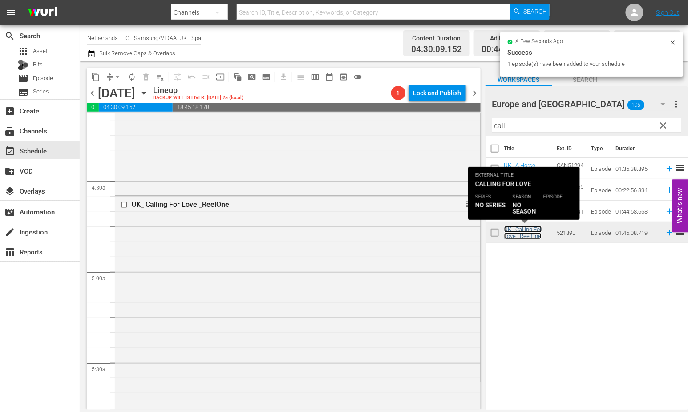
scroll to position [890, 0]
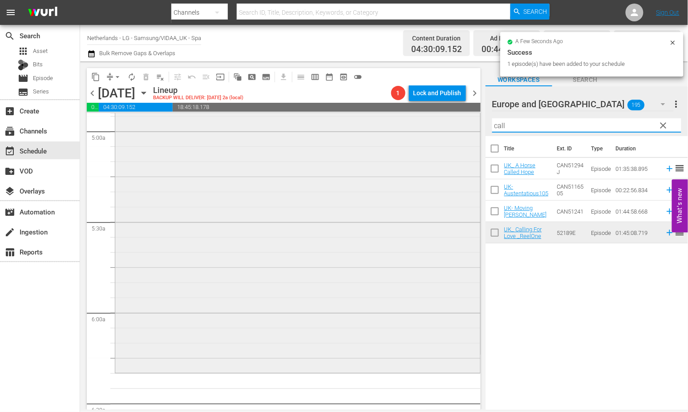
drag, startPoint x: 510, startPoint y: 126, endPoint x: 468, endPoint y: 124, distance: 41.9
click at [468, 124] on div "content_copy compress arrow_drop_down autorenew_outlined delete_forever_outline…" at bounding box center [384, 235] width 608 height 348
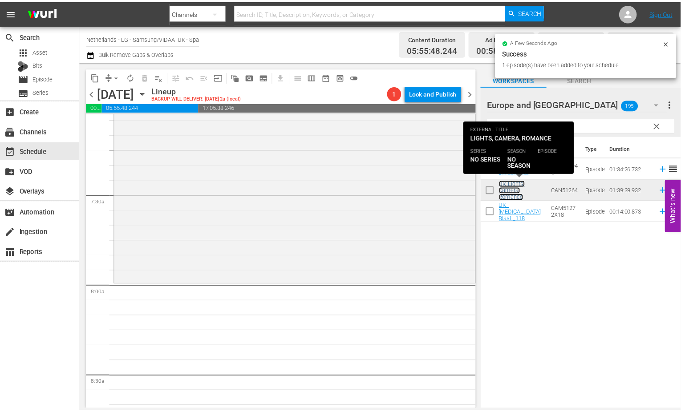
scroll to position [1285, 0]
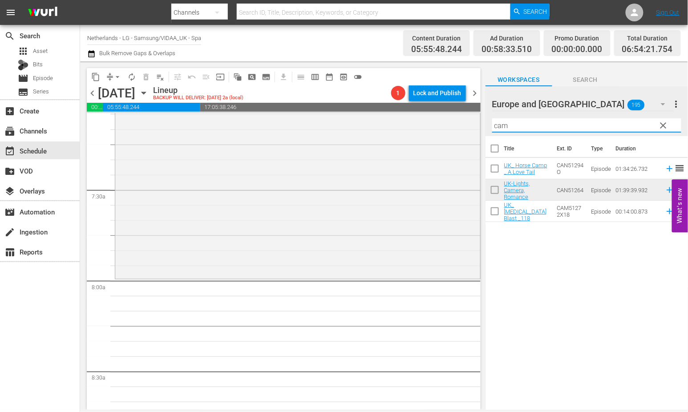
drag, startPoint x: 522, startPoint y: 126, endPoint x: 476, endPoint y: 122, distance: 45.6
click at [477, 122] on div "content_copy compress arrow_drop_down autorenew_outlined delete_forever_outline…" at bounding box center [384, 235] width 608 height 348
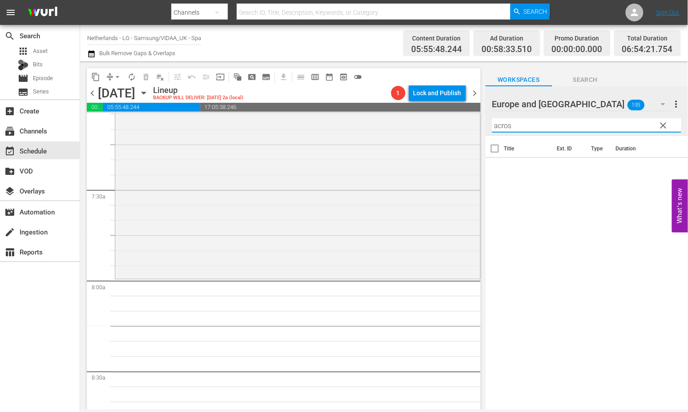
type input "across"
drag, startPoint x: 528, startPoint y: 127, endPoint x: 460, endPoint y: 127, distance: 68.1
click at [460, 127] on div "content_copy compress arrow_drop_down autorenew_outlined delete_forever_outline…" at bounding box center [384, 235] width 608 height 348
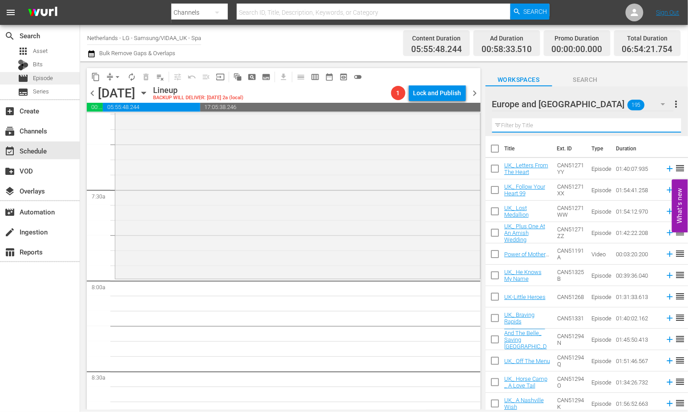
click at [48, 77] on span "Episode" at bounding box center [43, 78] width 20 height 9
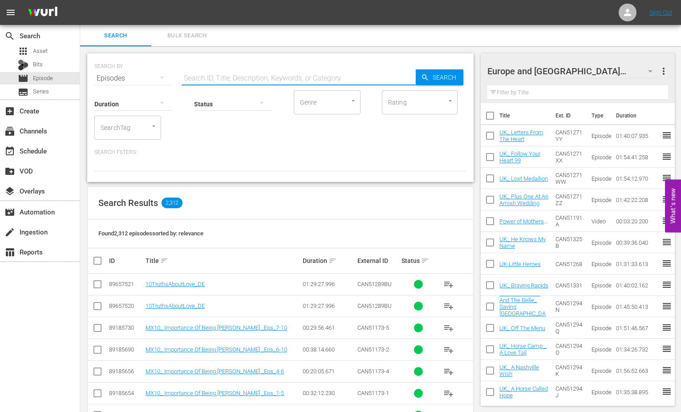
click at [202, 78] on input "text" at bounding box center [299, 78] width 234 height 21
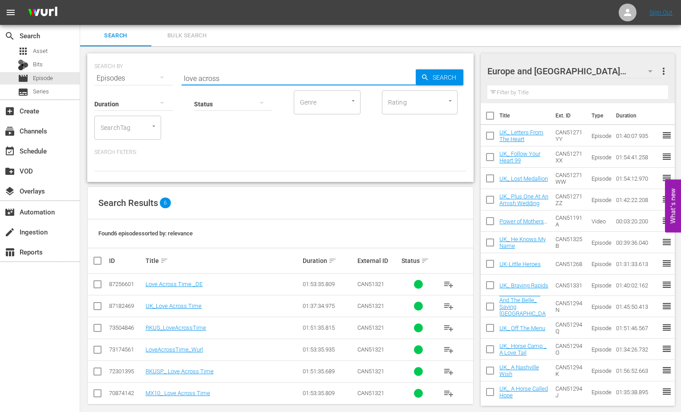
type input "love across time"
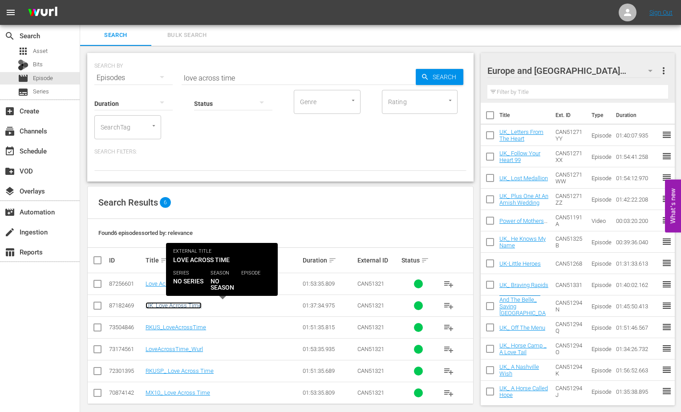
click at [178, 304] on link "UK_Love Across Time" at bounding box center [174, 305] width 56 height 7
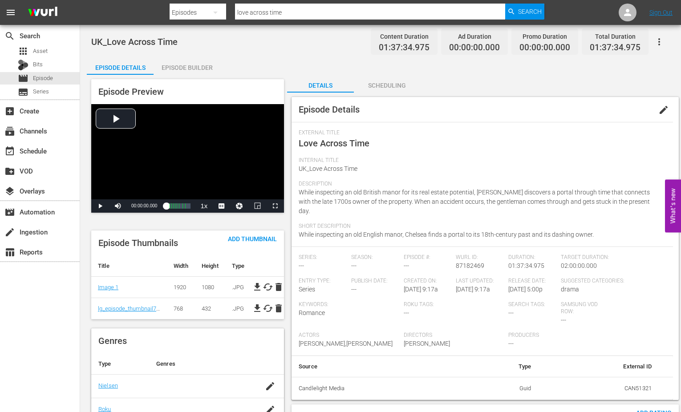
click at [662, 109] on span "edit" at bounding box center [663, 110] width 11 height 11
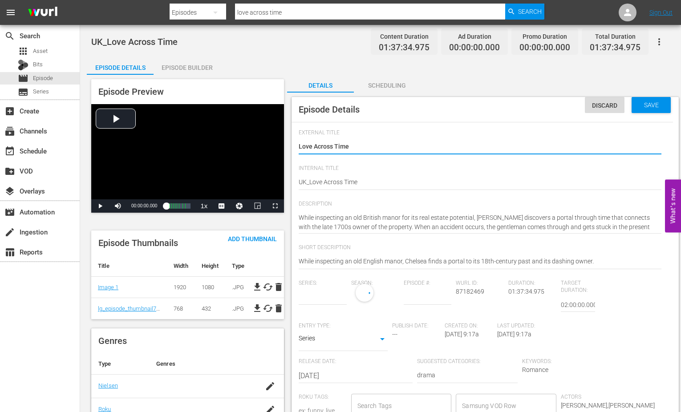
type input "No Series"
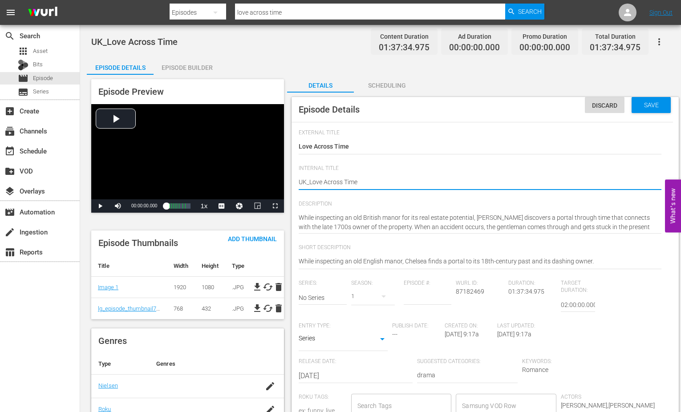
type textarea "UK_ Love Across Time"
drag, startPoint x: 437, startPoint y: 180, endPoint x: 594, endPoint y: 126, distance: 165.2
click at [446, 178] on textarea "UK_Love Across Time" at bounding box center [480, 183] width 363 height 11
type textarea "UK_ Love Across Time"
click at [655, 104] on span "Save" at bounding box center [651, 104] width 29 height 7
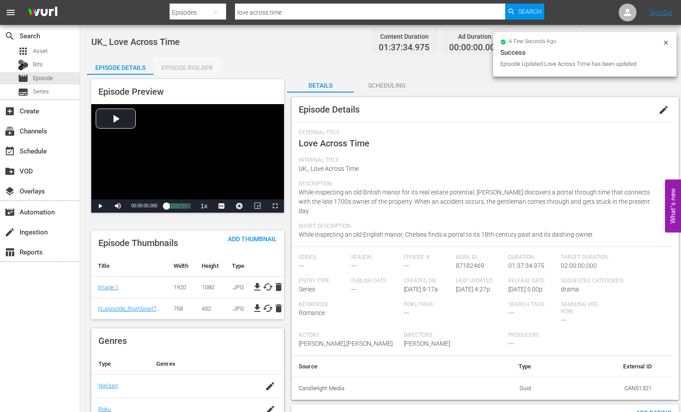
click at [188, 67] on div "Episode Builder" at bounding box center [187, 67] width 67 height 21
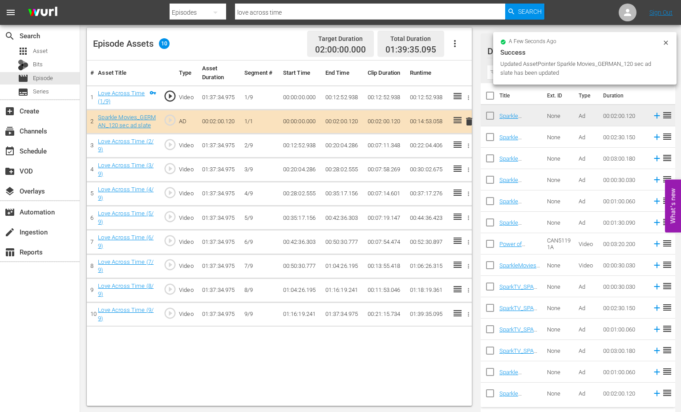
click at [468, 120] on span "delete" at bounding box center [469, 121] width 11 height 11
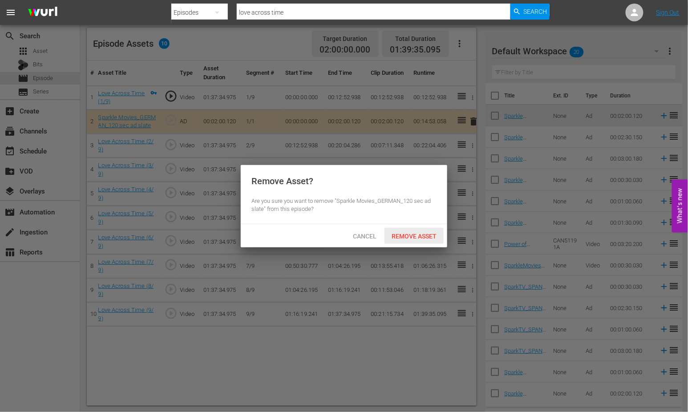
click at [413, 234] on span "Remove Asset" at bounding box center [413, 236] width 59 height 7
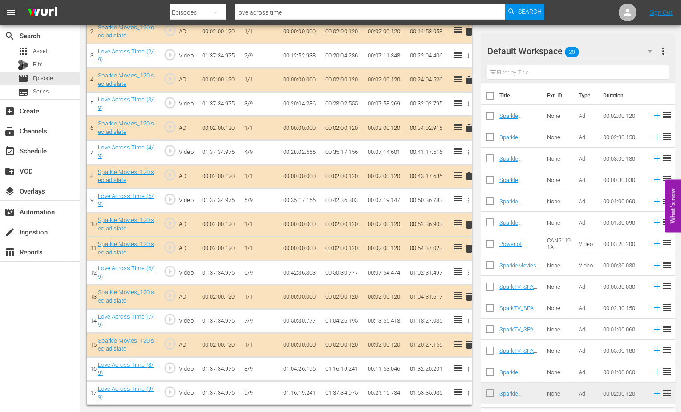
click at [668, 40] on button "more_vert" at bounding box center [663, 50] width 11 height 21
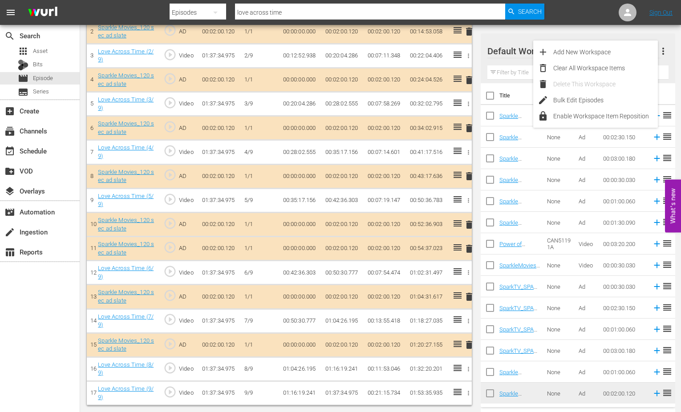
click at [511, 41] on div at bounding box center [519, 51] width 64 height 22
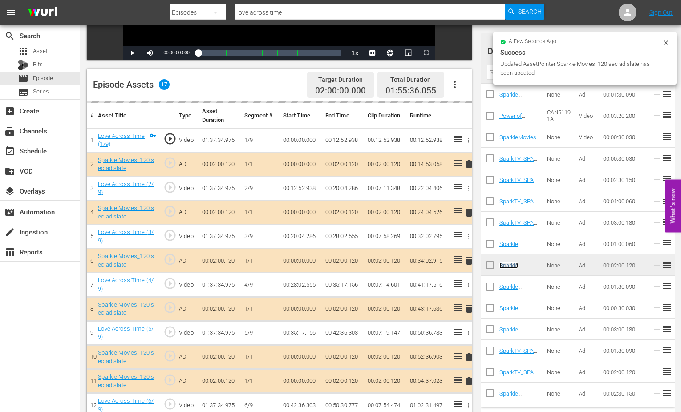
scroll to position [77, 0]
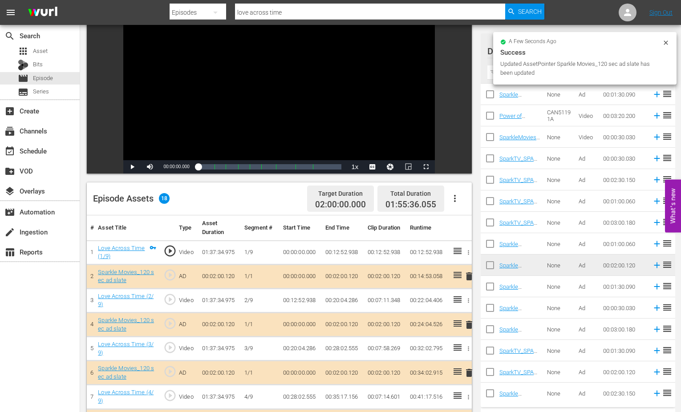
click at [663, 40] on icon at bounding box center [665, 42] width 7 height 7
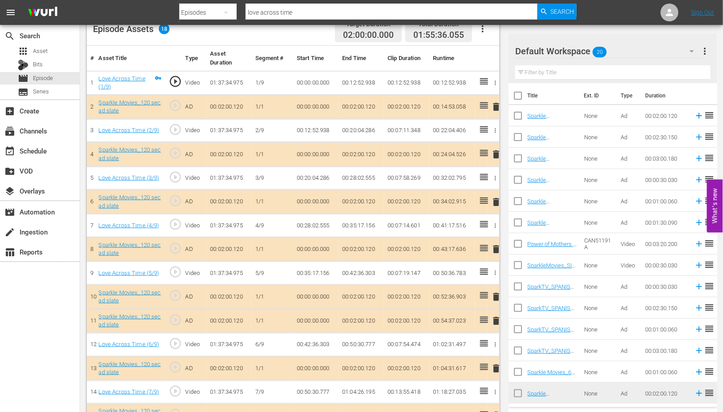
scroll to position [247, 0]
click at [496, 247] on span "delete" at bounding box center [496, 248] width 11 height 11
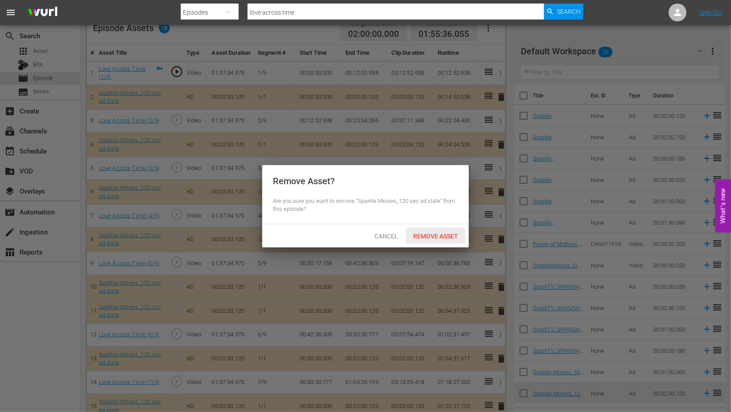
click at [443, 238] on span "Remove Asset" at bounding box center [435, 236] width 59 height 7
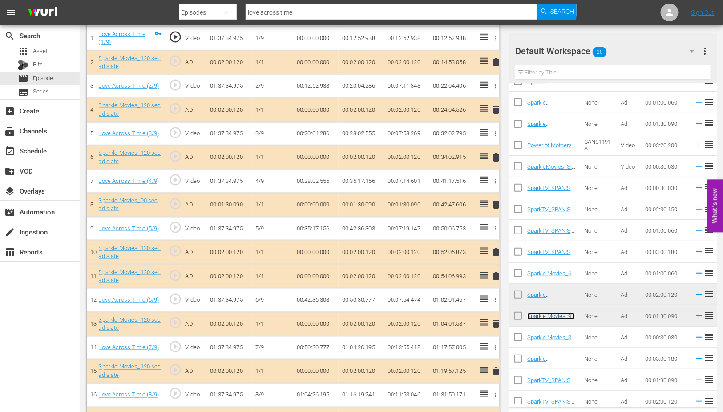
scroll to position [339, 0]
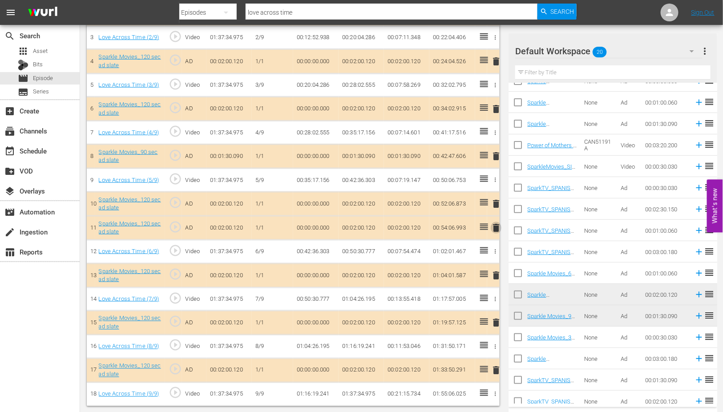
click at [497, 227] on span "delete" at bounding box center [496, 228] width 11 height 11
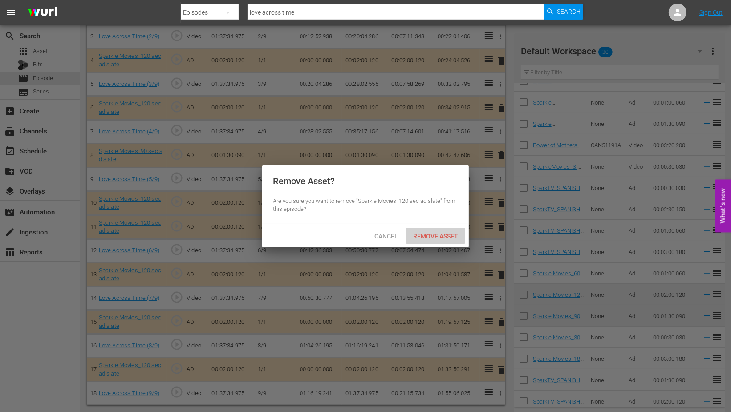
click at [444, 234] on span "Remove Asset" at bounding box center [435, 236] width 59 height 7
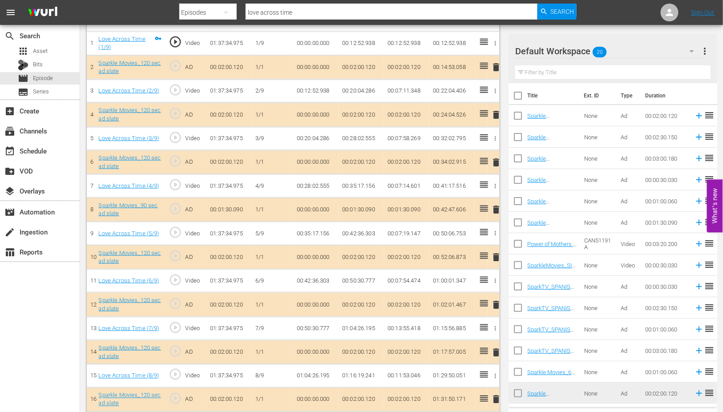
scroll to position [296, 0]
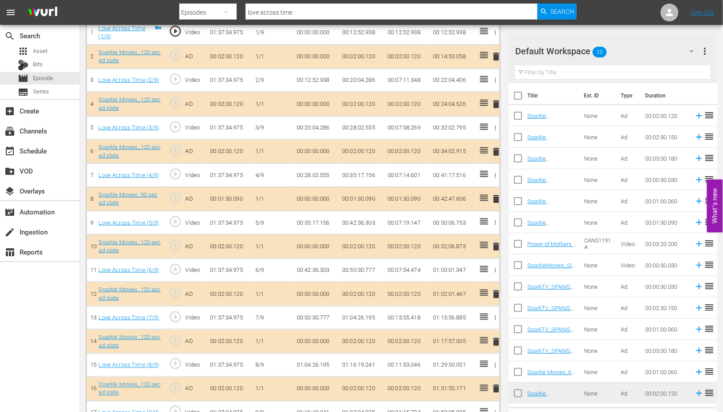
click at [496, 196] on span "delete" at bounding box center [496, 199] width 11 height 11
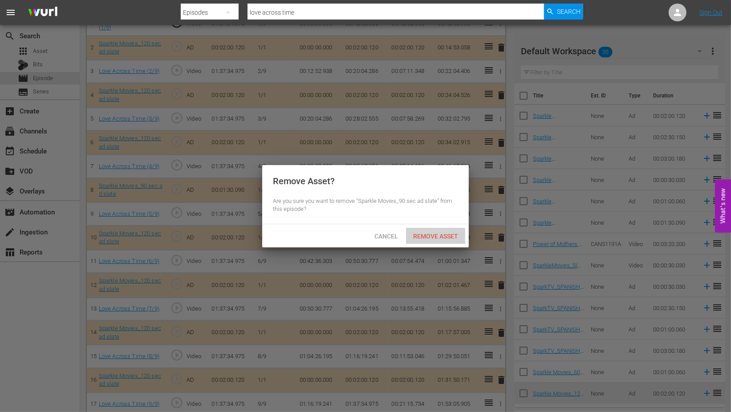
click at [437, 233] on span "Remove Asset" at bounding box center [435, 236] width 59 height 7
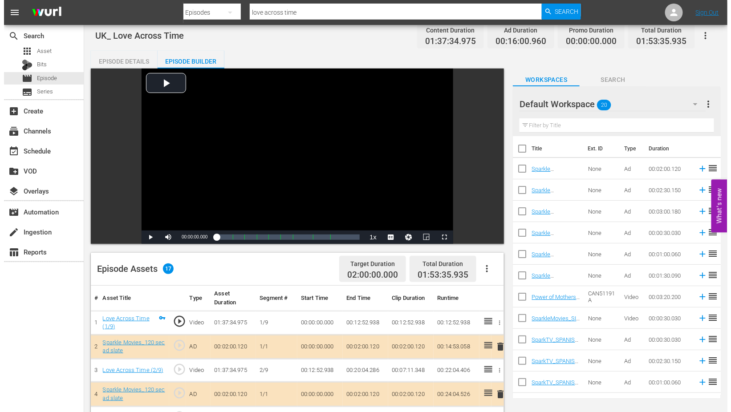
scroll to position [0, 0]
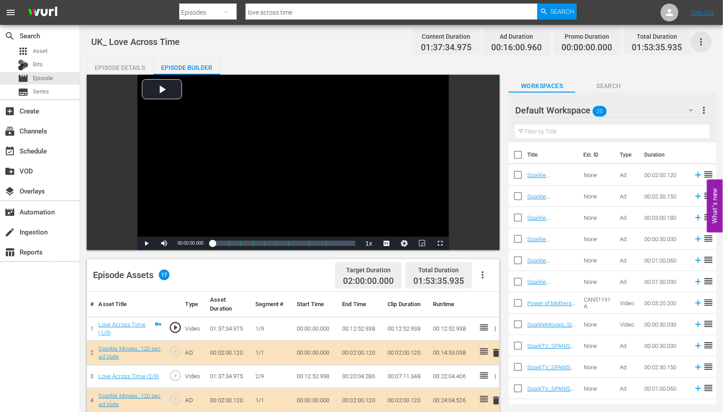
click at [688, 41] on icon "button" at bounding box center [701, 41] width 11 height 11
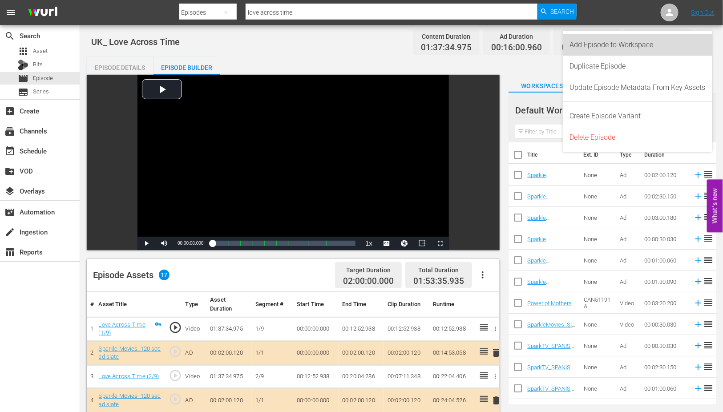
click at [610, 45] on div "Add Episode to Workspace" at bounding box center [638, 44] width 136 height 21
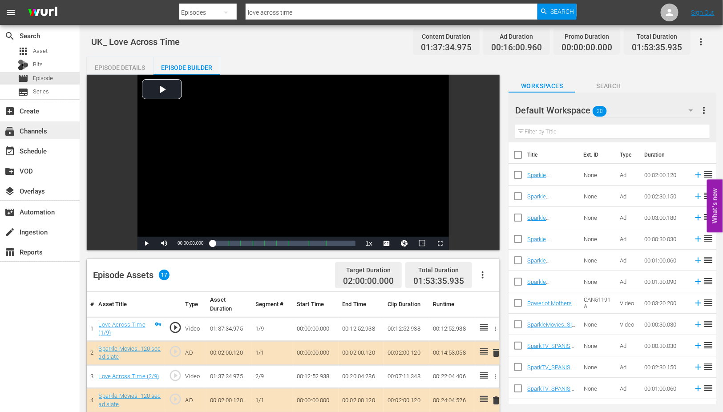
click at [48, 132] on div "subscriptions Channels" at bounding box center [25, 129] width 50 height 8
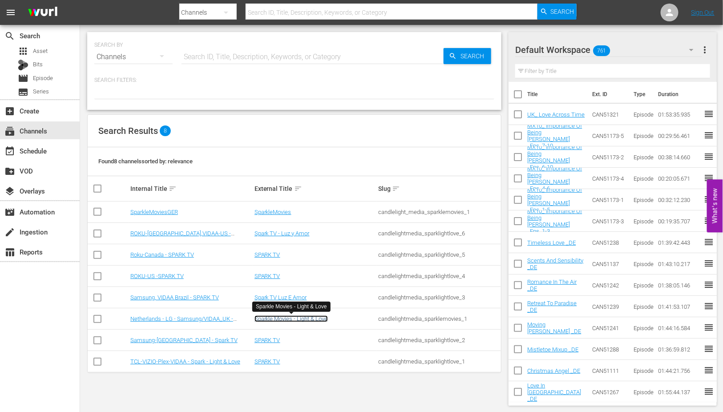
click at [281, 319] on link "Sparkle Movies - Light & Love" at bounding box center [291, 319] width 73 height 7
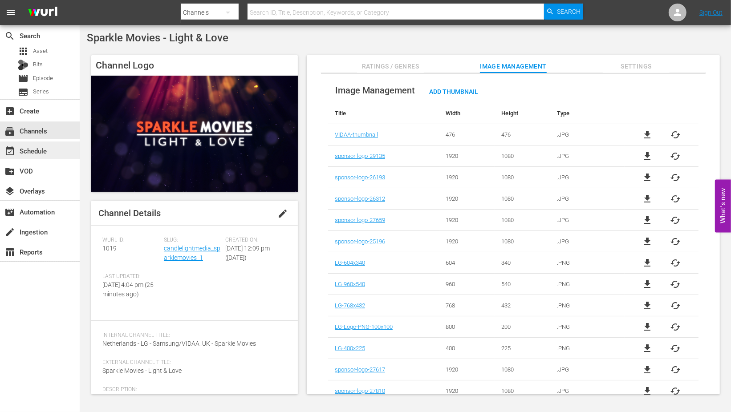
click at [38, 148] on div "event_available Schedule" at bounding box center [25, 150] width 50 height 8
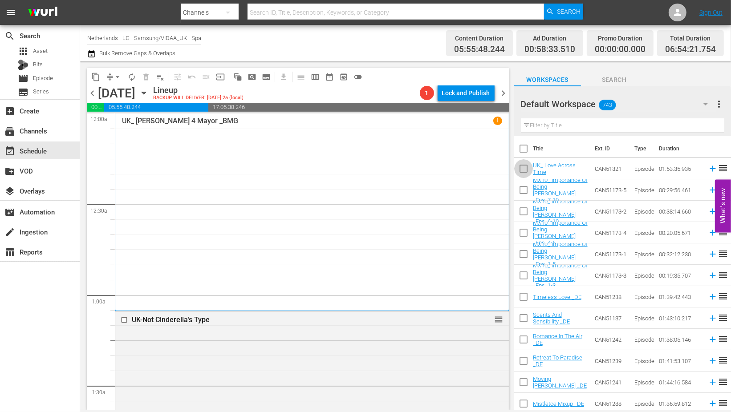
click at [523, 170] on input "checkbox" at bounding box center [523, 170] width 19 height 19
checkbox input "true"
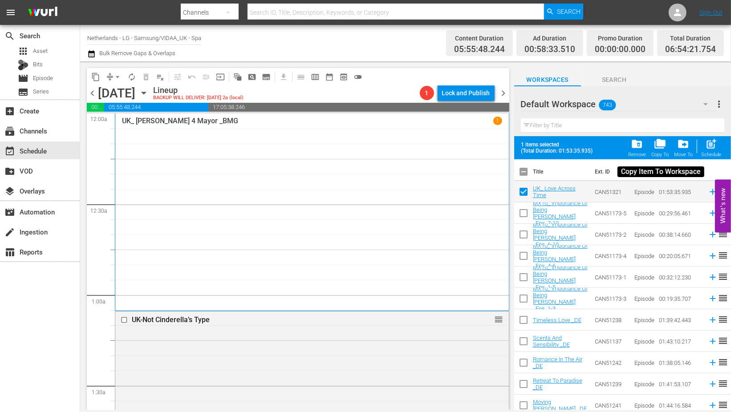
click at [660, 144] on span "folder_copy" at bounding box center [660, 144] width 12 height 12
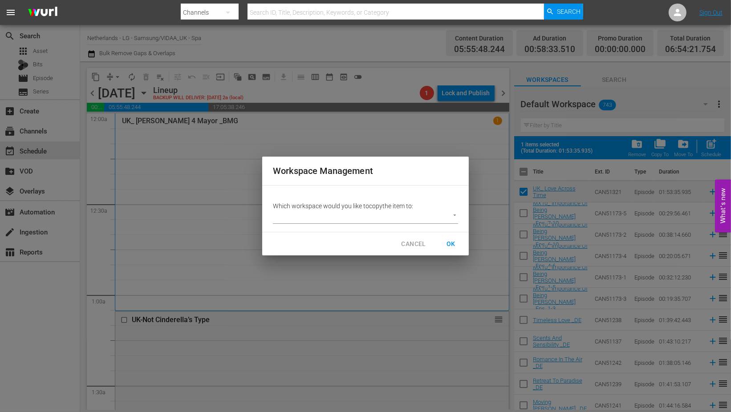
click at [454, 215] on body "menu Search By Channels Search ID, Title, Description, Keywords, or Category Se…" at bounding box center [365, 206] width 731 height 412
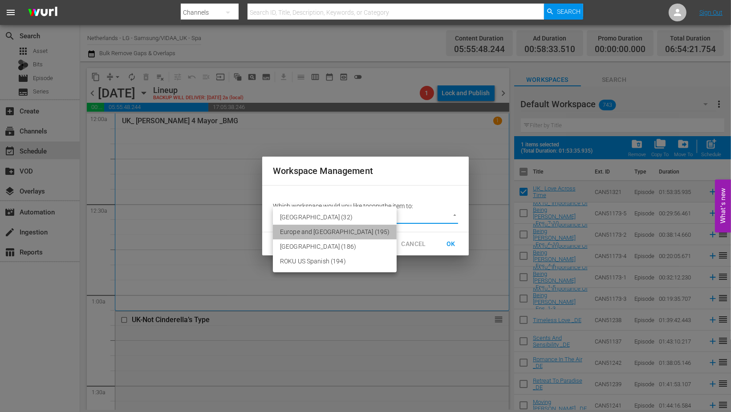
click at [335, 230] on li "Europe and Australia (195)" at bounding box center [335, 232] width 124 height 15
type input "2215"
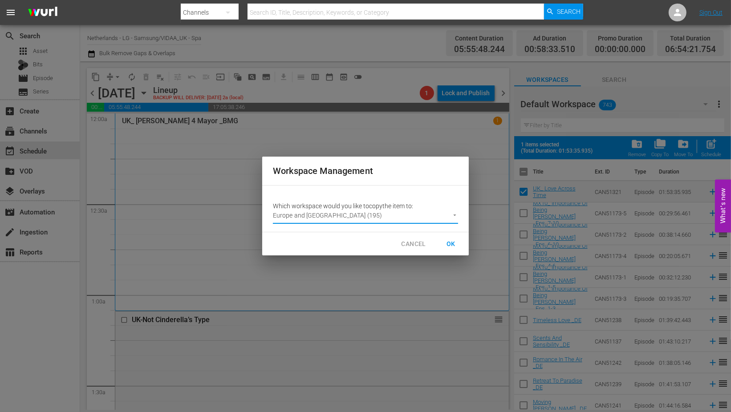
click at [452, 243] on span "OK" at bounding box center [451, 244] width 14 height 11
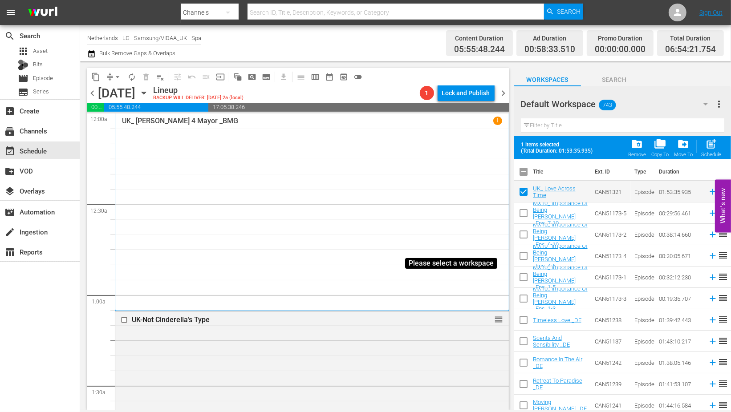
checkbox input "false"
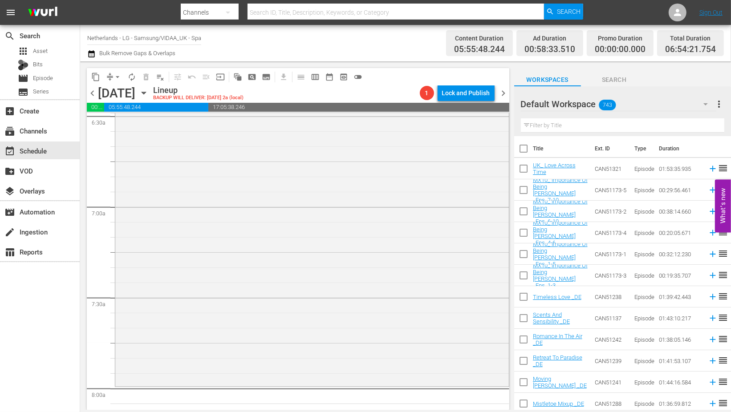
scroll to position [1285, 0]
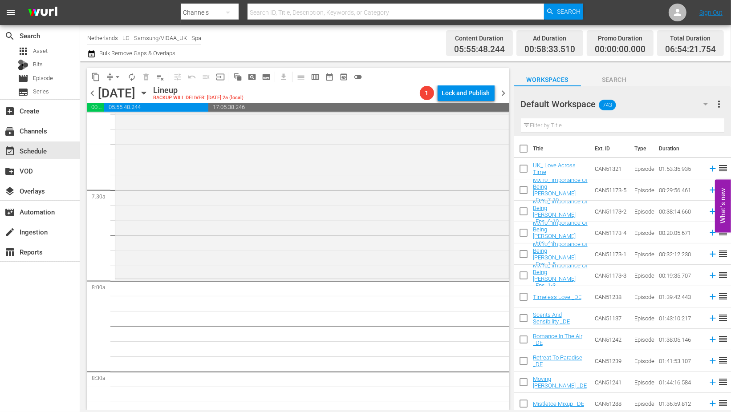
click at [688, 103] on icon "button" at bounding box center [705, 104] width 11 height 11
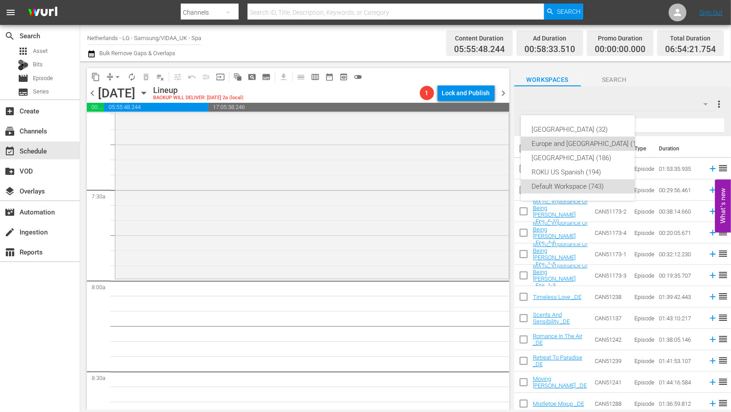
click at [579, 142] on div "Europe and [GEOGRAPHIC_DATA] (196)" at bounding box center [588, 144] width 114 height 14
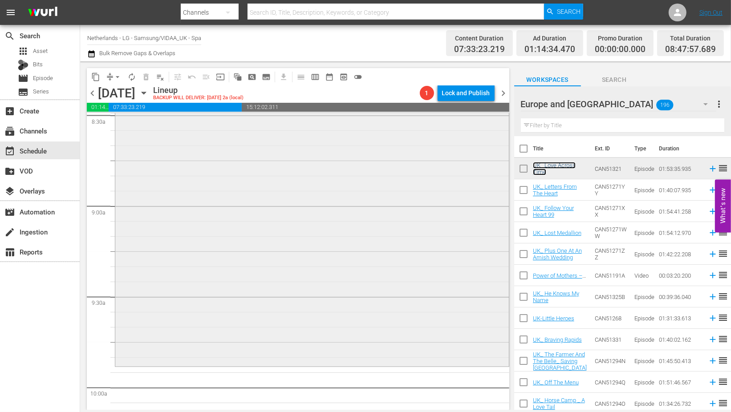
scroll to position [1631, 0]
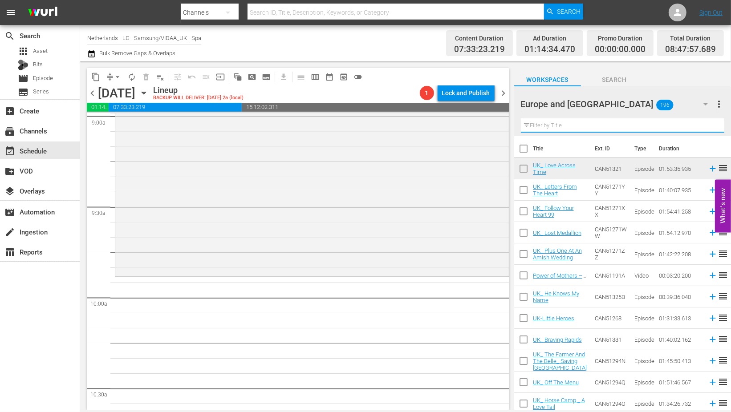
click at [554, 127] on input "text" at bounding box center [622, 125] width 203 height 14
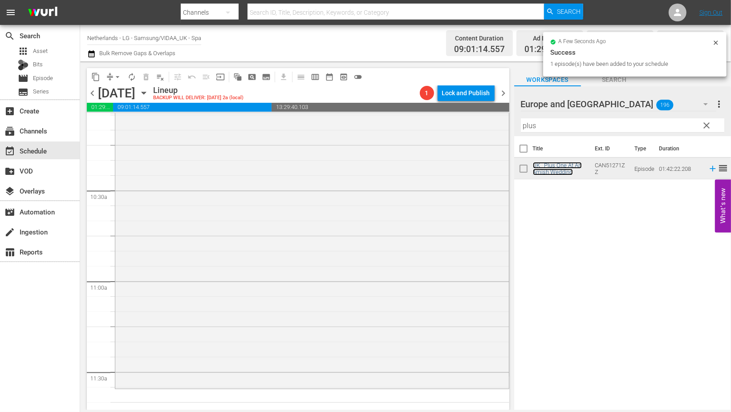
scroll to position [1978, 0]
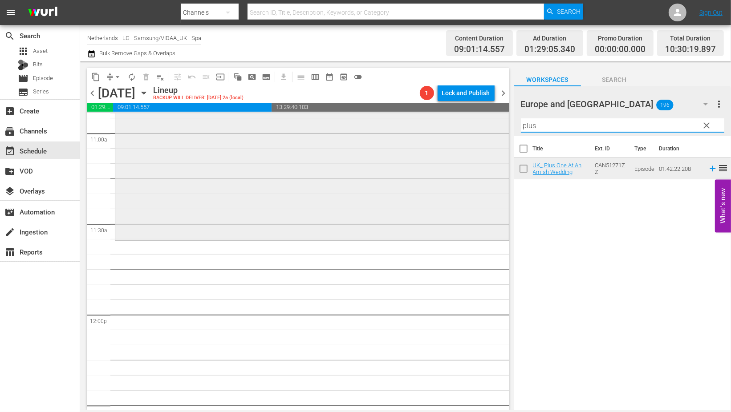
drag, startPoint x: 540, startPoint y: 126, endPoint x: 481, endPoint y: 125, distance: 59.2
click at [481, 125] on div "content_copy compress arrow_drop_down autorenew_outlined delete_forever_outline…" at bounding box center [405, 235] width 651 height 348
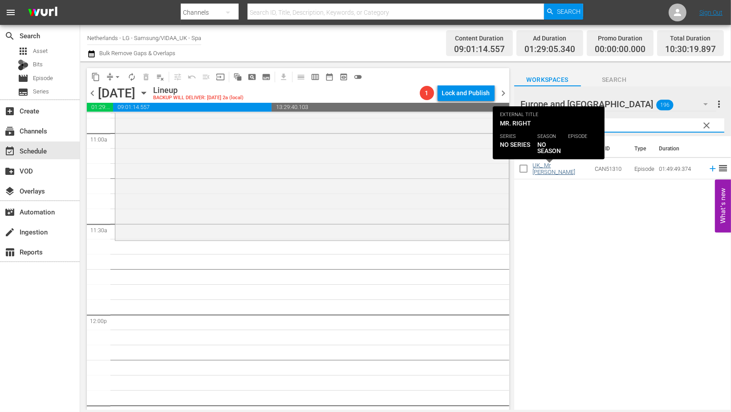
type input "right"
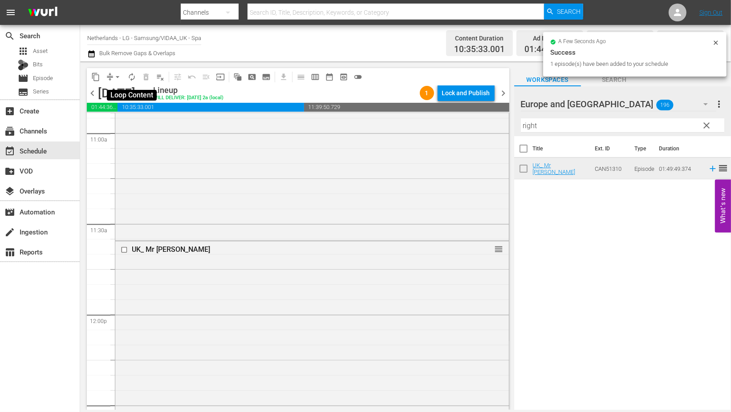
click at [136, 77] on span "autorenew_outlined" at bounding box center [131, 77] width 9 height 9
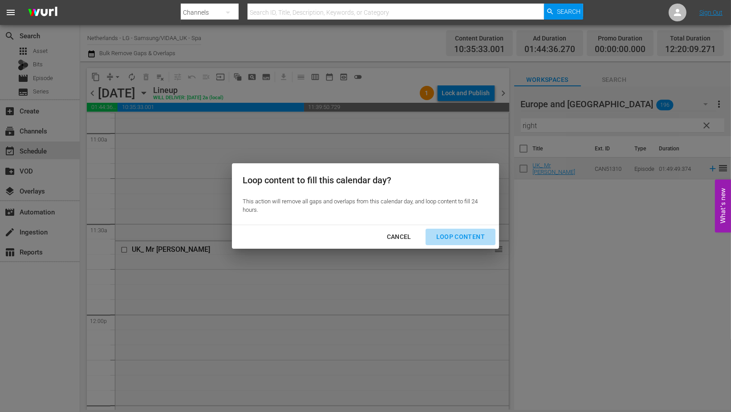
click at [468, 237] on div "Loop Content" at bounding box center [460, 236] width 63 height 11
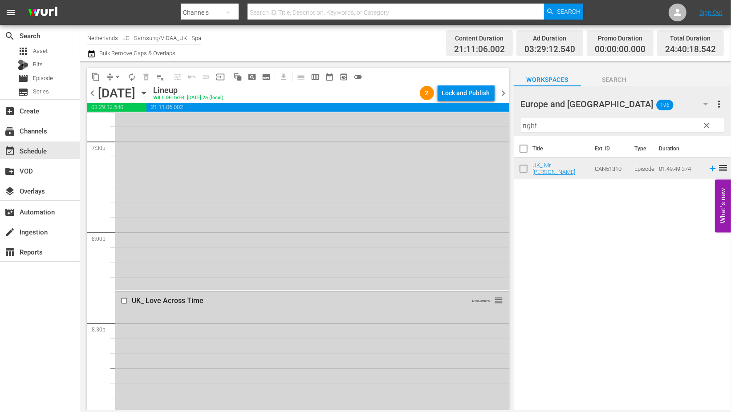
scroll to position [3510, 0]
click at [171, 303] on div "UK_ Love Across Time" at bounding box center [296, 303] width 328 height 8
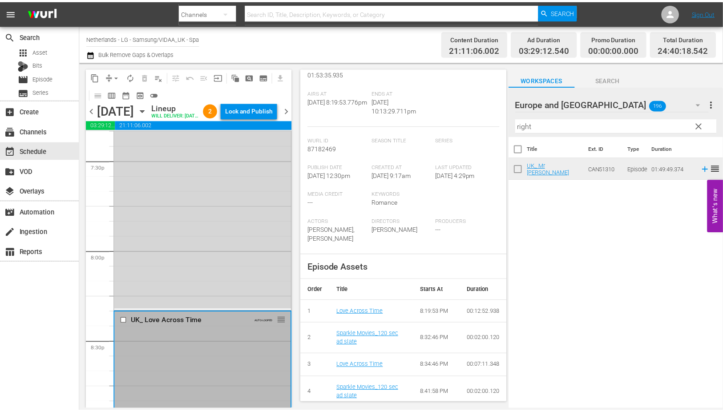
scroll to position [0, 0]
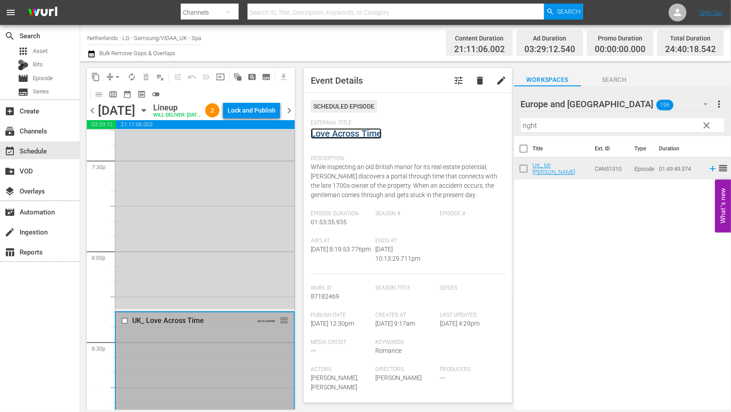
click at [344, 133] on link "Love Across Time" at bounding box center [346, 133] width 71 height 11
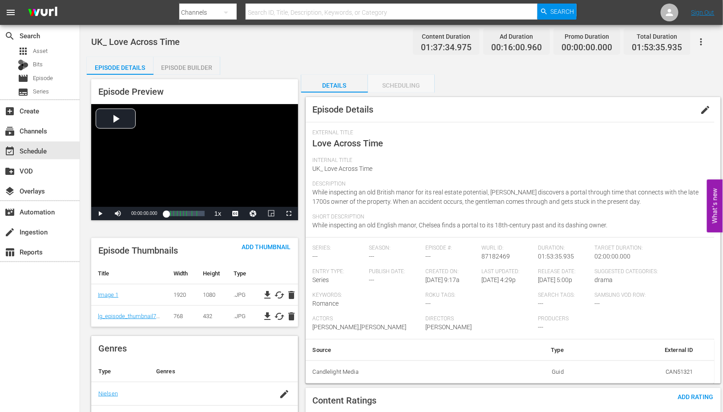
click at [411, 85] on div "Scheduling" at bounding box center [401, 85] width 67 height 21
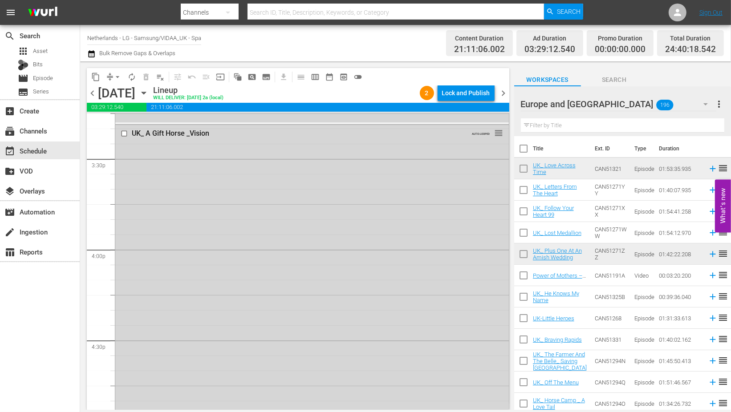
scroll to position [3164, 0]
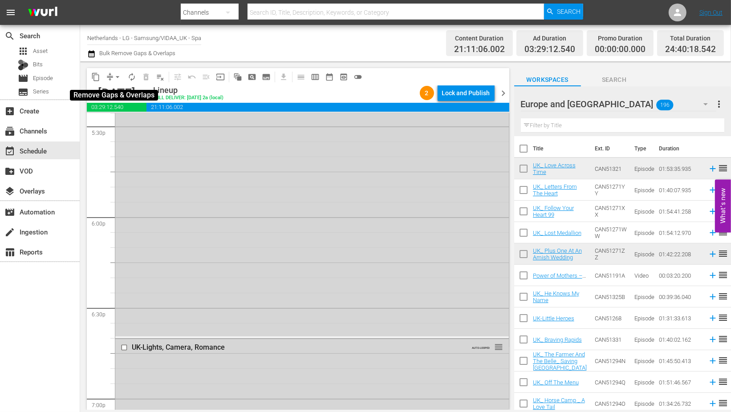
click at [117, 77] on span "arrow_drop_down" at bounding box center [117, 77] width 9 height 9
click at [148, 121] on li "Align to End of Previous Day" at bounding box center [117, 124] width 93 height 15
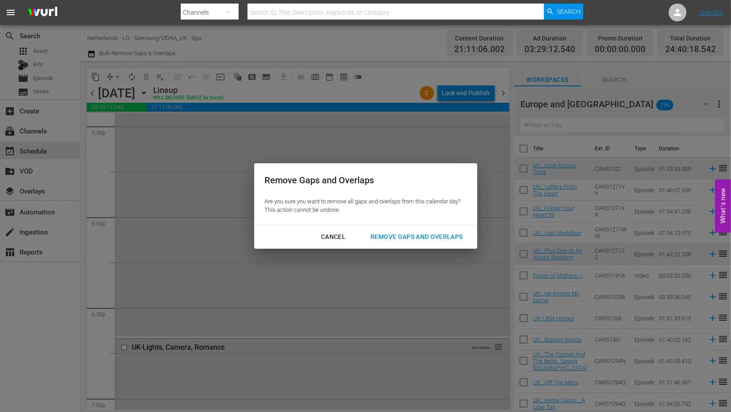
click at [420, 236] on div "Remove Gaps and Overlaps" at bounding box center [416, 236] width 106 height 11
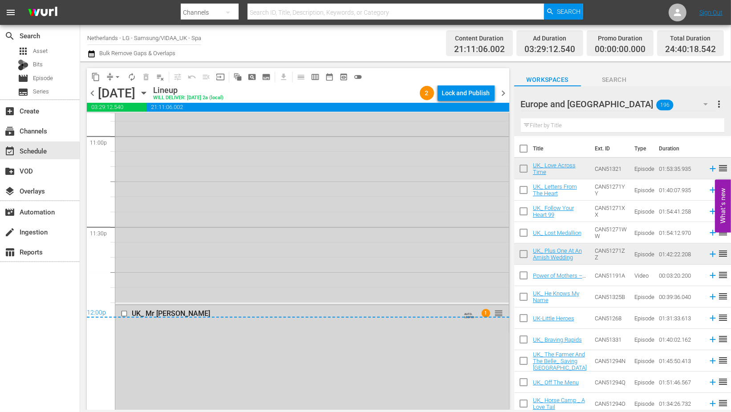
scroll to position [4381, 0]
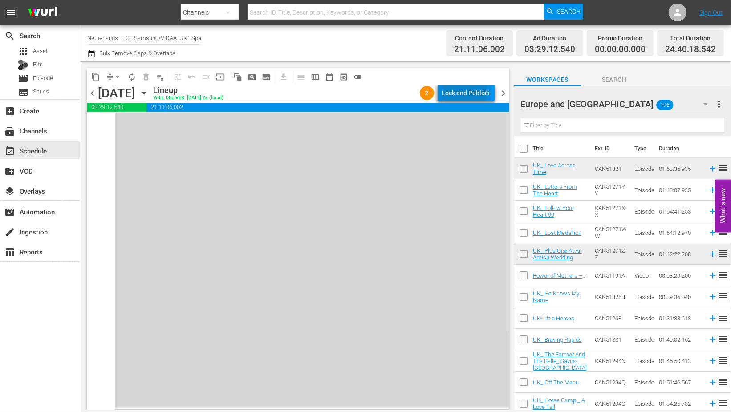
click at [451, 89] on div "Lock and Publish" at bounding box center [466, 93] width 48 height 16
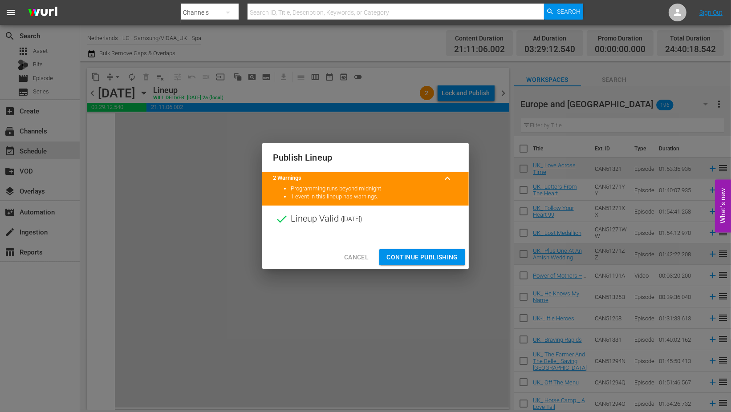
click at [422, 255] on span "Continue Publishing" at bounding box center [422, 257] width 72 height 11
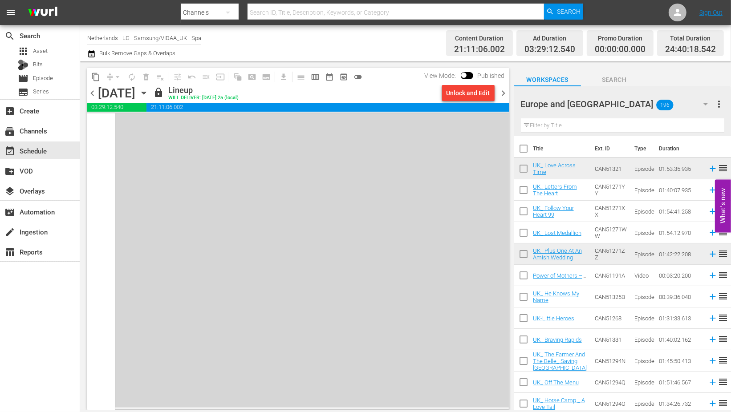
click at [149, 95] on icon "button" at bounding box center [144, 93] width 10 height 10
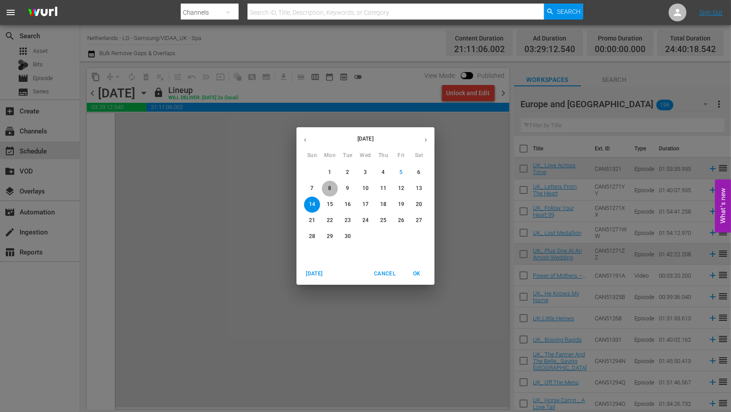
click at [328, 192] on p "8" at bounding box center [329, 189] width 3 height 8
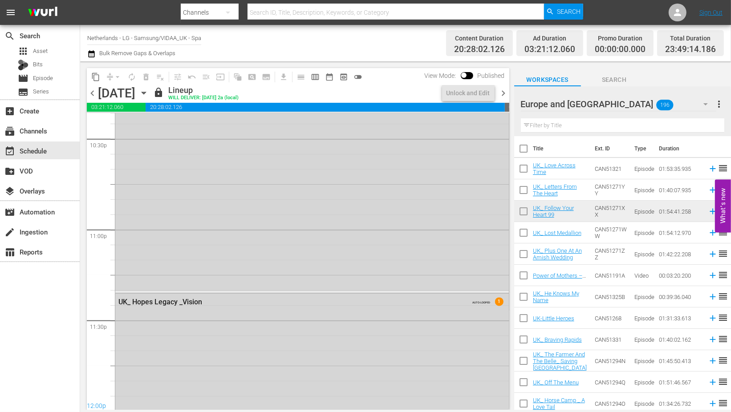
scroll to position [4308, 0]
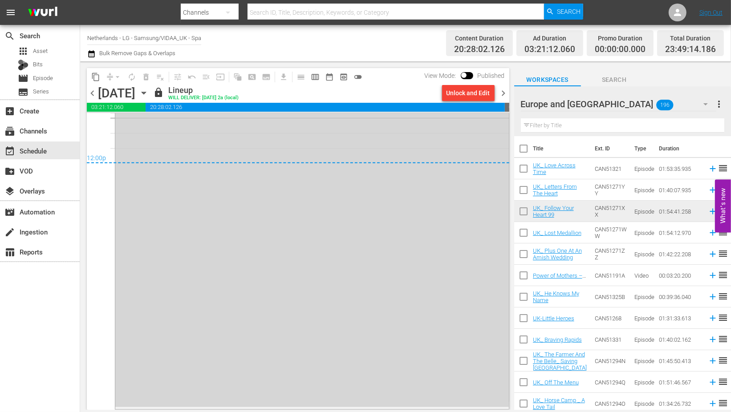
click at [149, 91] on icon "button" at bounding box center [144, 93] width 10 height 10
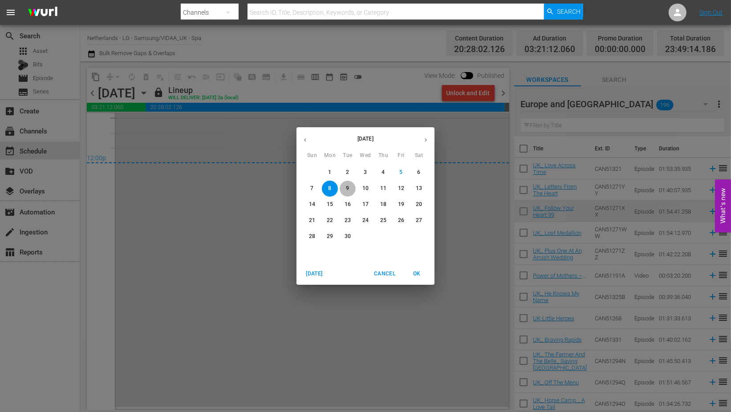
click at [346, 189] on p "9" at bounding box center [347, 189] width 3 height 8
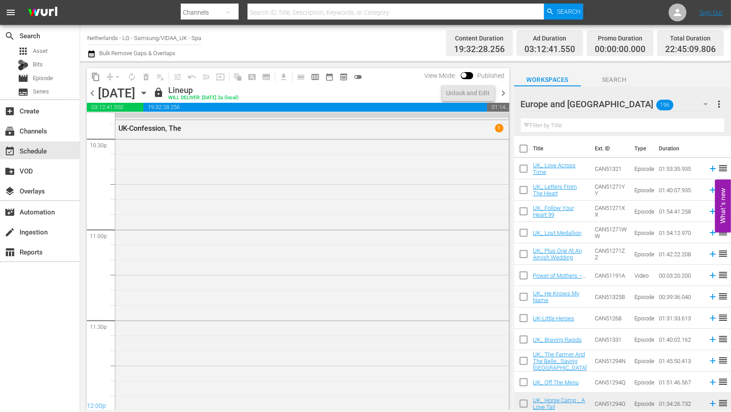
scroll to position [4081, 0]
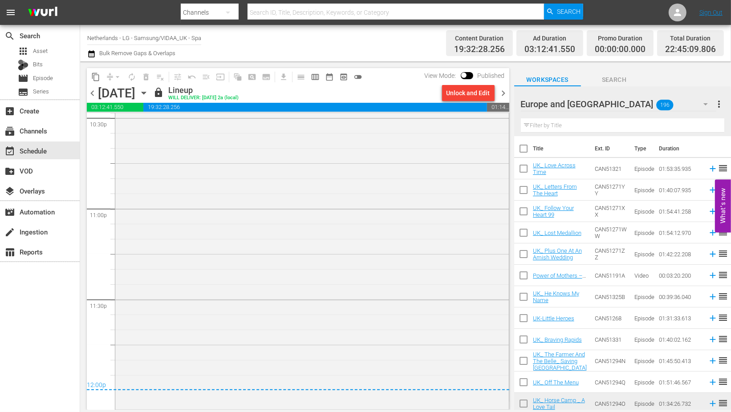
click at [149, 94] on icon "button" at bounding box center [144, 93] width 10 height 10
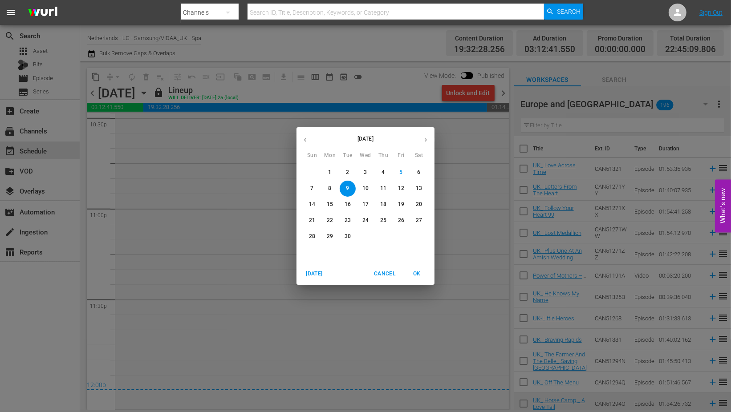
click at [367, 188] on p "10" at bounding box center [365, 189] width 6 height 8
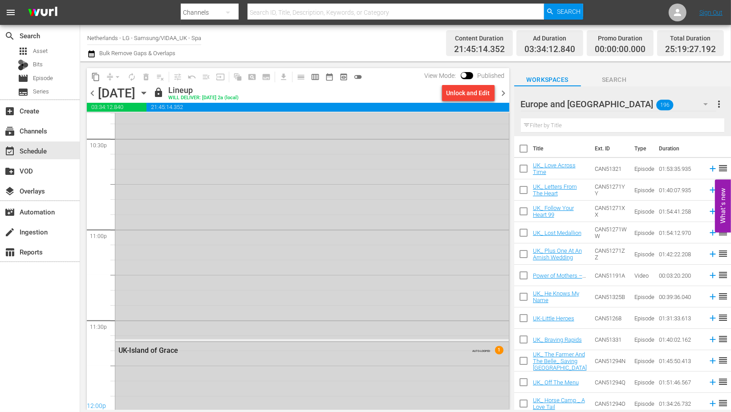
scroll to position [4322, 0]
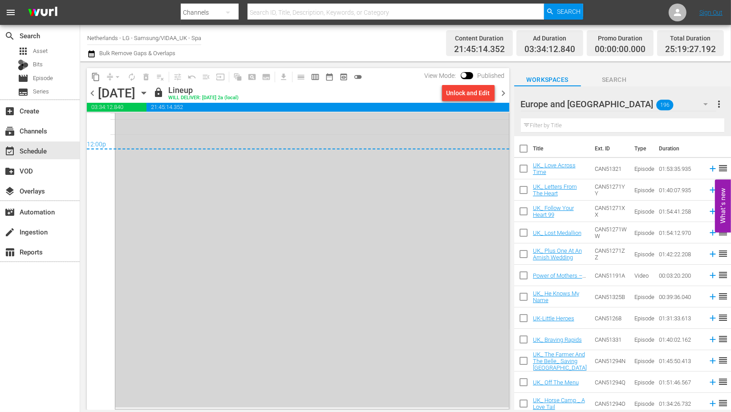
click at [146, 94] on icon "button" at bounding box center [144, 93] width 4 height 2
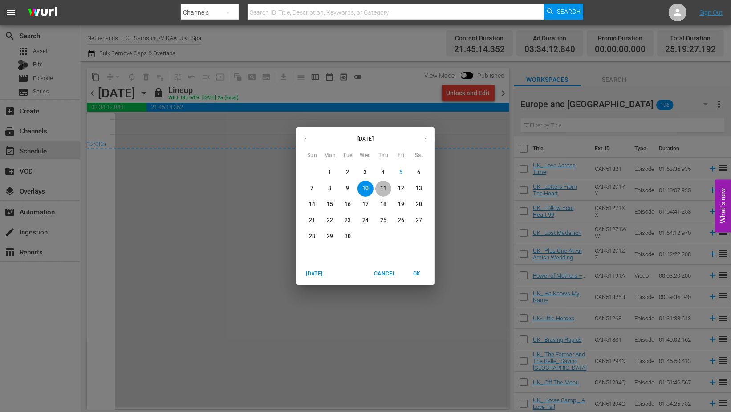
click at [384, 187] on p "11" at bounding box center [383, 189] width 6 height 8
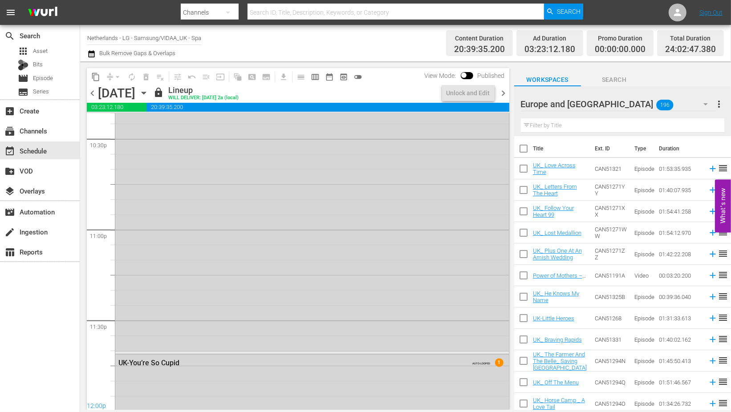
scroll to position [4330, 0]
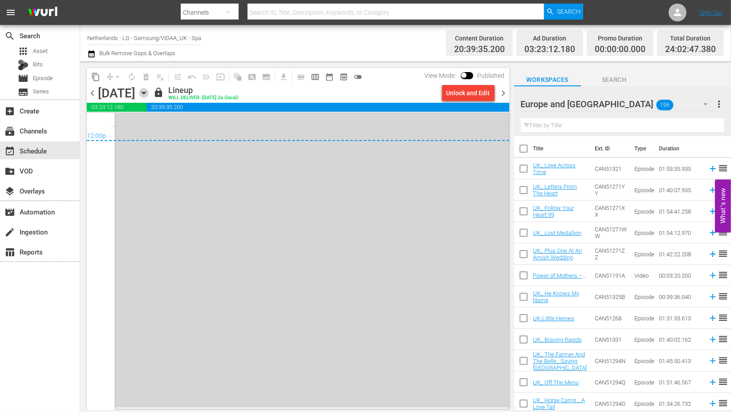
click at [146, 92] on icon "button" at bounding box center [144, 93] width 4 height 2
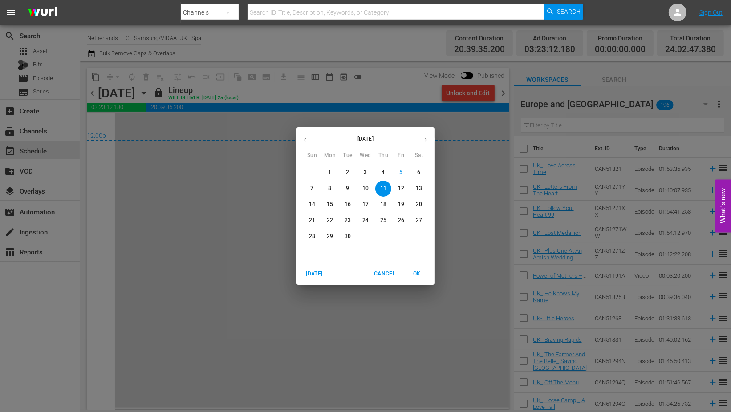
click at [401, 189] on p "12" at bounding box center [401, 189] width 6 height 8
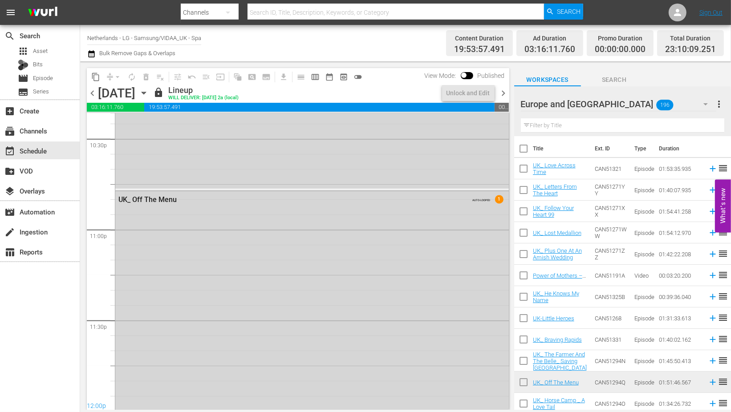
scroll to position [4179, 0]
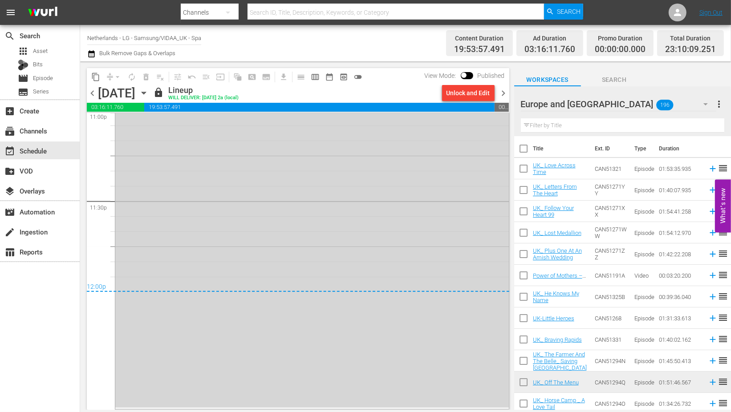
click at [149, 94] on icon "button" at bounding box center [144, 93] width 10 height 10
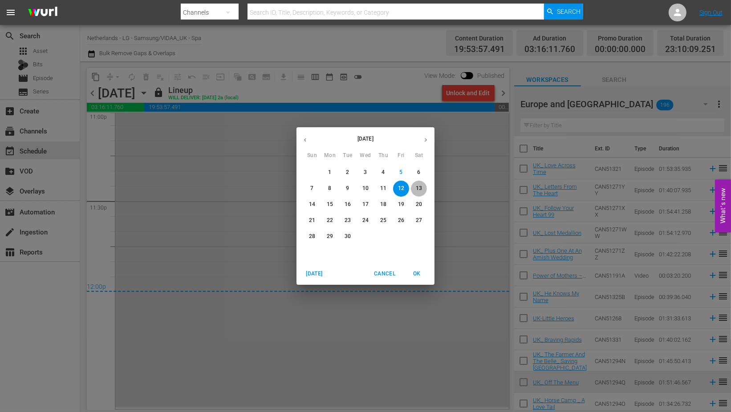
click at [420, 189] on p "13" at bounding box center [419, 189] width 6 height 8
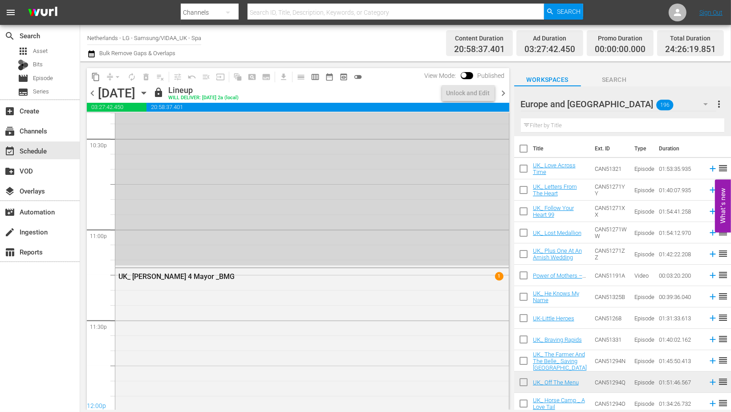
scroll to position [4259, 0]
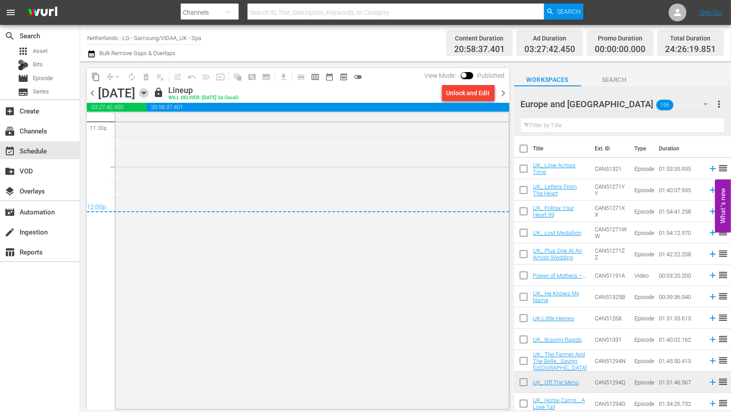
click at [149, 94] on icon "button" at bounding box center [144, 93] width 10 height 10
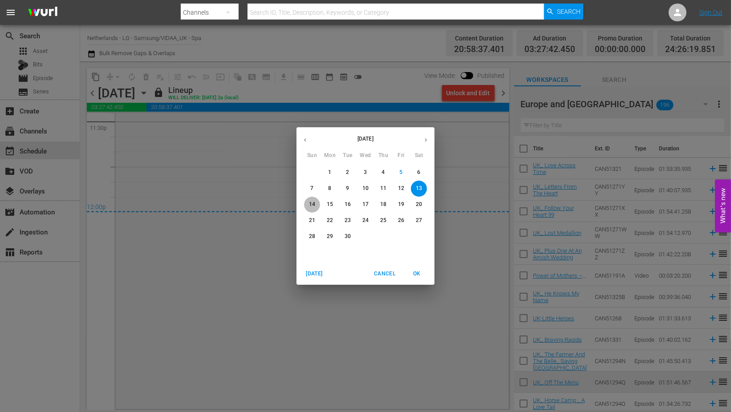
click at [312, 203] on p "14" at bounding box center [312, 205] width 6 height 8
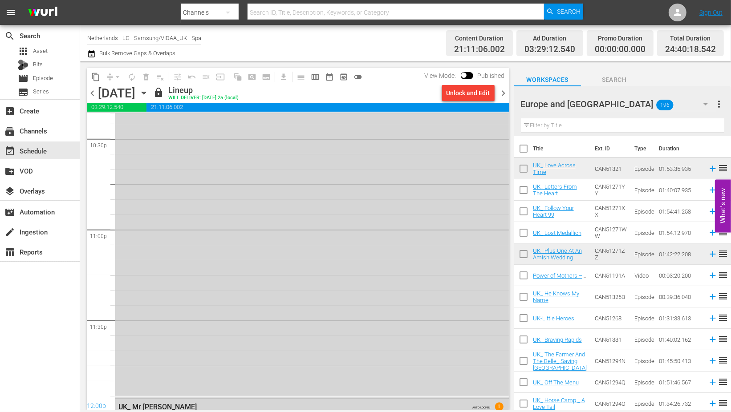
scroll to position [4381, 0]
